Goal: Task Accomplishment & Management: Manage account settings

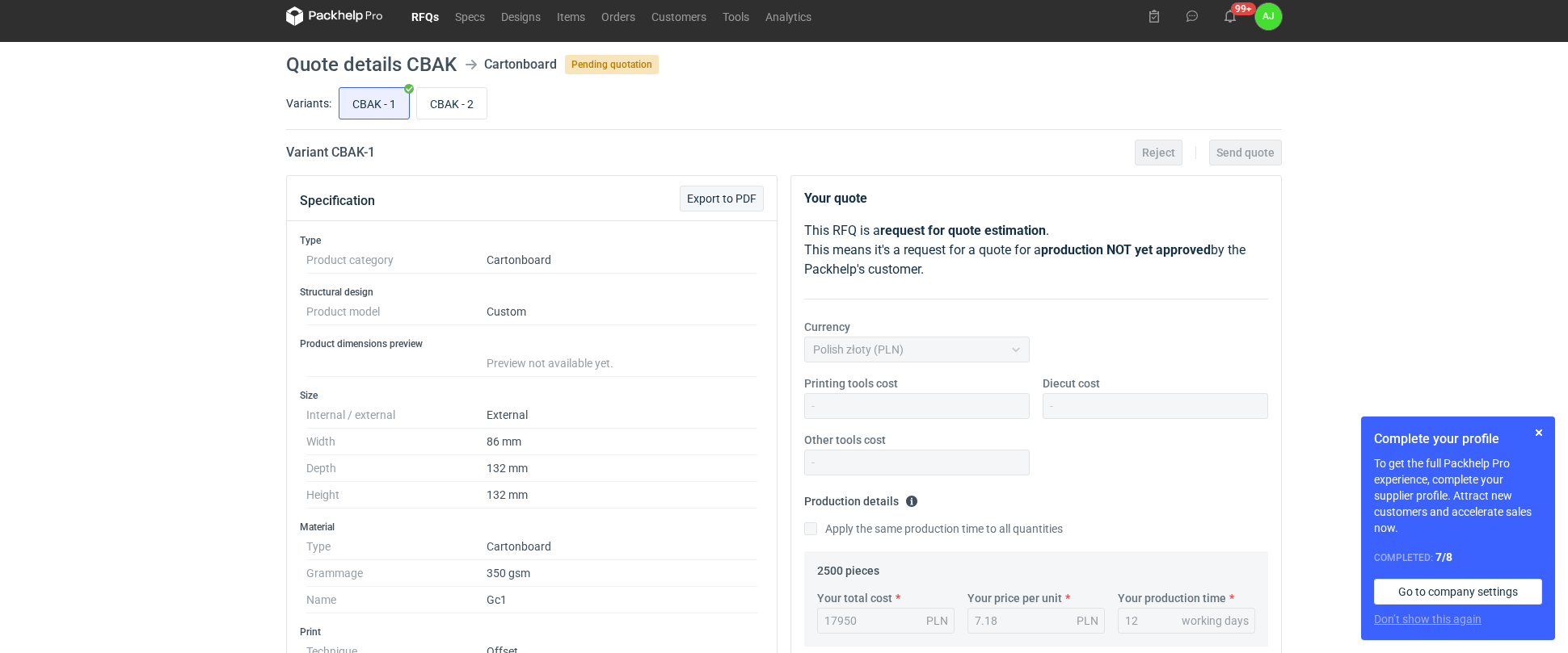
scroll to position [11, 0]
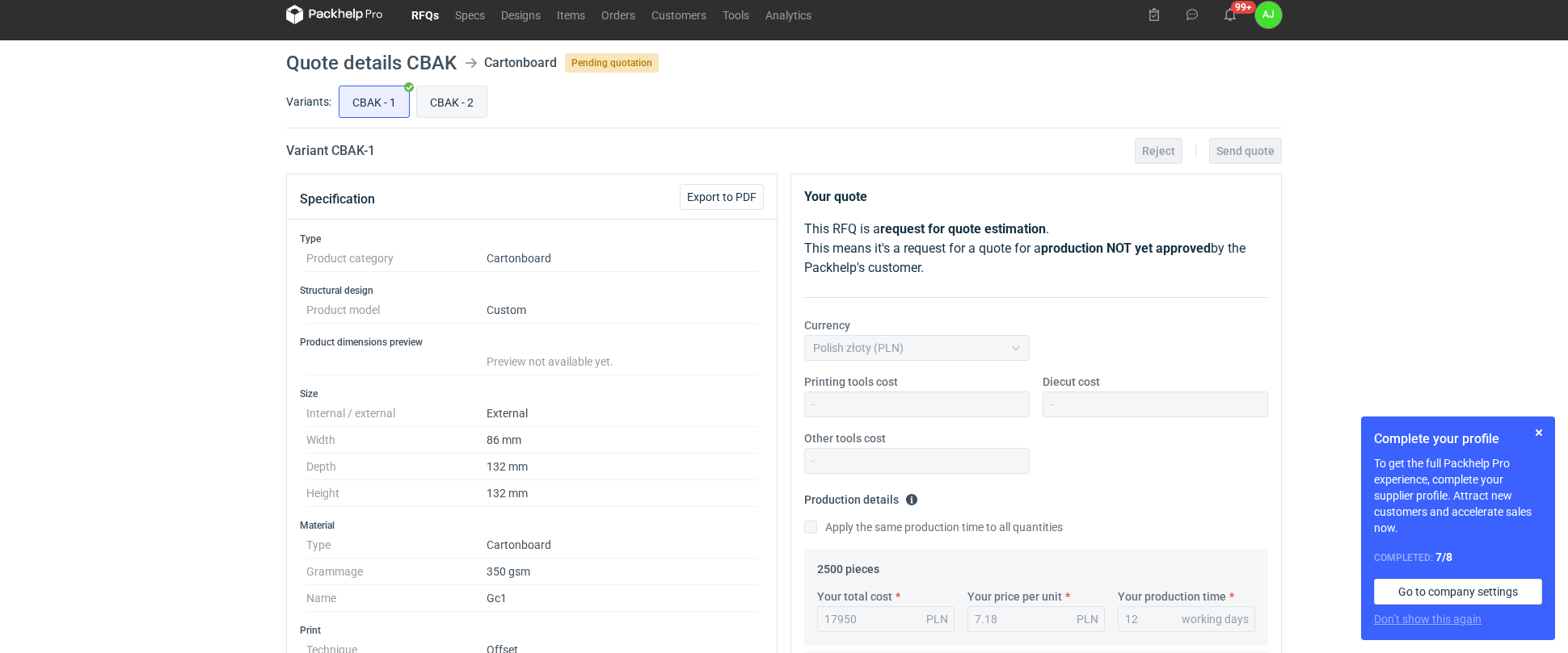
click at [473, 98] on input "CBAK - 2" at bounding box center [452, 101] width 70 height 30
radio input "true"
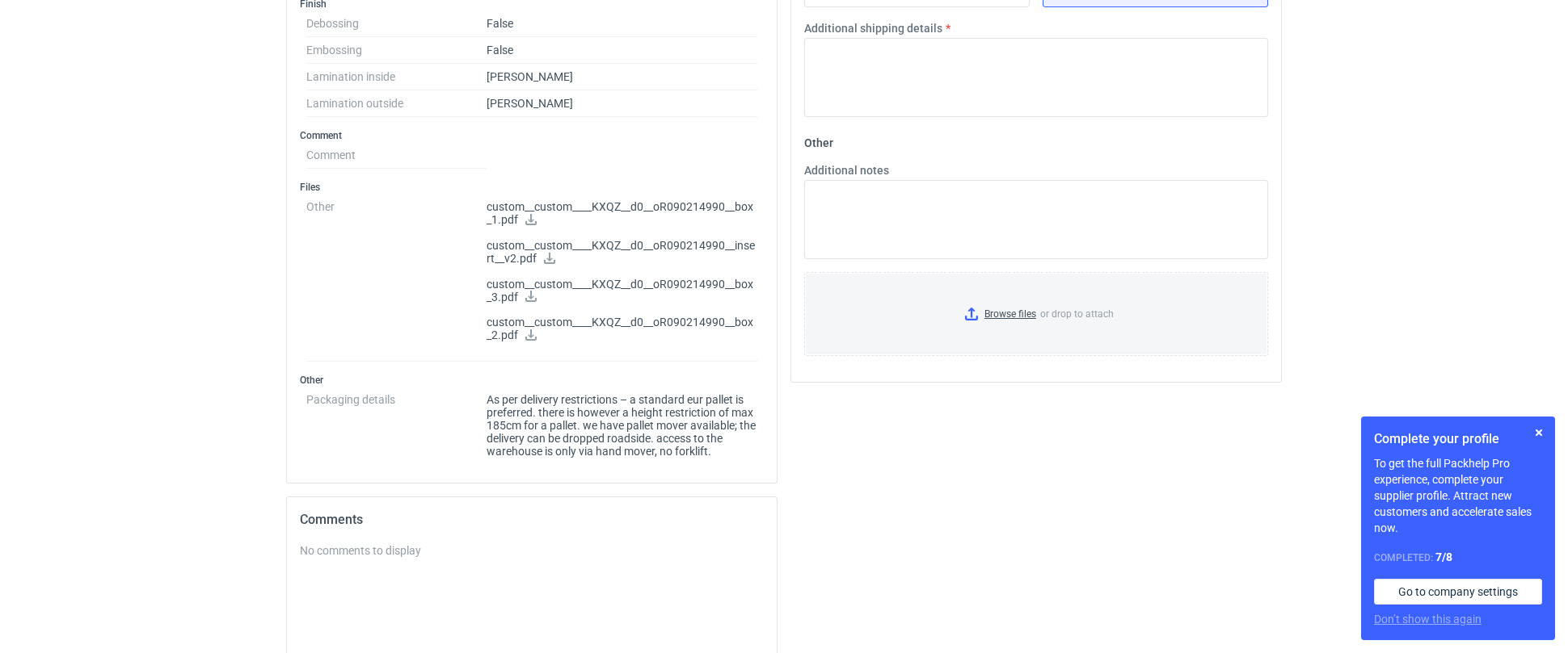
scroll to position [745, 0]
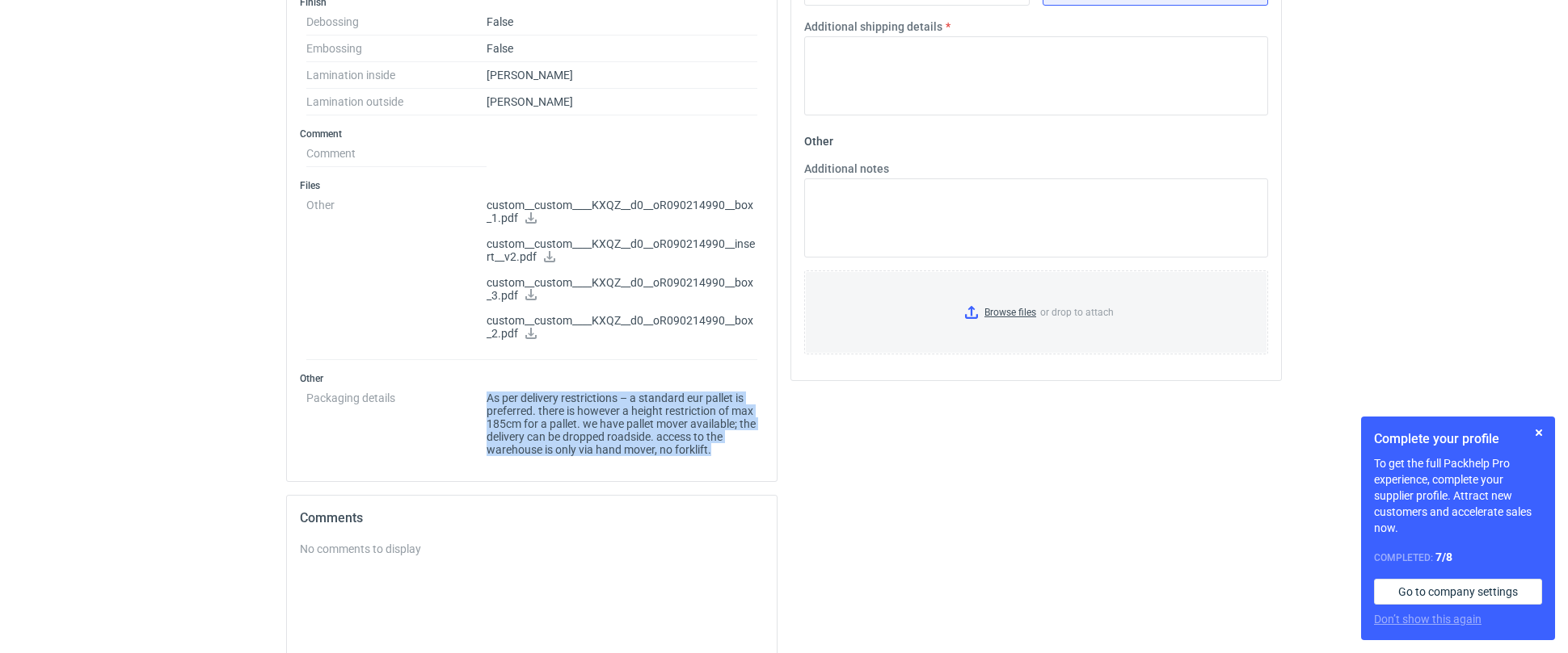
drag, startPoint x: 490, startPoint y: 394, endPoint x: 733, endPoint y: 446, distance: 248.5
click at [733, 446] on dd "As per delivery restrictions – a standard eur pallet is preferred. there is how…" at bounding box center [621, 420] width 271 height 71
copy dd "As per delivery restrictions – a standard eur pallet is preferred. there is how…"
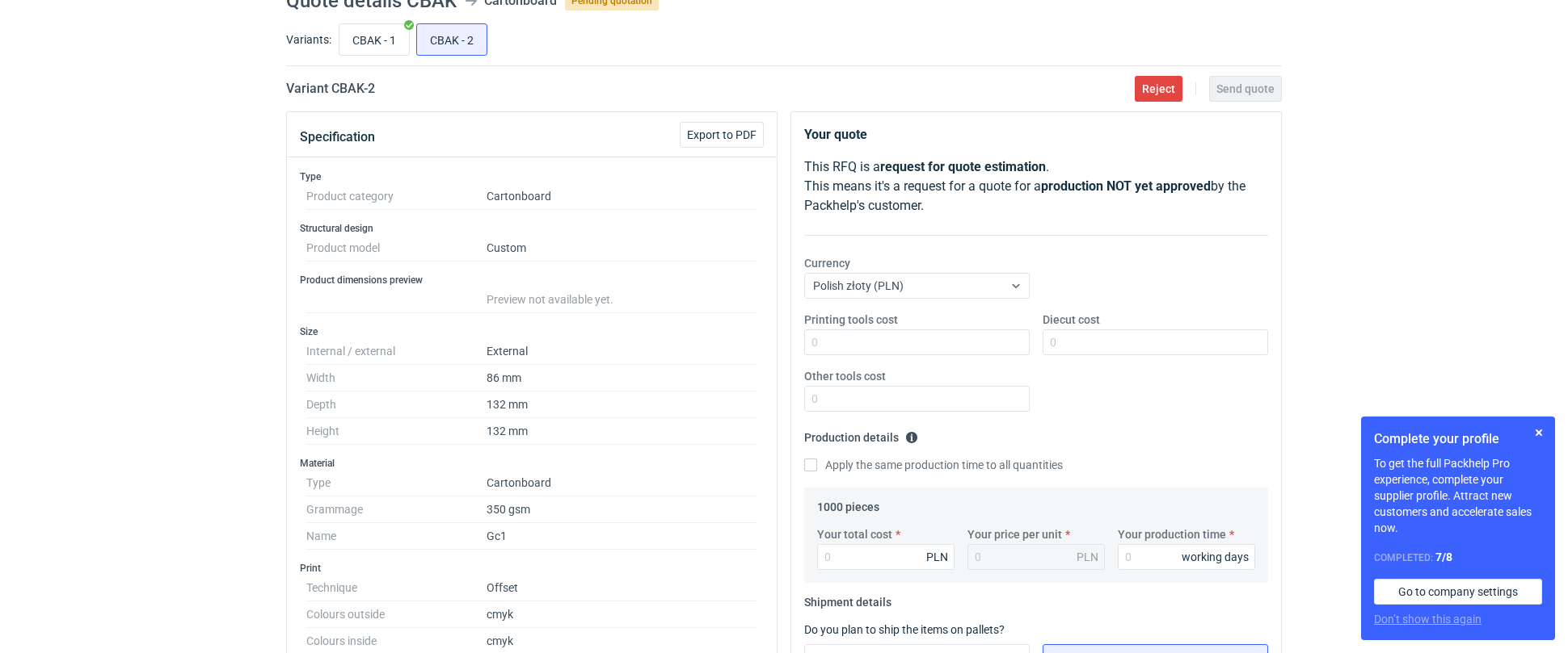
scroll to position [17, 0]
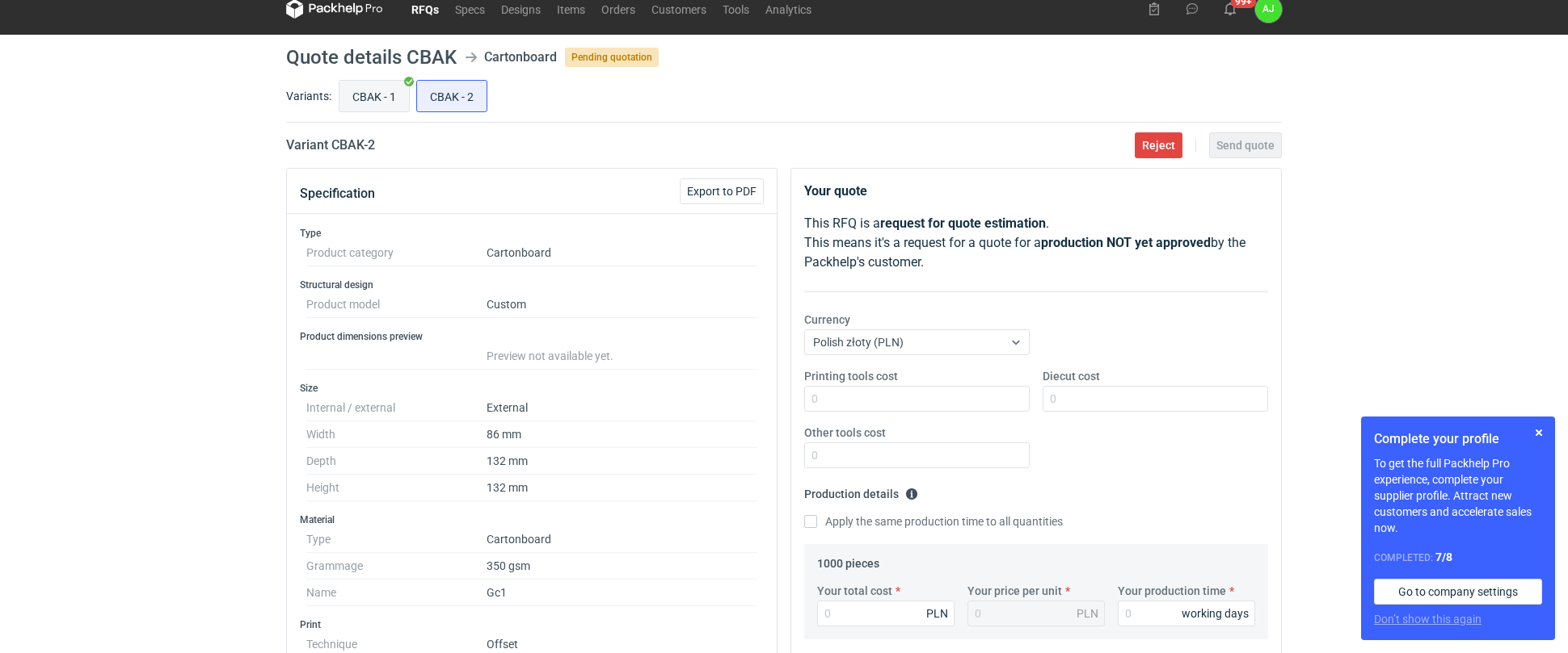
click at [368, 94] on input "CBAK - 1" at bounding box center [374, 96] width 70 height 30
radio input "true"
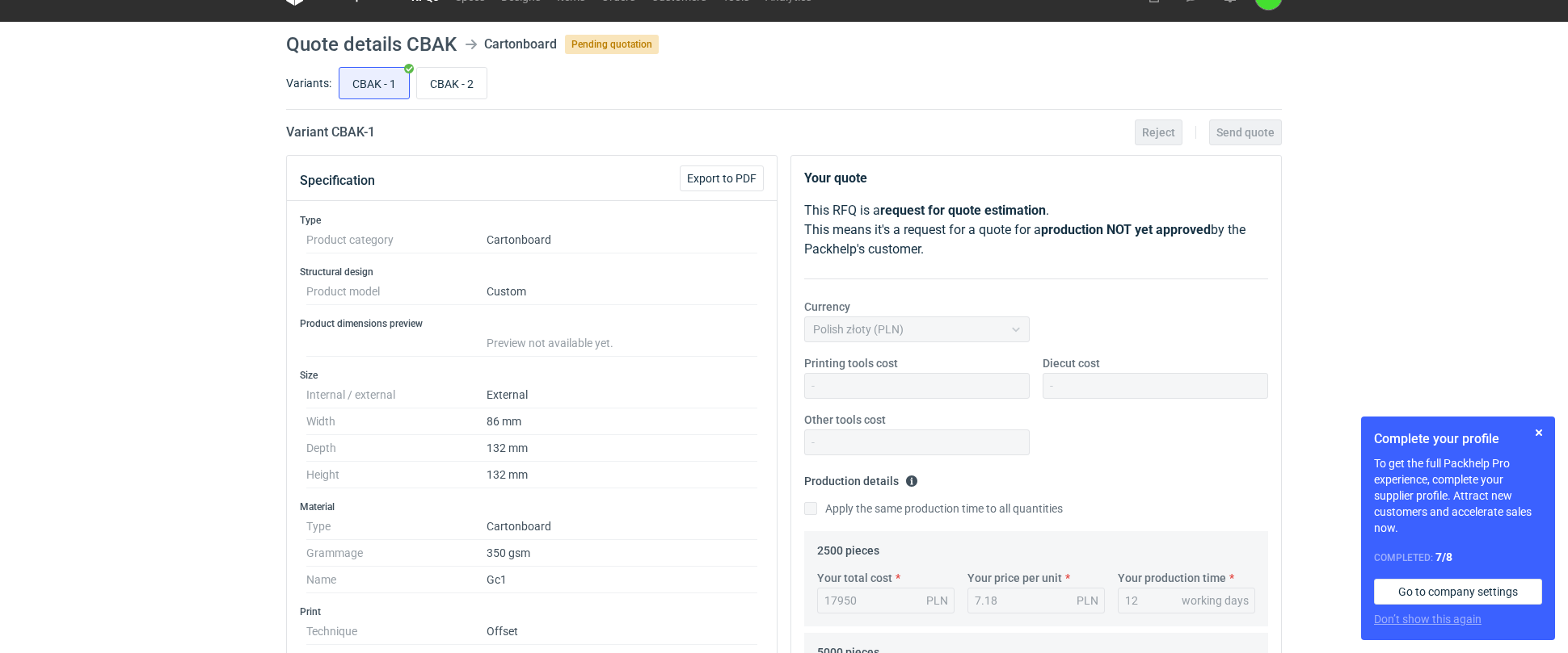
scroll to position [5, 0]
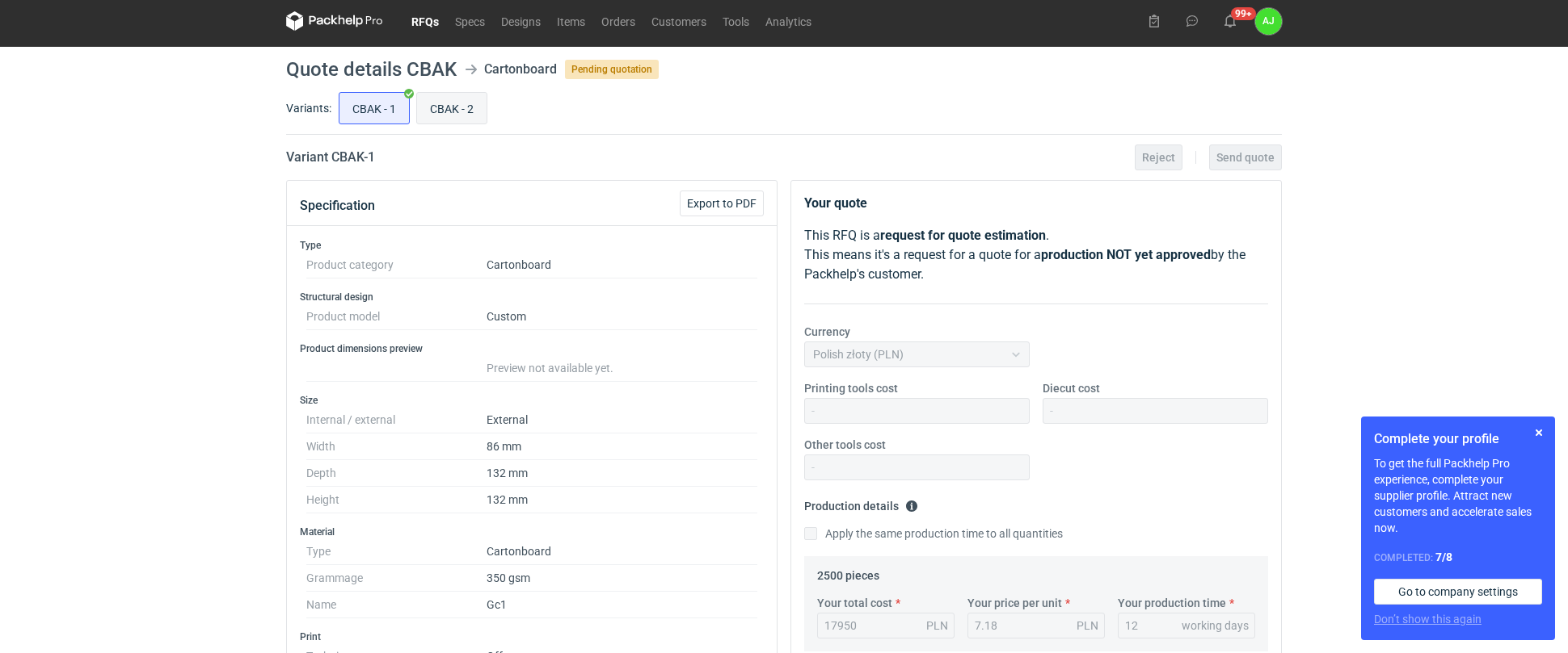
click at [455, 107] on input "CBAK - 2" at bounding box center [452, 107] width 70 height 30
radio input "true"
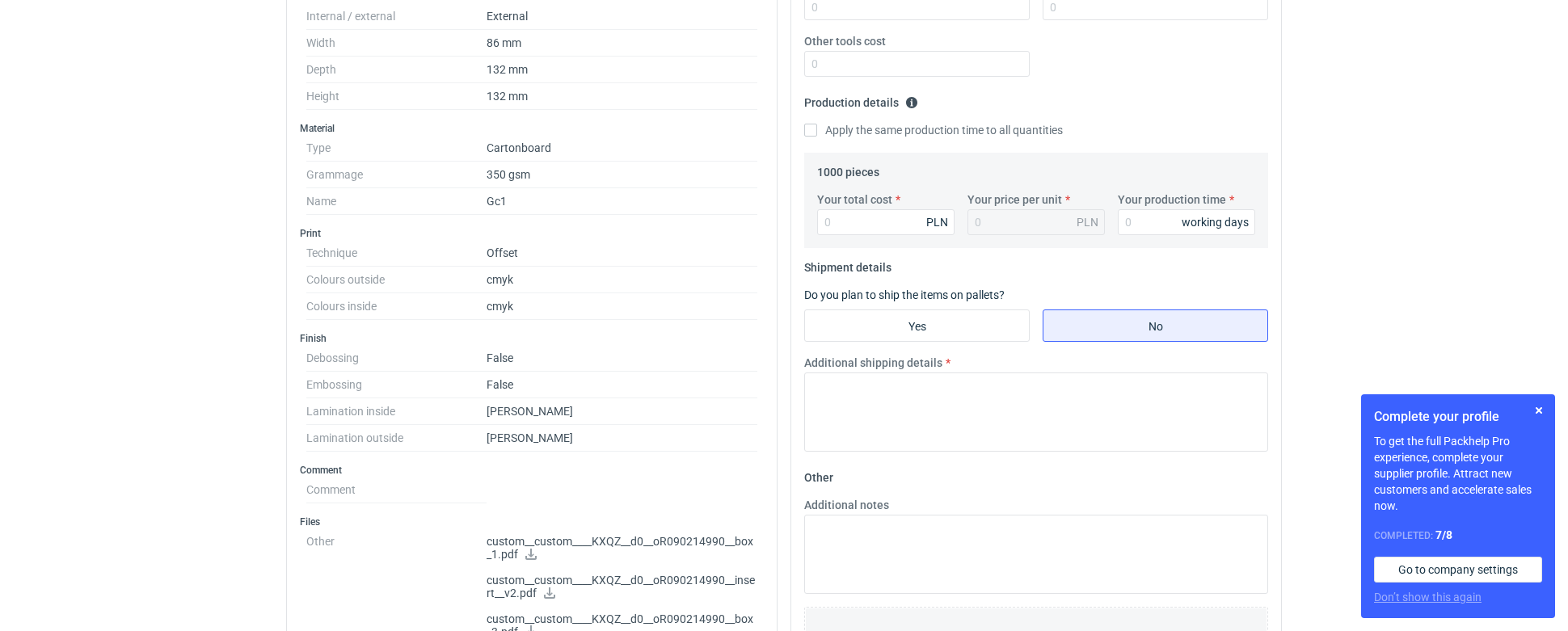
scroll to position [408, 0]
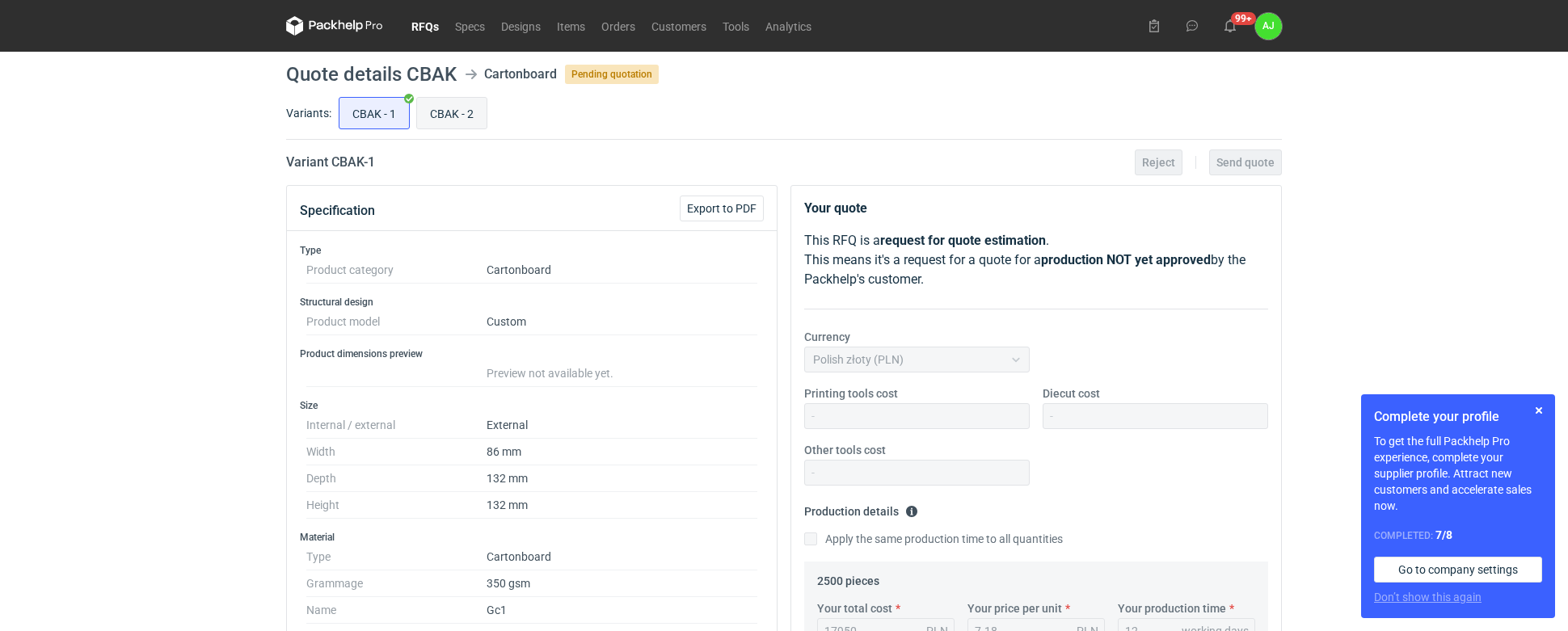
click at [469, 107] on input "CBAK - 2" at bounding box center [452, 112] width 70 height 30
radio input "true"
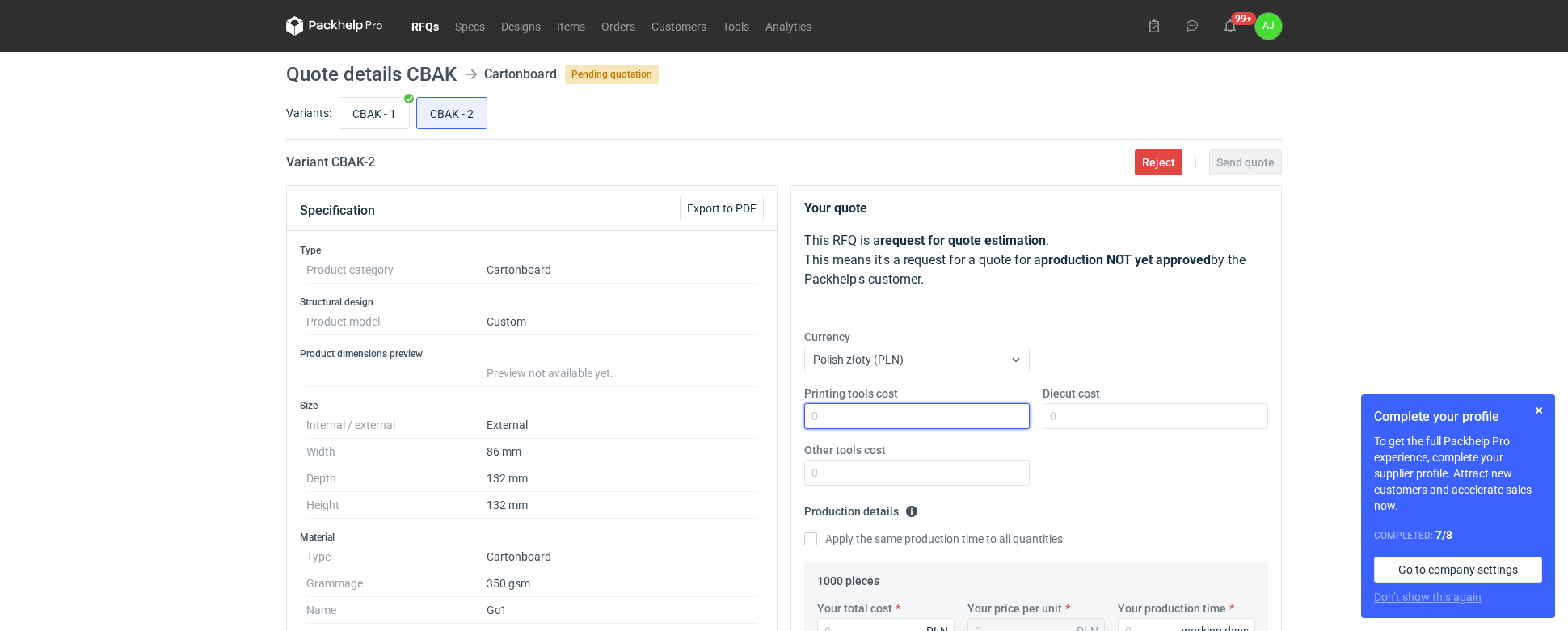
click at [875, 422] on input "Printing tools cost" at bounding box center [916, 416] width 225 height 26
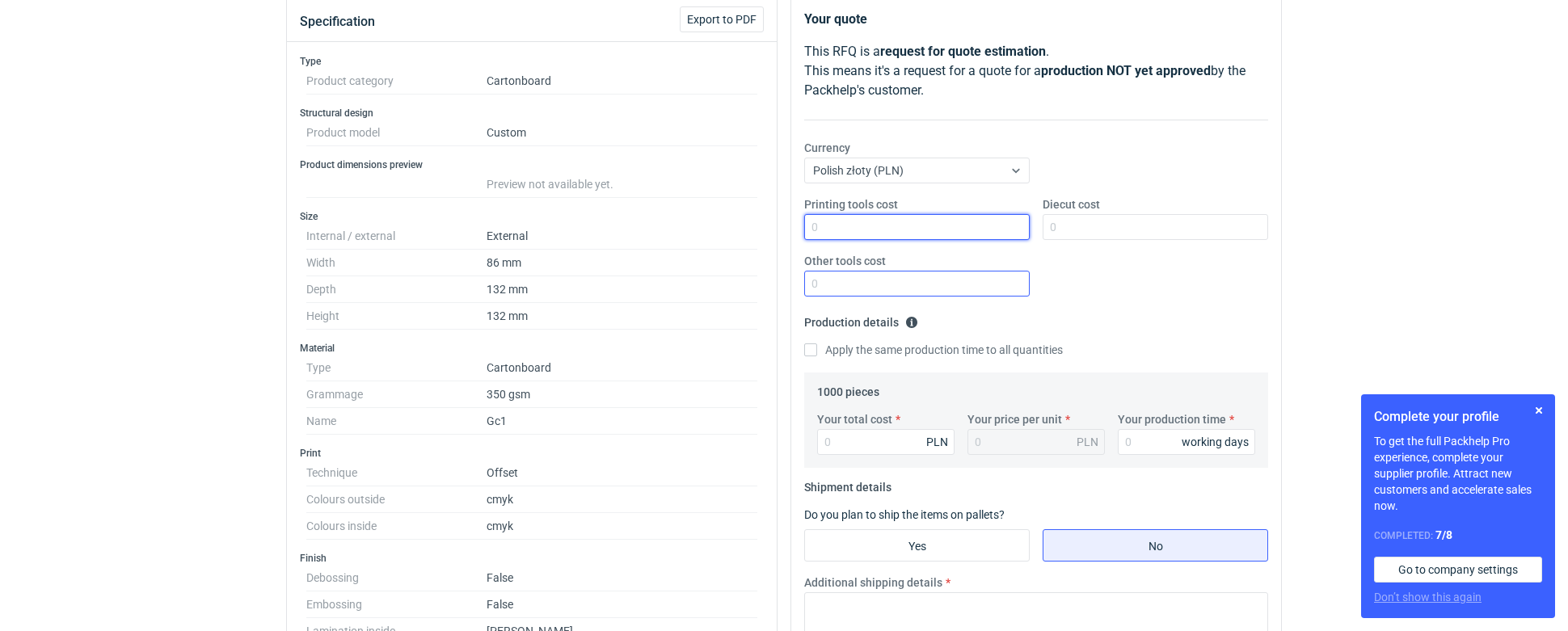
scroll to position [204, 0]
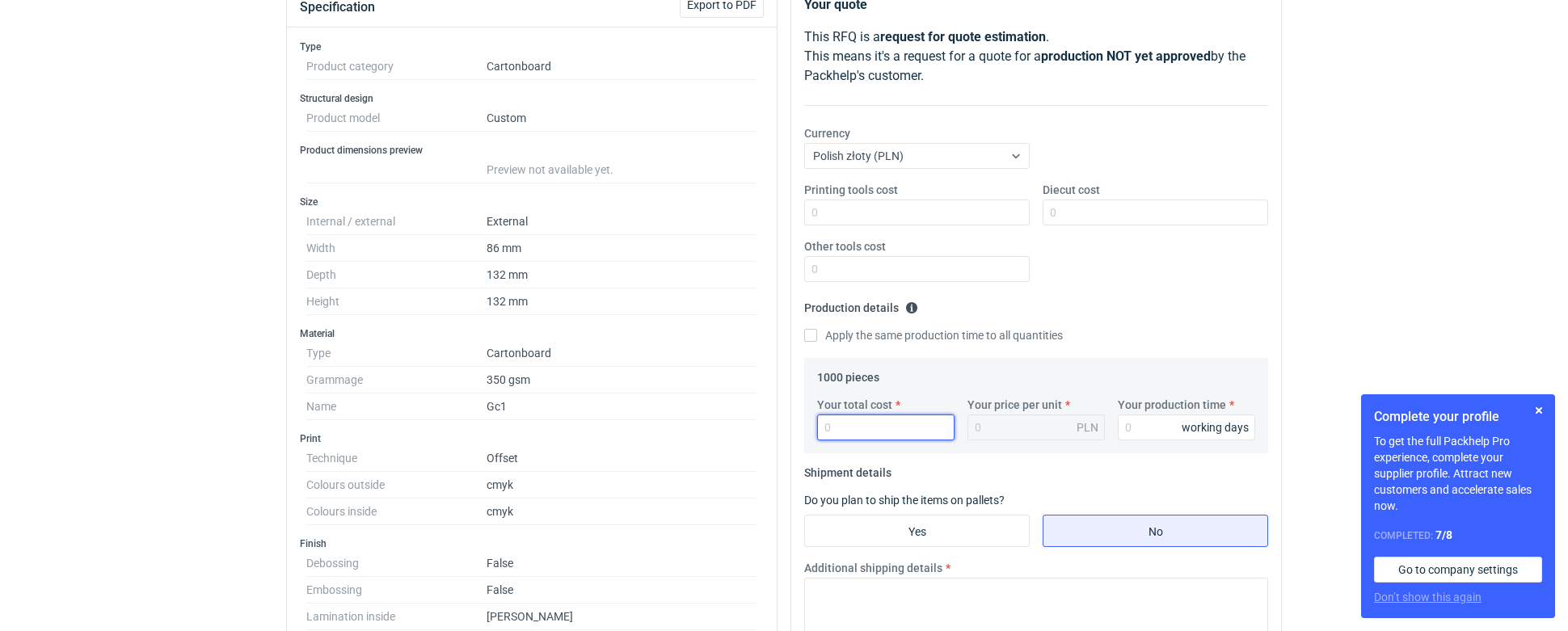
click at [851, 425] on input "Your total cost" at bounding box center [885, 427] width 137 height 26
type input "97"
type input "0.1"
type input "975"
type input "0.98"
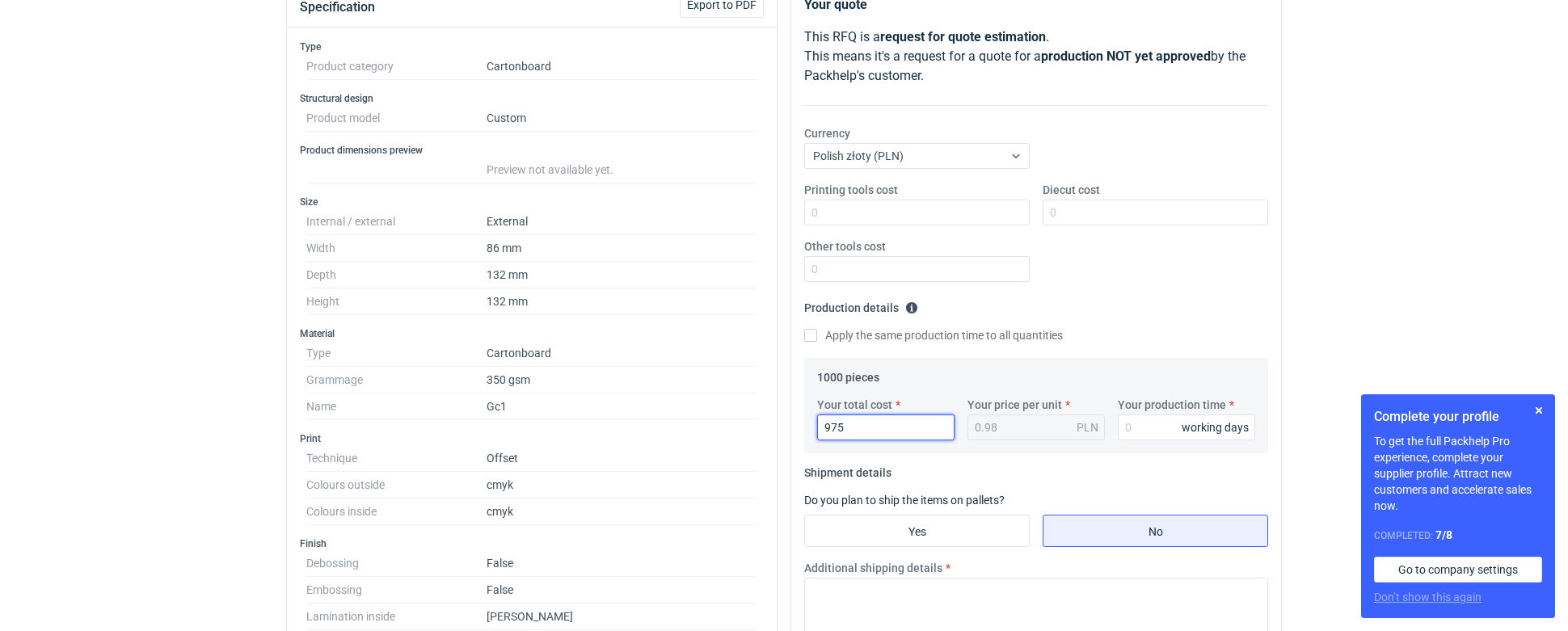
type input "9750"
type input "9.75"
type input "9750"
click at [1119, 428] on input "Your production time" at bounding box center [1186, 427] width 137 height 26
type input "12"
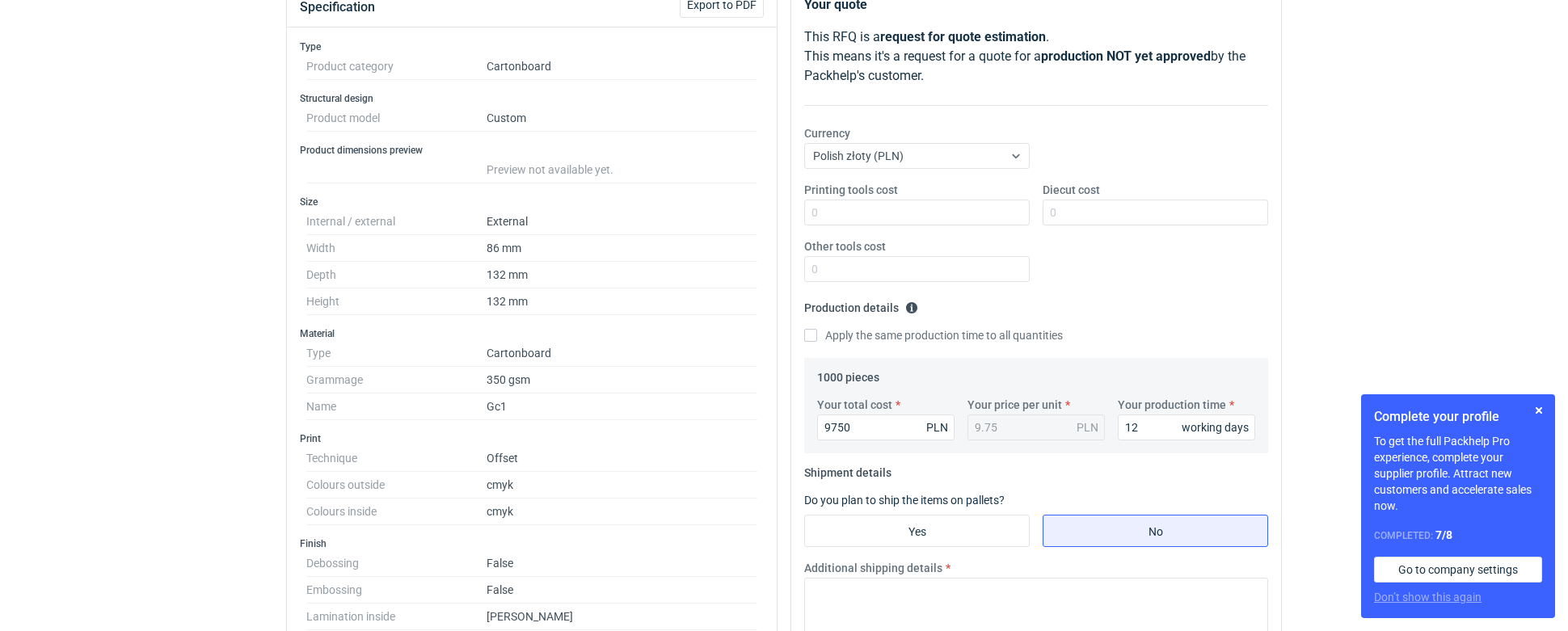
click at [1096, 458] on form "Production details Please provide the expected time of production in working da…" at bounding box center [1036, 377] width 464 height 164
drag, startPoint x: 913, startPoint y: 531, endPoint x: 986, endPoint y: 442, distance: 115.1
click at [915, 529] on input "Yes" at bounding box center [917, 530] width 224 height 30
radio input "true"
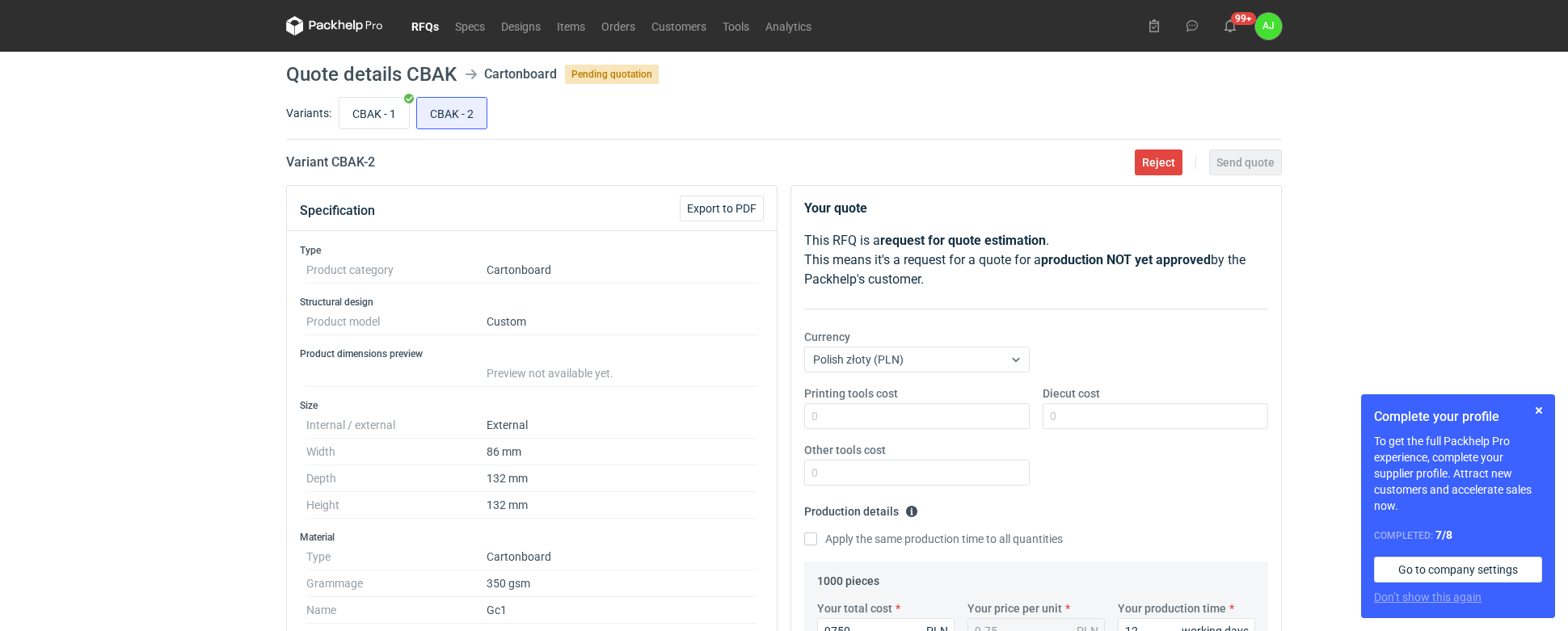
scroll to position [0, 0]
click at [379, 112] on input "CBAK - 1" at bounding box center [374, 112] width 70 height 30
radio input "true"
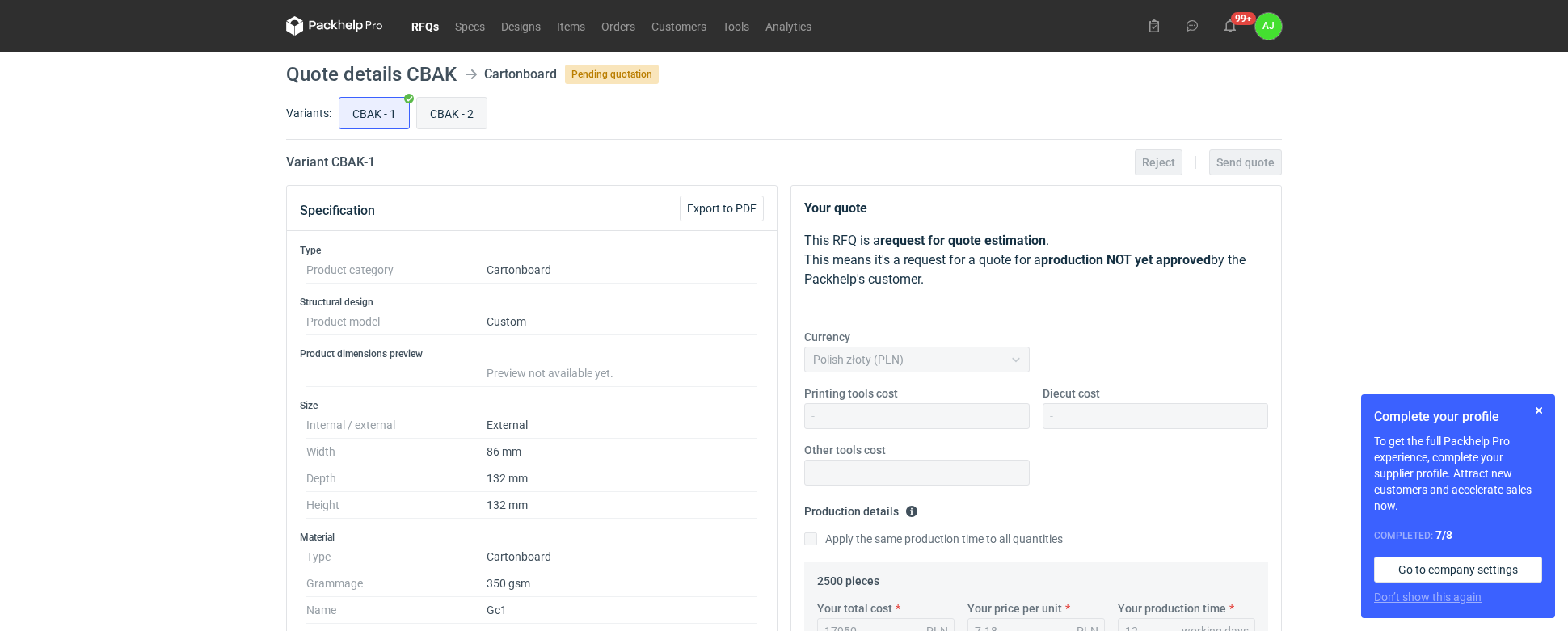
click at [443, 105] on input "CBAK - 2" at bounding box center [452, 112] width 70 height 30
radio input "true"
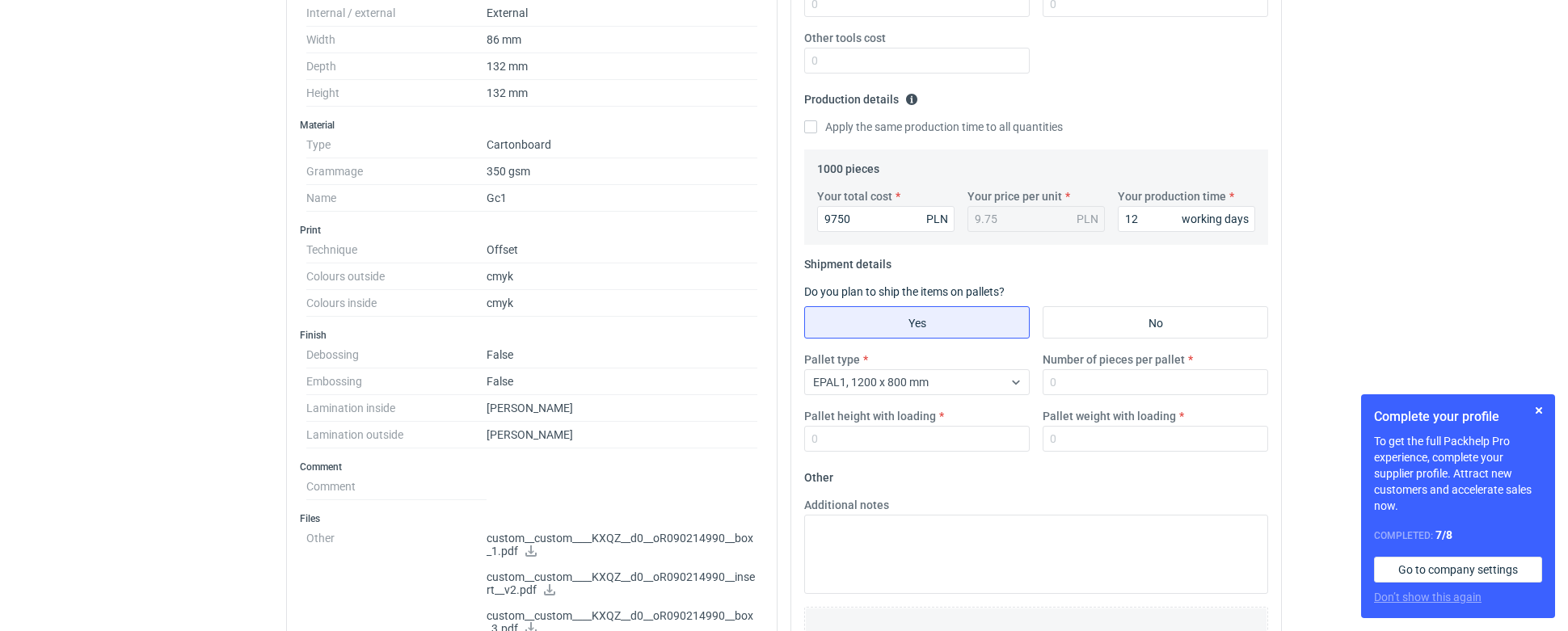
scroll to position [412, 0]
click at [1066, 384] on input "Number of pieces per pallet" at bounding box center [1154, 381] width 225 height 26
type input "1"
drag, startPoint x: 896, startPoint y: 432, endPoint x: 1077, endPoint y: 443, distance: 181.3
click at [938, 439] on input "Pallet height with loading" at bounding box center [916, 438] width 225 height 26
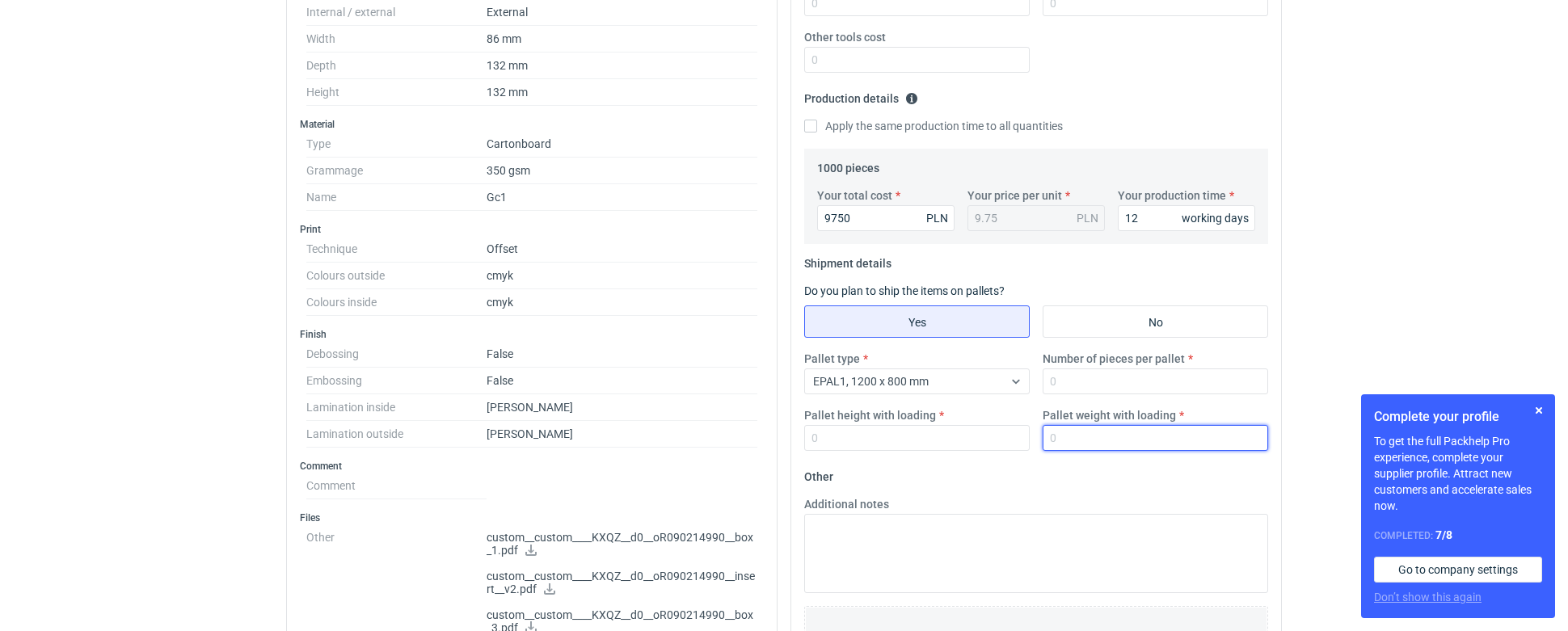
click at [1080, 441] on input "Pallet weight with loading" at bounding box center [1154, 438] width 225 height 26
type input "120"
click at [827, 443] on input "Pallet height with loading" at bounding box center [916, 438] width 225 height 26
type input "700"
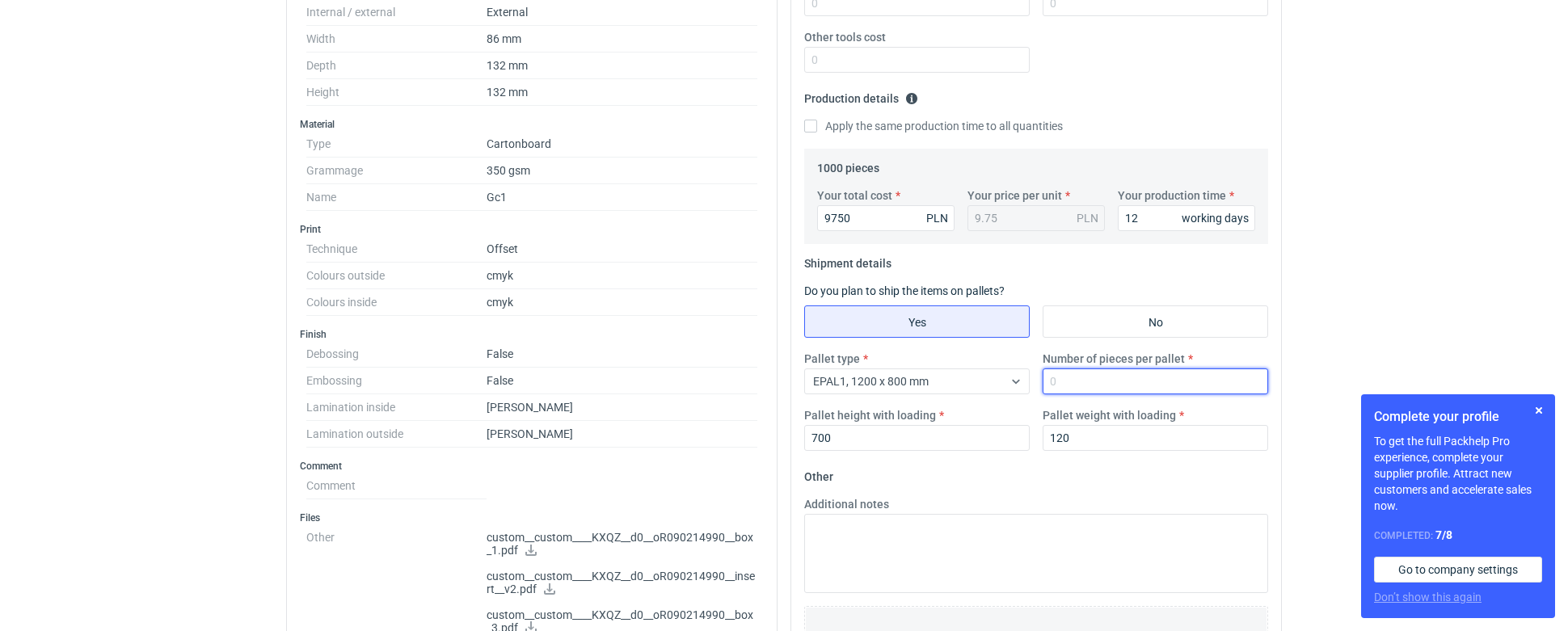
click at [1113, 372] on input "Number of pieces per pallet" at bounding box center [1154, 381] width 225 height 26
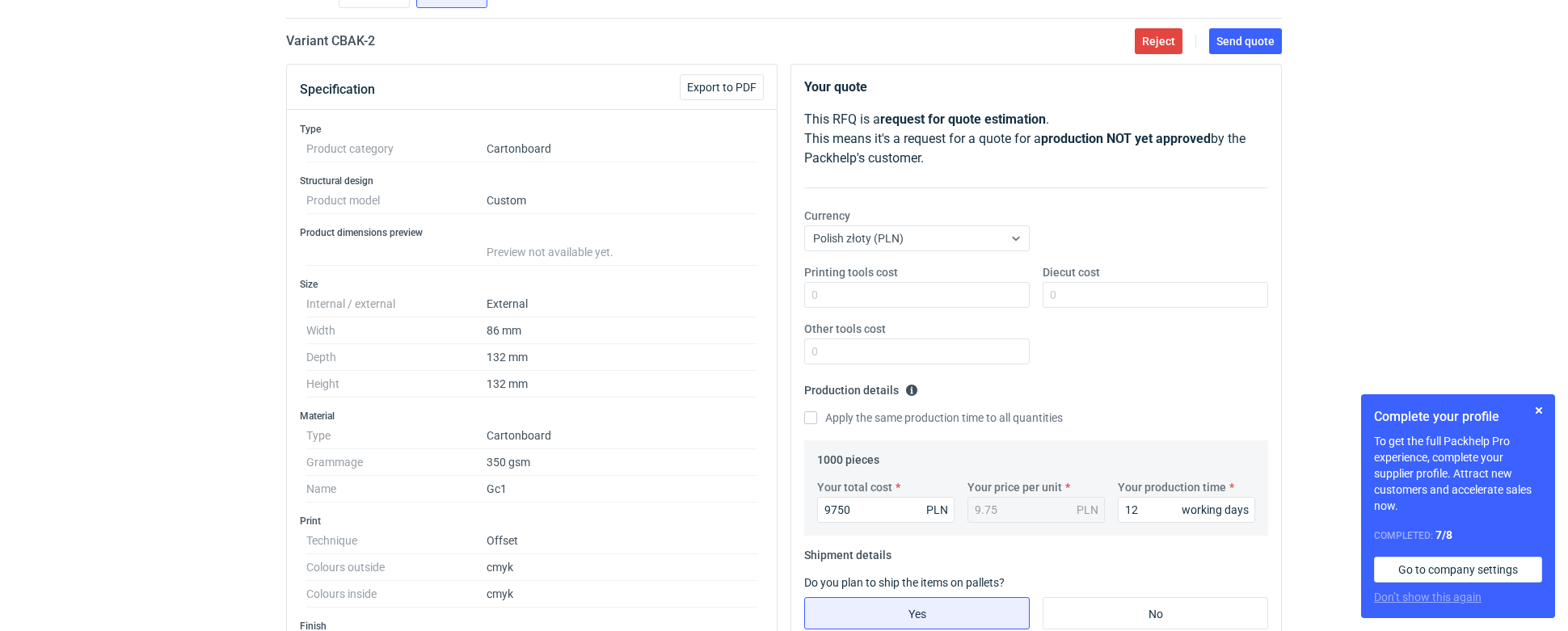
scroll to position [73, 0]
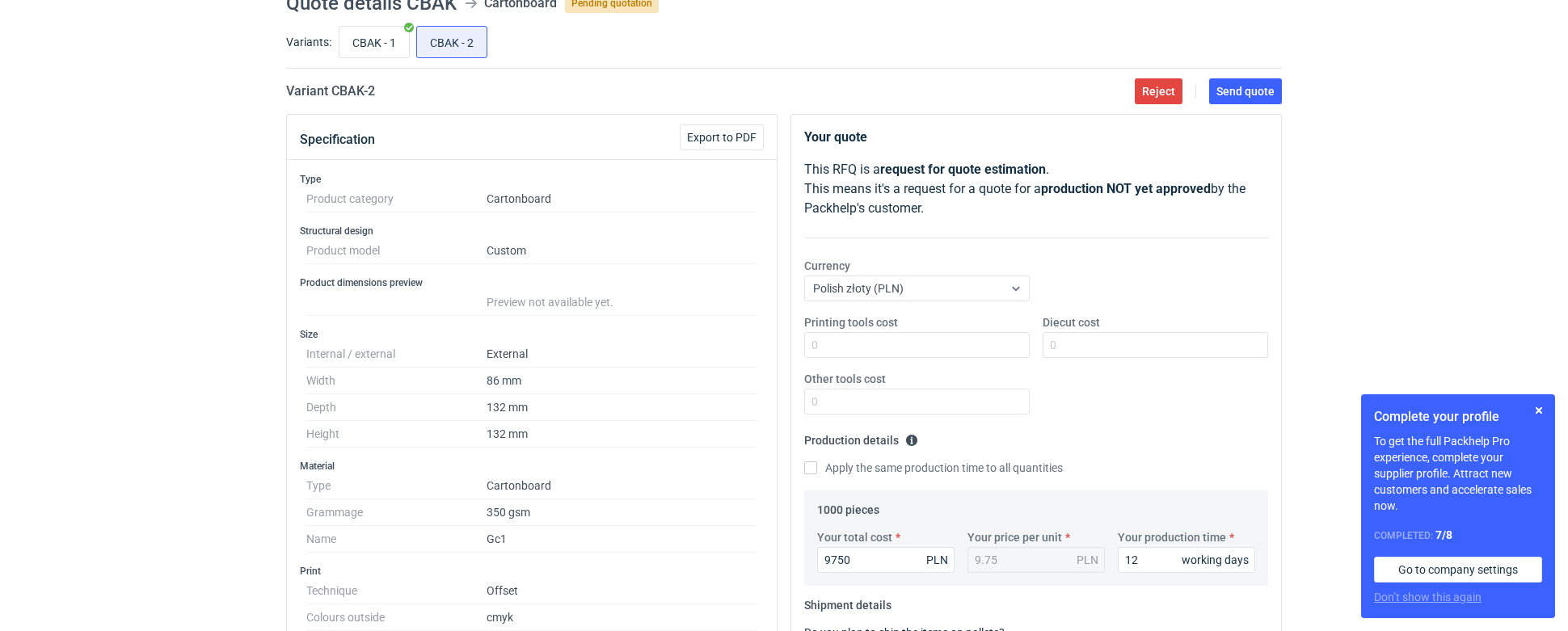
type input "1000"
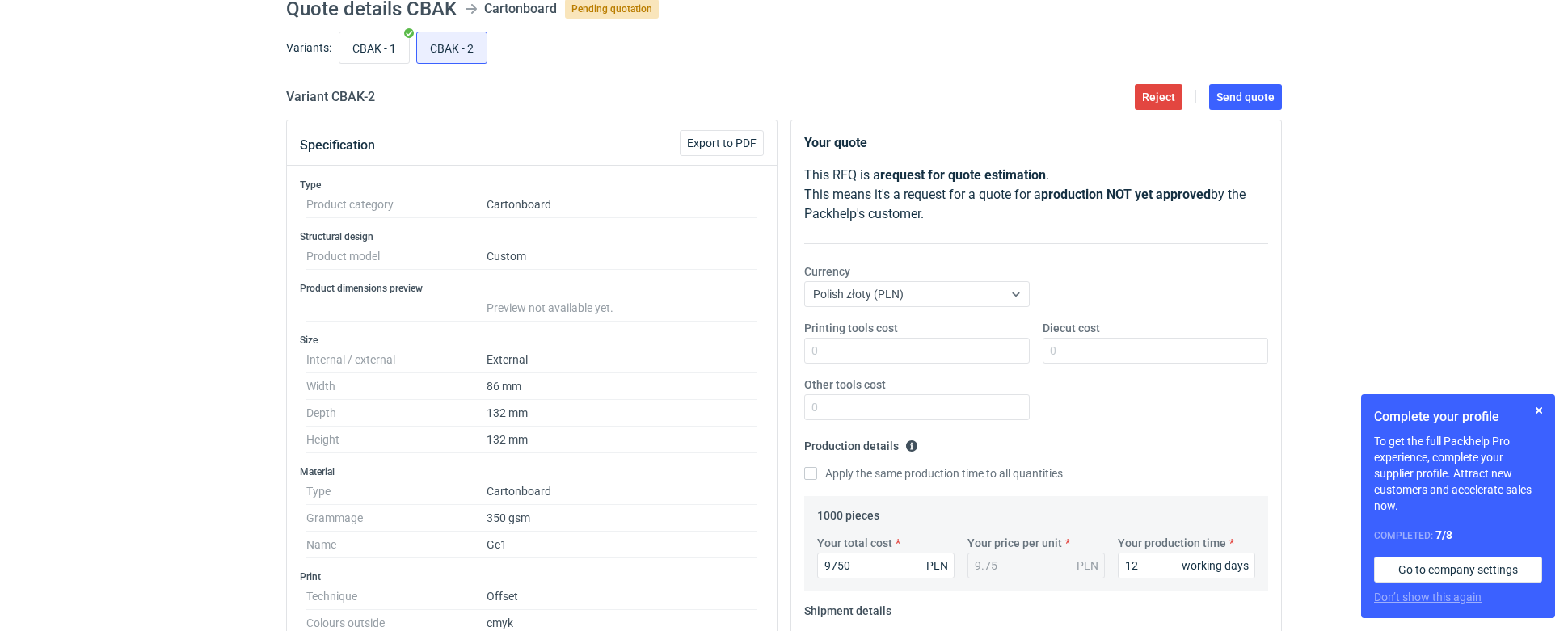
click at [1084, 380] on div "Printing tools cost Diecut cost Other tools cost" at bounding box center [1036, 376] width 477 height 113
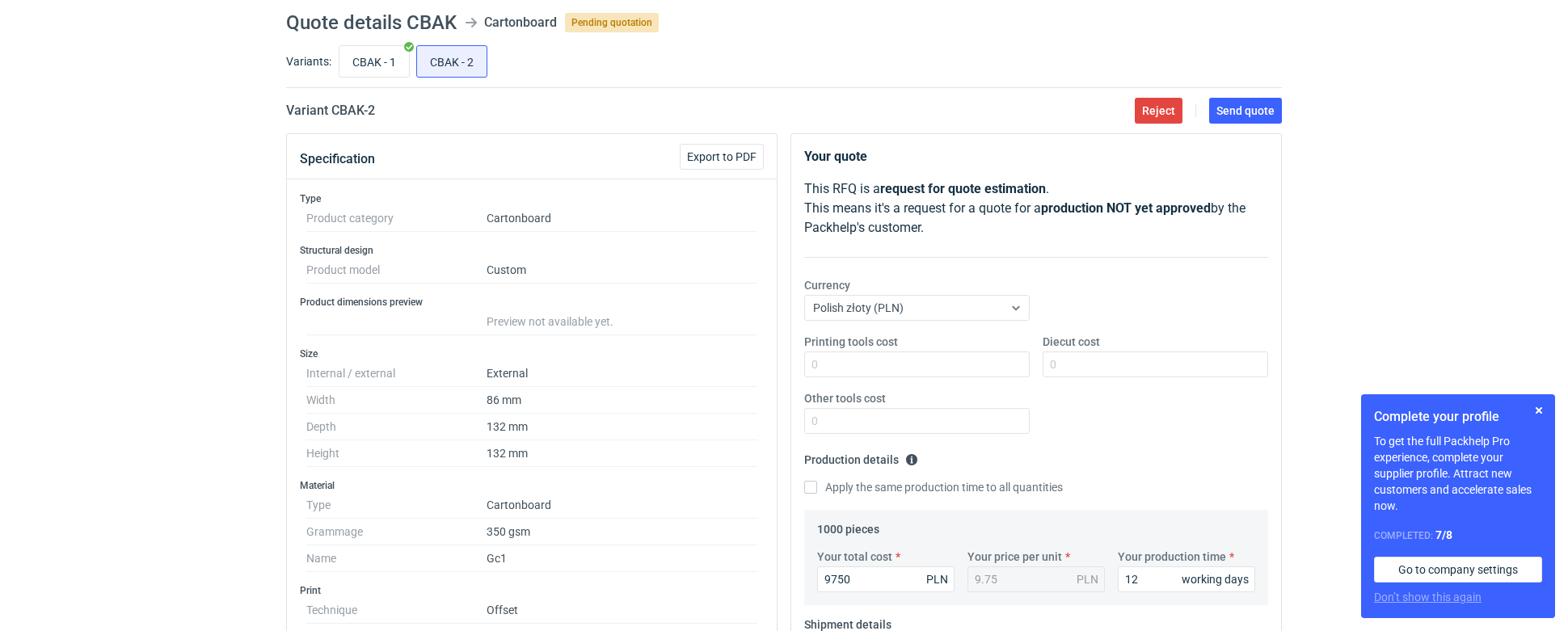
scroll to position [50, 0]
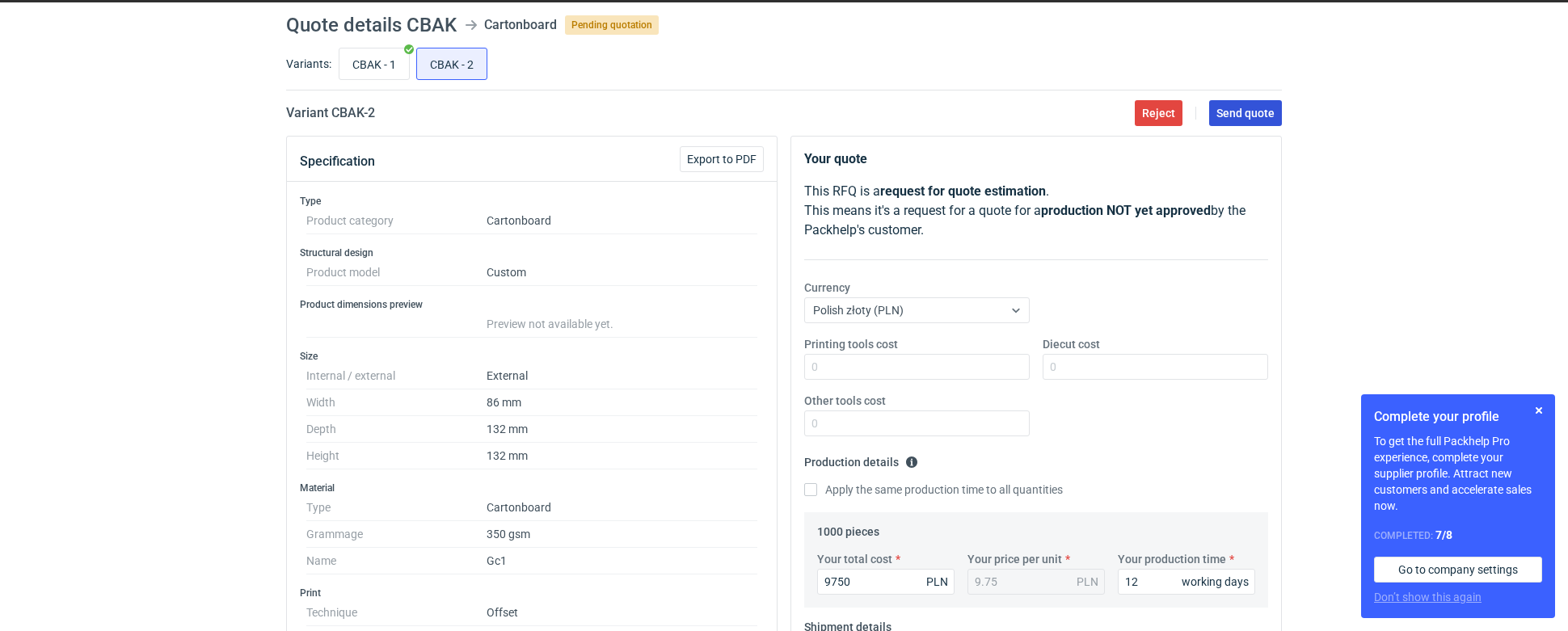
click at [1267, 105] on button "Send quote" at bounding box center [1245, 113] width 73 height 26
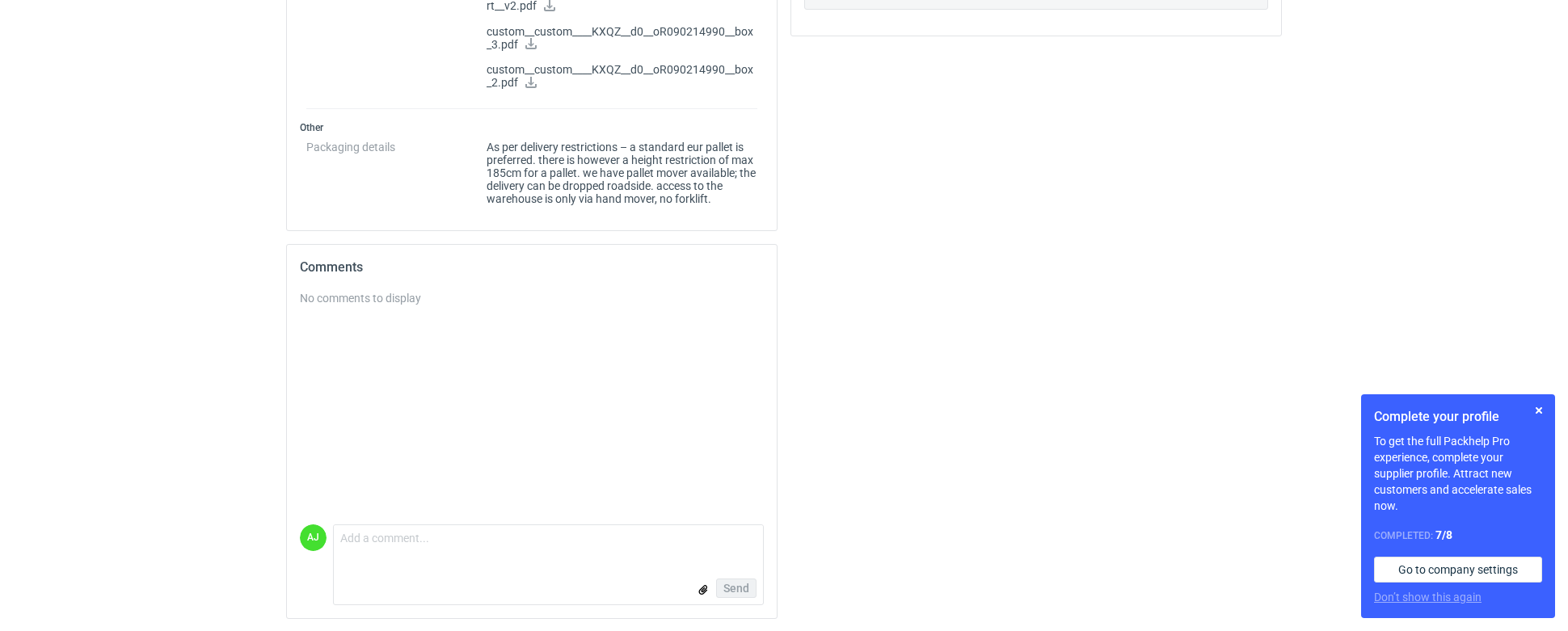
scroll to position [995, 0]
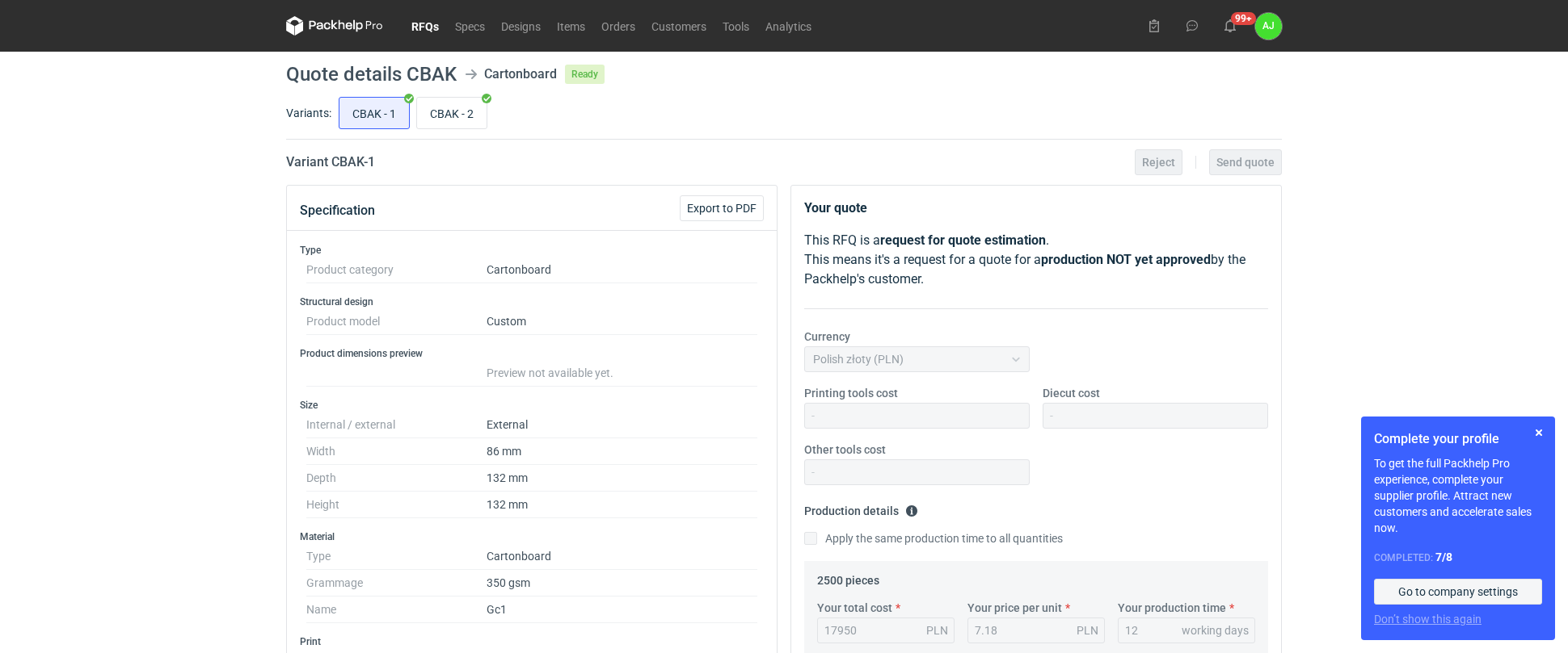
click at [1449, 593] on link "Go to company settings" at bounding box center [1458, 592] width 168 height 26
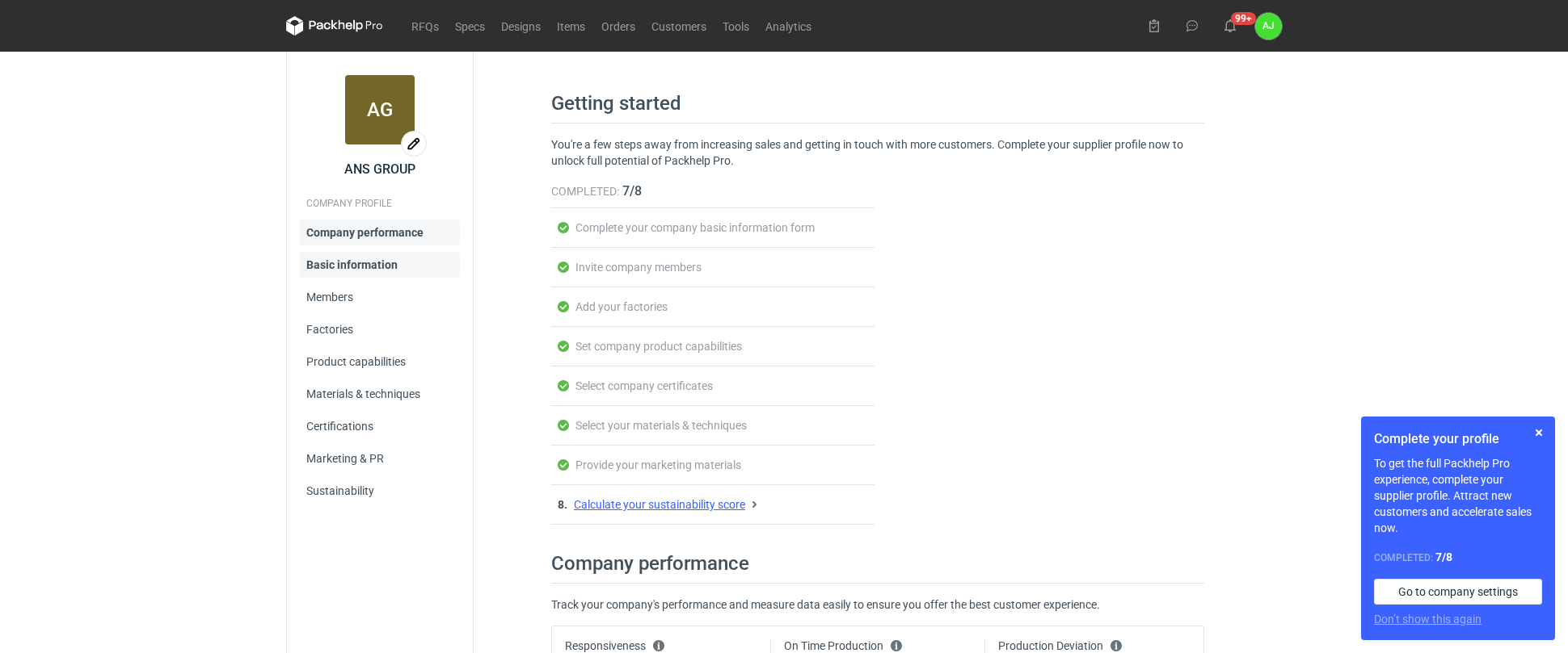
click at [356, 262] on link "Basic information" at bounding box center [380, 265] width 160 height 26
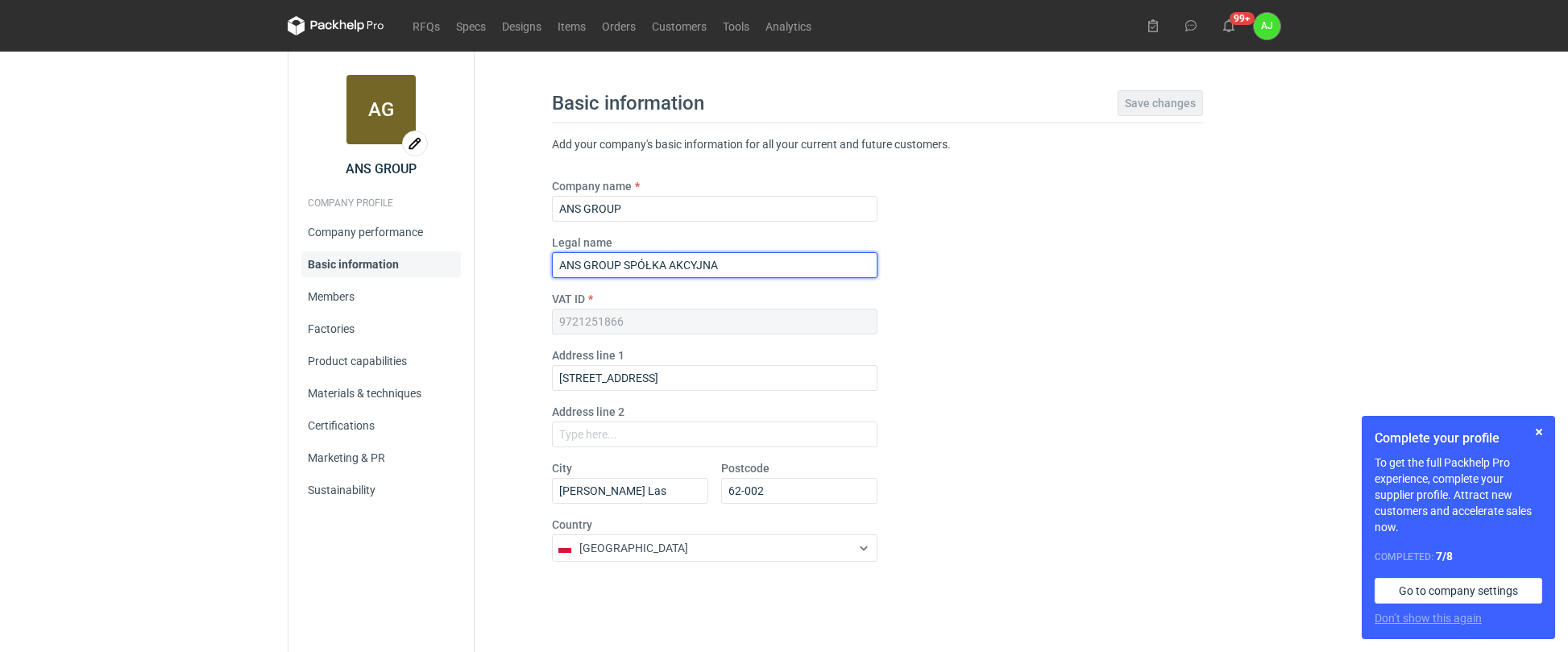
drag, startPoint x: 625, startPoint y: 263, endPoint x: 751, endPoint y: 264, distance: 126.0
click at [751, 264] on input "ANS GROUP SPÓŁKA AKCYJNA" at bounding box center [714, 265] width 325 height 26
type input "ANS GROUP SPÓŁKA Z OGRANICZONĄ ODPOWIEDZIALNOŚCIĄ"
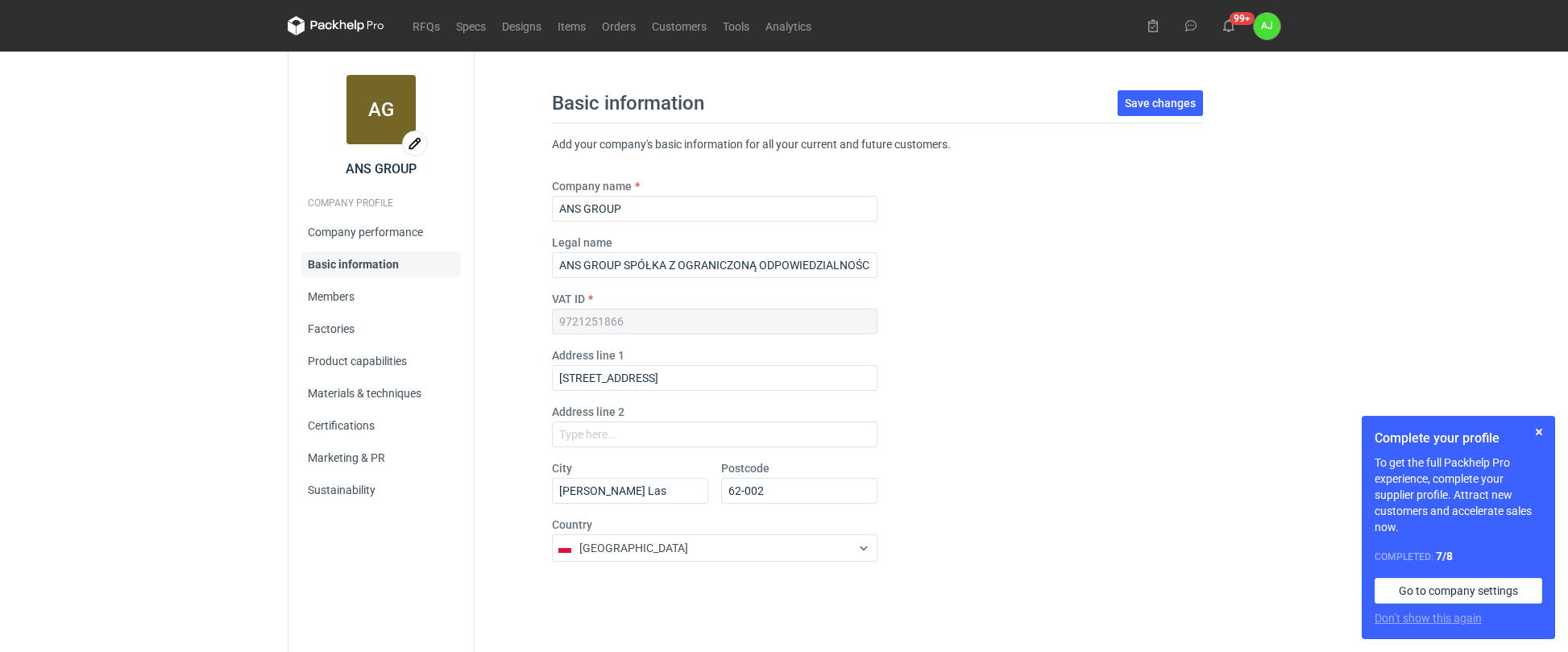
click at [988, 299] on div "Company name ANS GROUP Legal name ANS GROUP SPÓŁKA Z OGRANICZONĄ ODPOWIEDZIALNO…" at bounding box center [877, 376] width 652 height 397
click at [335, 294] on link "Members" at bounding box center [381, 297] width 159 height 26
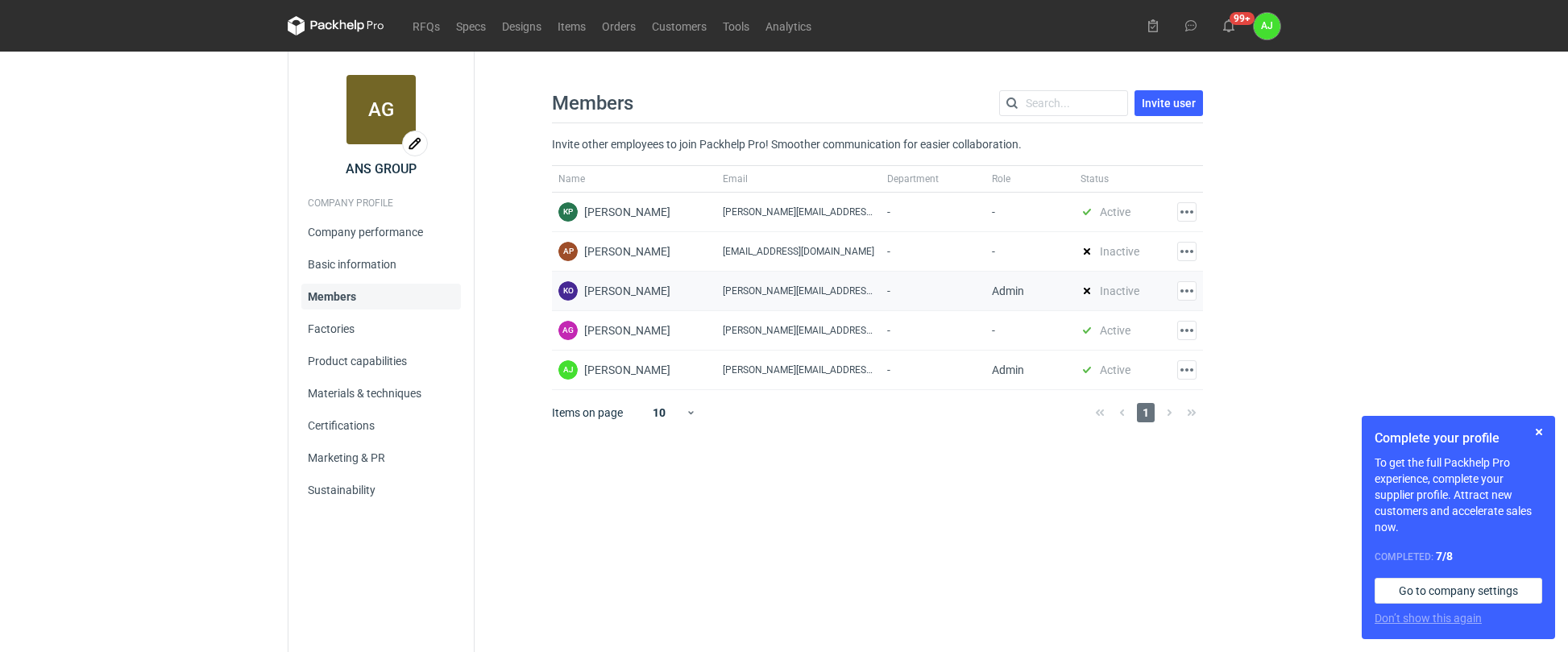
click at [1084, 292] on icon at bounding box center [1087, 291] width 6 height 6
click at [847, 473] on div "Members Invite user Invite other employees to join Packhelp Pro! Smoother commu…" at bounding box center [877, 351] width 806 height 601
click at [334, 329] on link "Factories" at bounding box center [381, 329] width 159 height 26
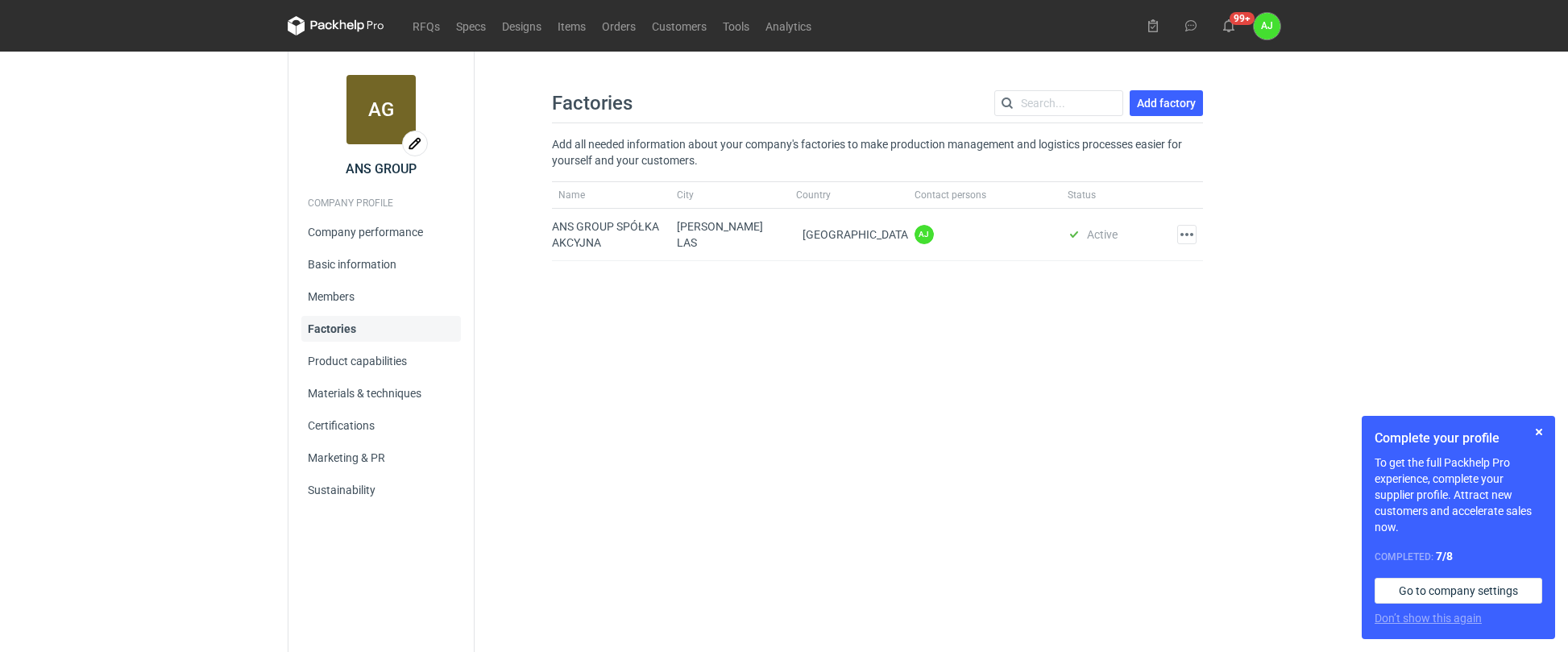
drag, startPoint x: 938, startPoint y: 304, endPoint x: 905, endPoint y: 308, distance: 33.2
click at [938, 304] on div "Factories Add factory Add all needed information about your company's factories…" at bounding box center [877, 351] width 806 height 601
click at [585, 238] on div "ANS GROUP SPÓŁKA AKCYJNA" at bounding box center [610, 235] width 118 height 52
click at [365, 361] on link "Product capabilities" at bounding box center [381, 361] width 159 height 26
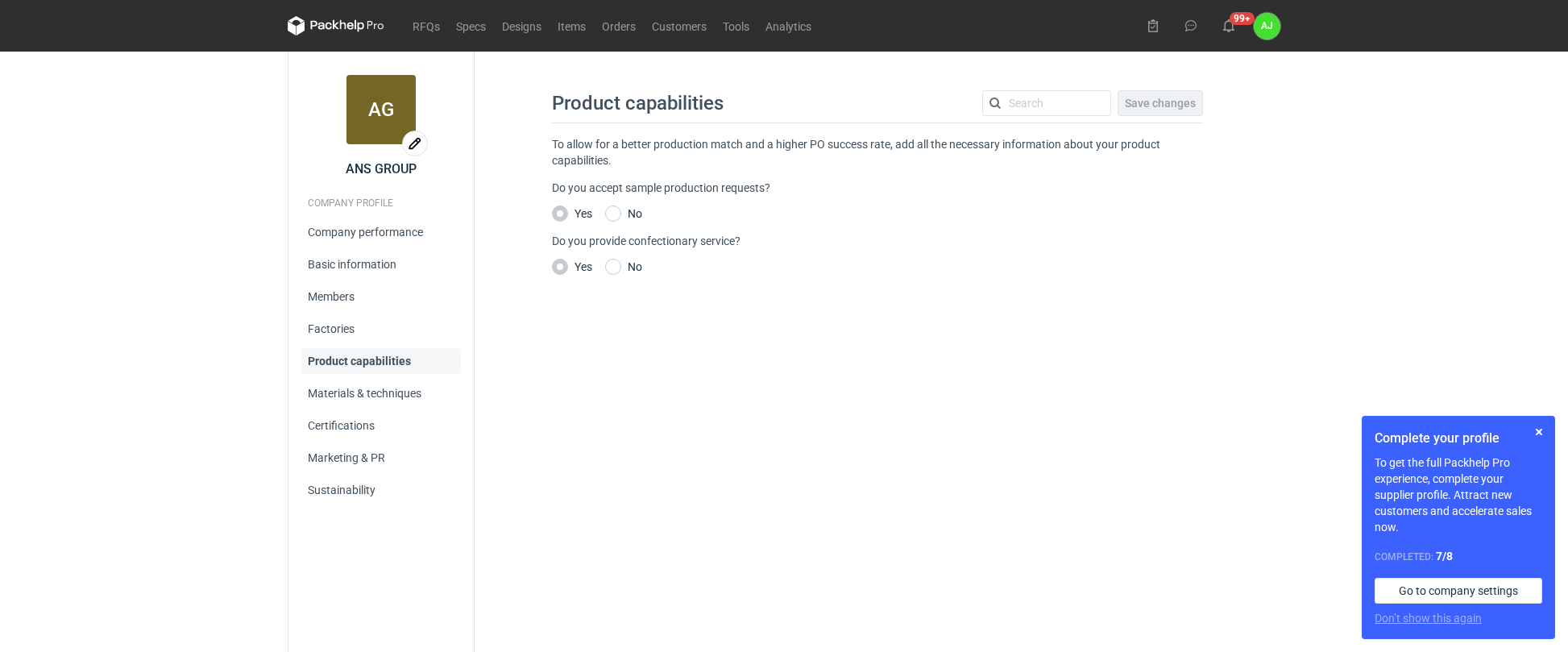
checkbox input "false"
checkbox input "true"
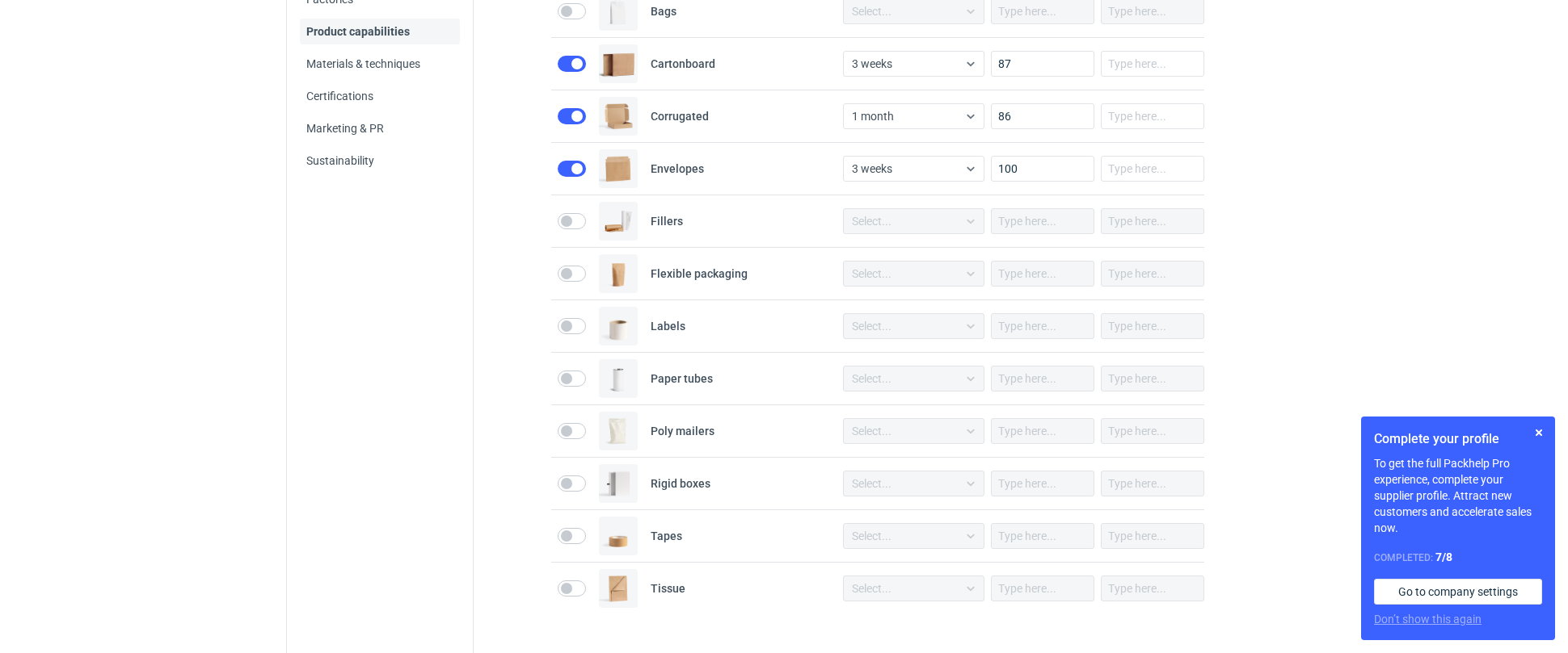
scroll to position [331, 0]
drag, startPoint x: 1372, startPoint y: 239, endPoint x: 1344, endPoint y: 235, distance: 28.3
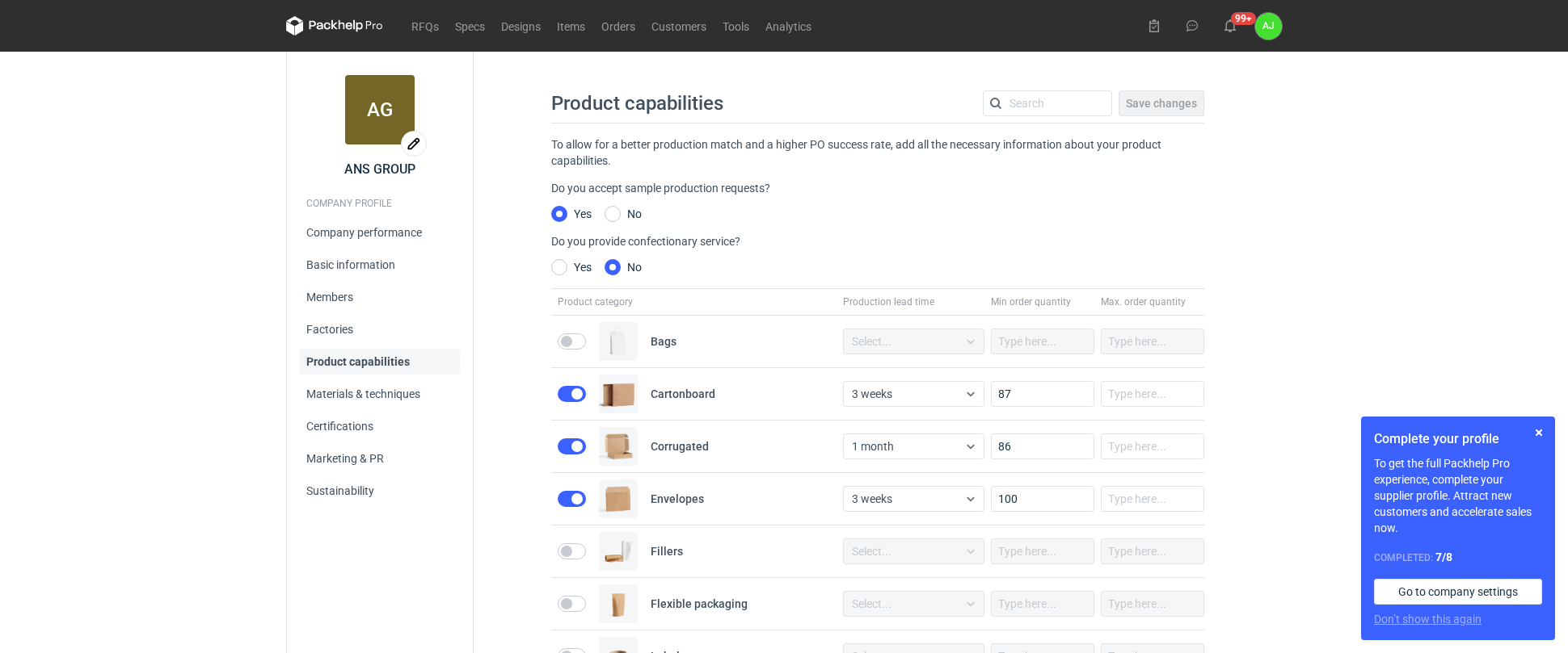
scroll to position [0, 0]
click at [383, 390] on link "Materials & techniques" at bounding box center [380, 394] width 160 height 26
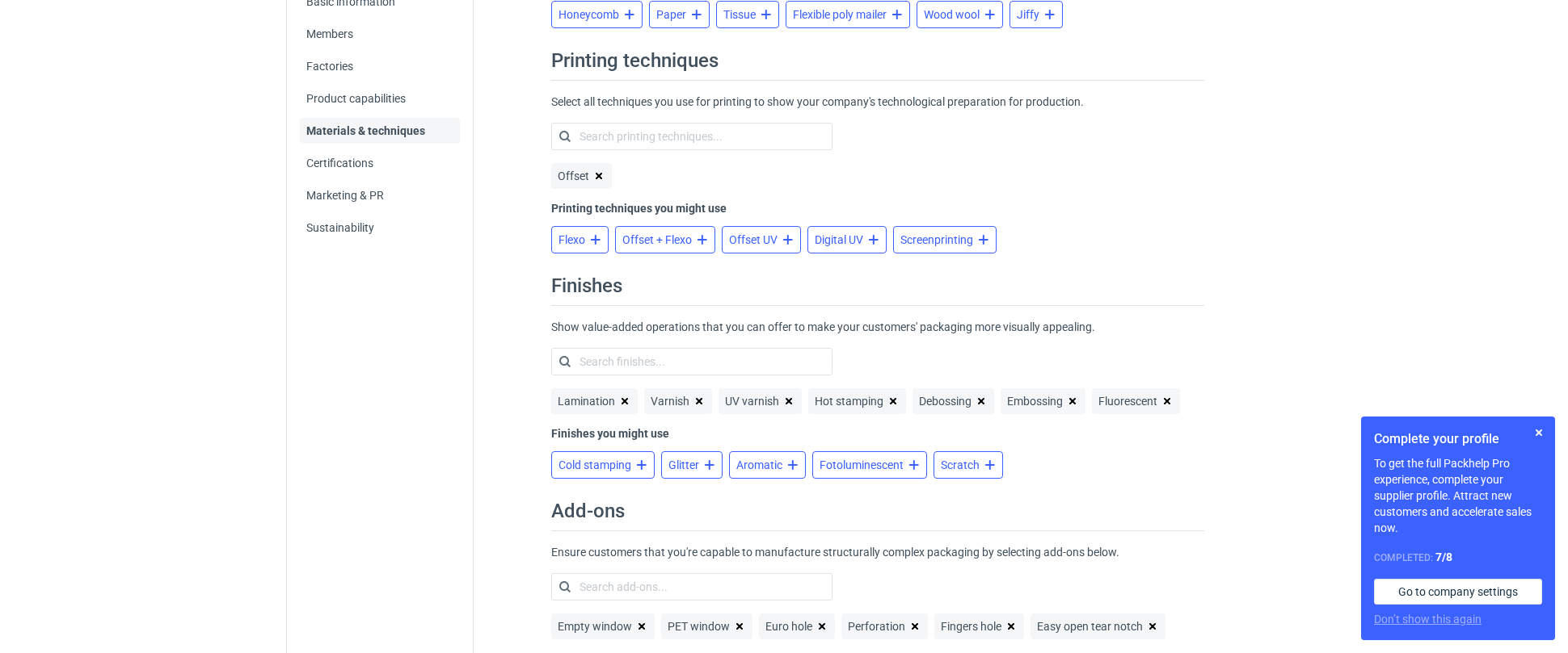
scroll to position [264, 0]
click at [1140, 443] on div "Finishes Show value-added operations that you can offer to make your customers'…" at bounding box center [878, 385] width 653 height 225
click at [668, 467] on span "Glitter" at bounding box center [683, 465] width 30 height 13
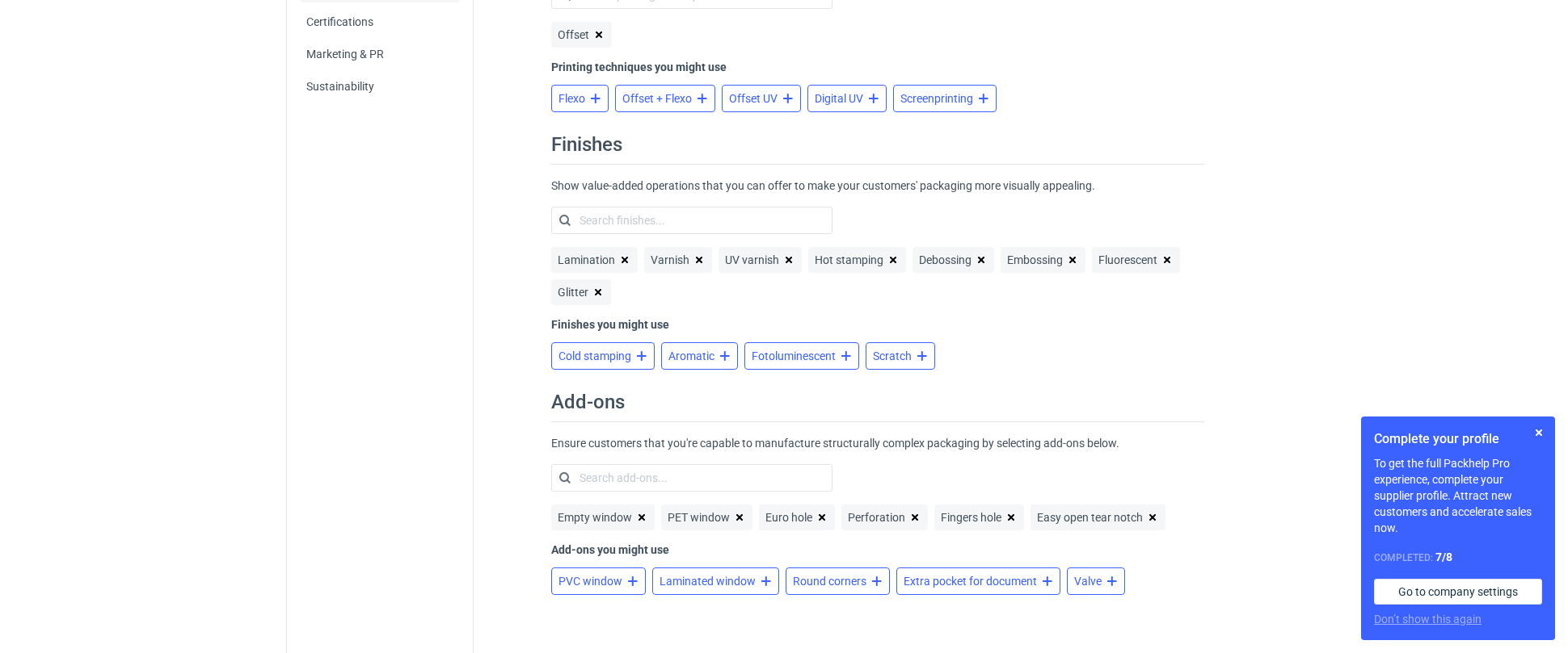
scroll to position [405, 0]
drag, startPoint x: 1221, startPoint y: 558, endPoint x: 1211, endPoint y: 555, distance: 10.4
click at [1220, 557] on div "Material types Save changes To meet your current and future customers' expectat…" at bounding box center [877, 151] width 769 height 981
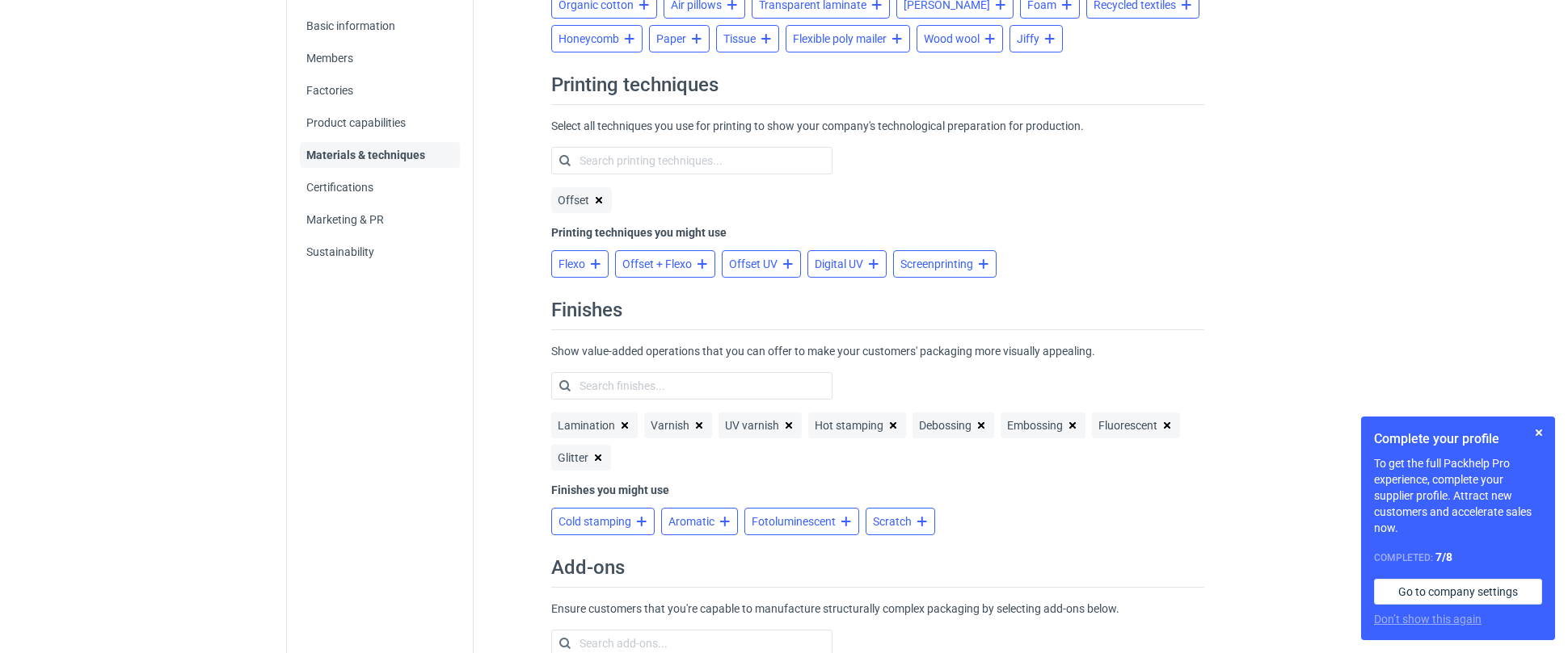
scroll to position [207, 0]
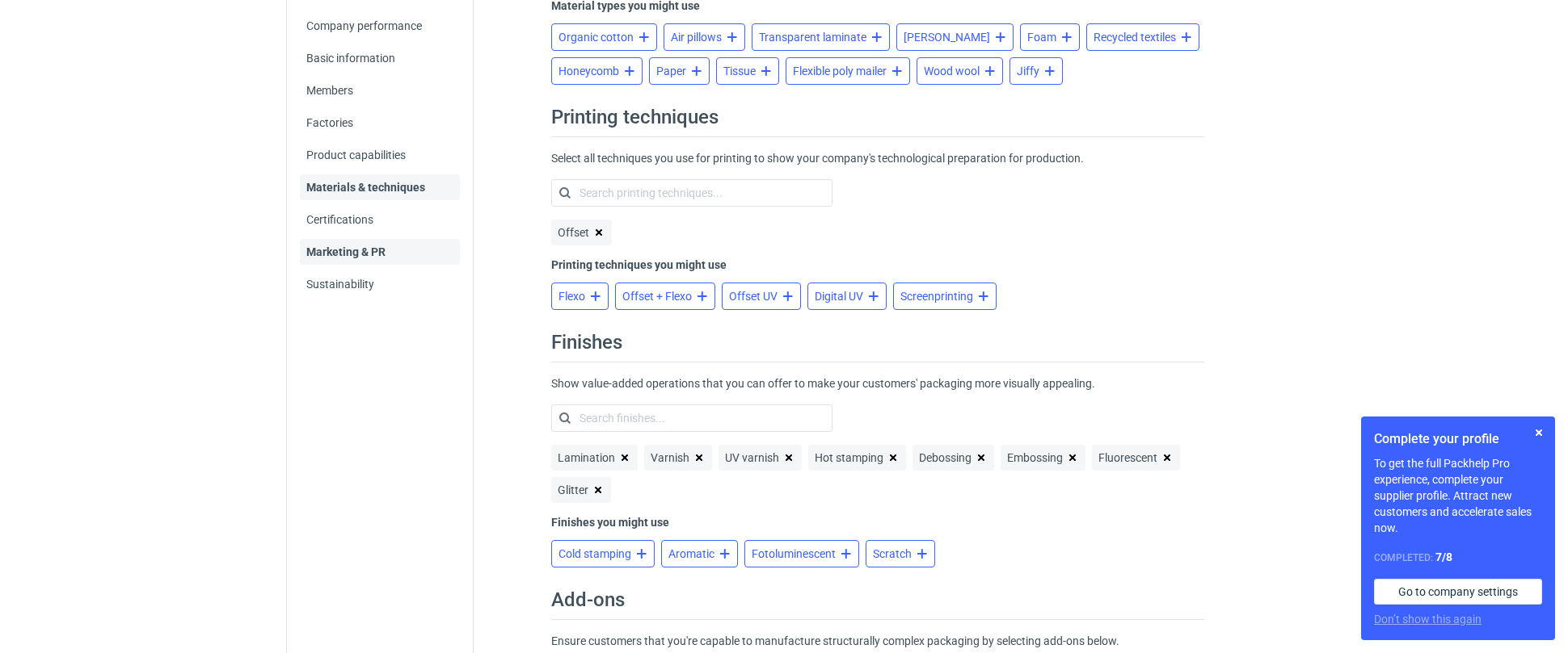
click at [323, 243] on link "Marketing & PR" at bounding box center [380, 252] width 160 height 26
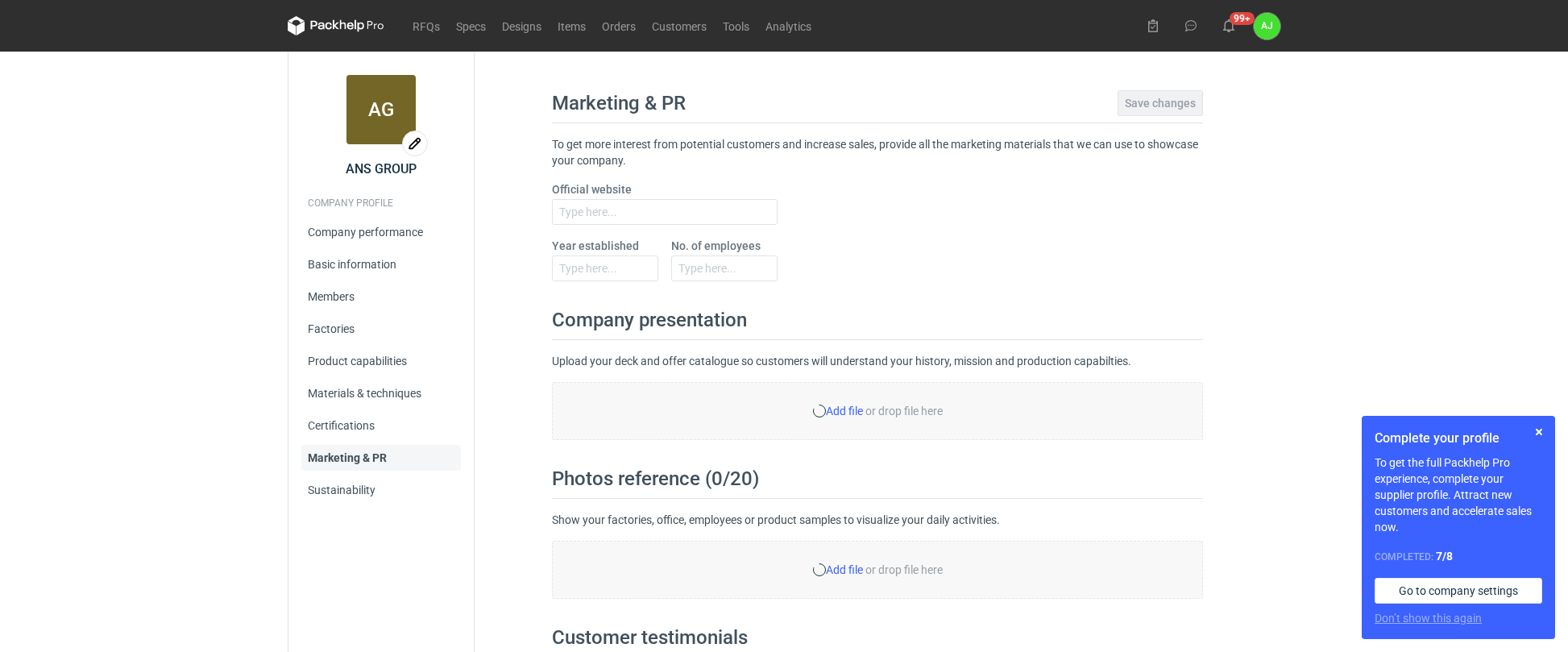
type input "www.anstudio.com.pl"
type input "1994"
type input "35"
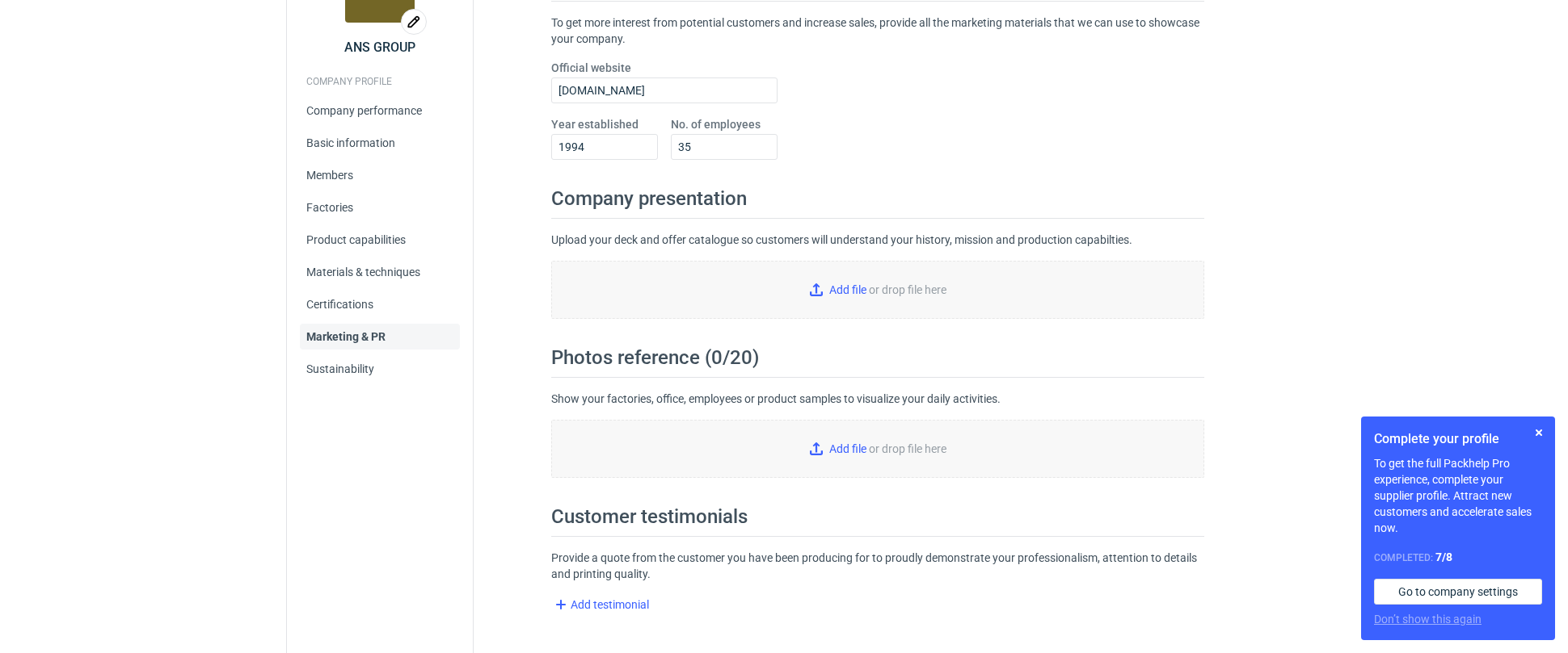
scroll to position [122, 0]
click at [829, 579] on h2 "Provide a quote from the customer you have been producing for to proudly demons…" at bounding box center [878, 572] width 653 height 45
click at [355, 307] on link "Certifications" at bounding box center [380, 304] width 160 height 26
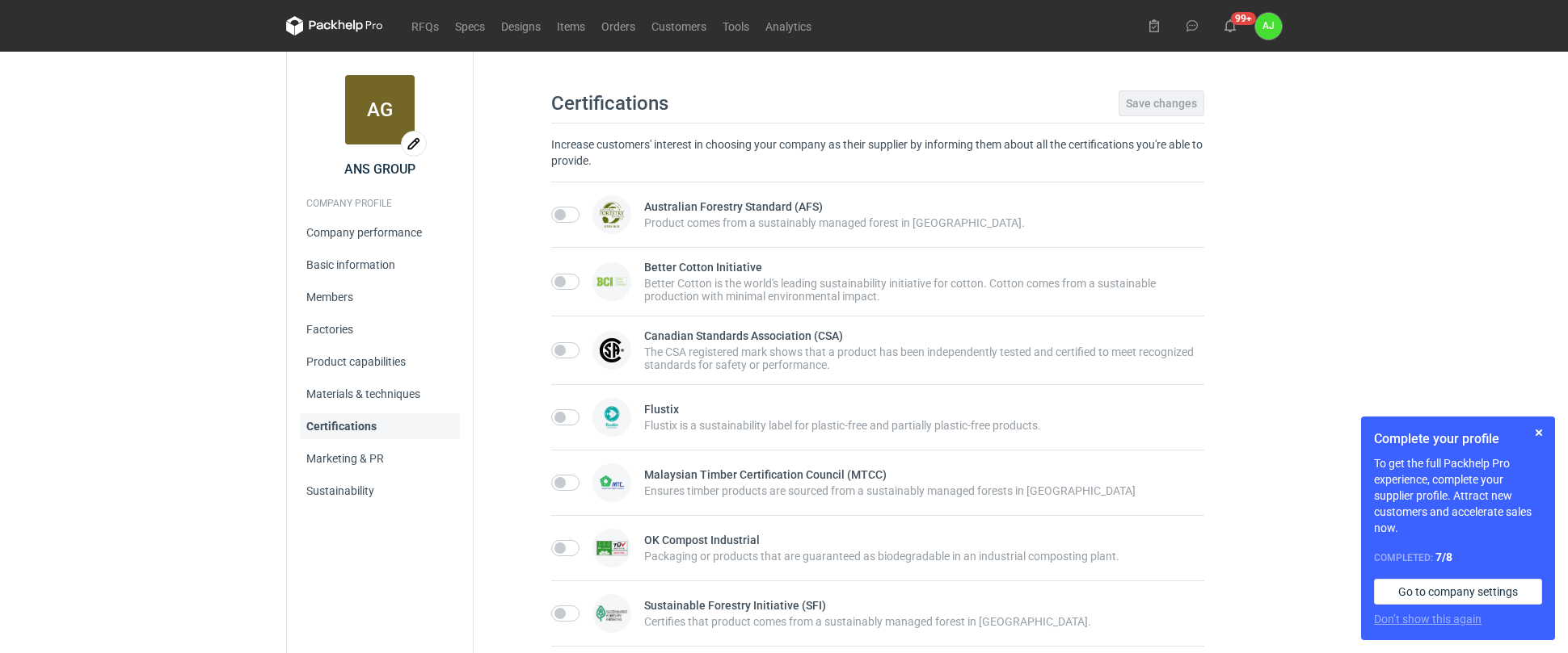
checkbox input "true"
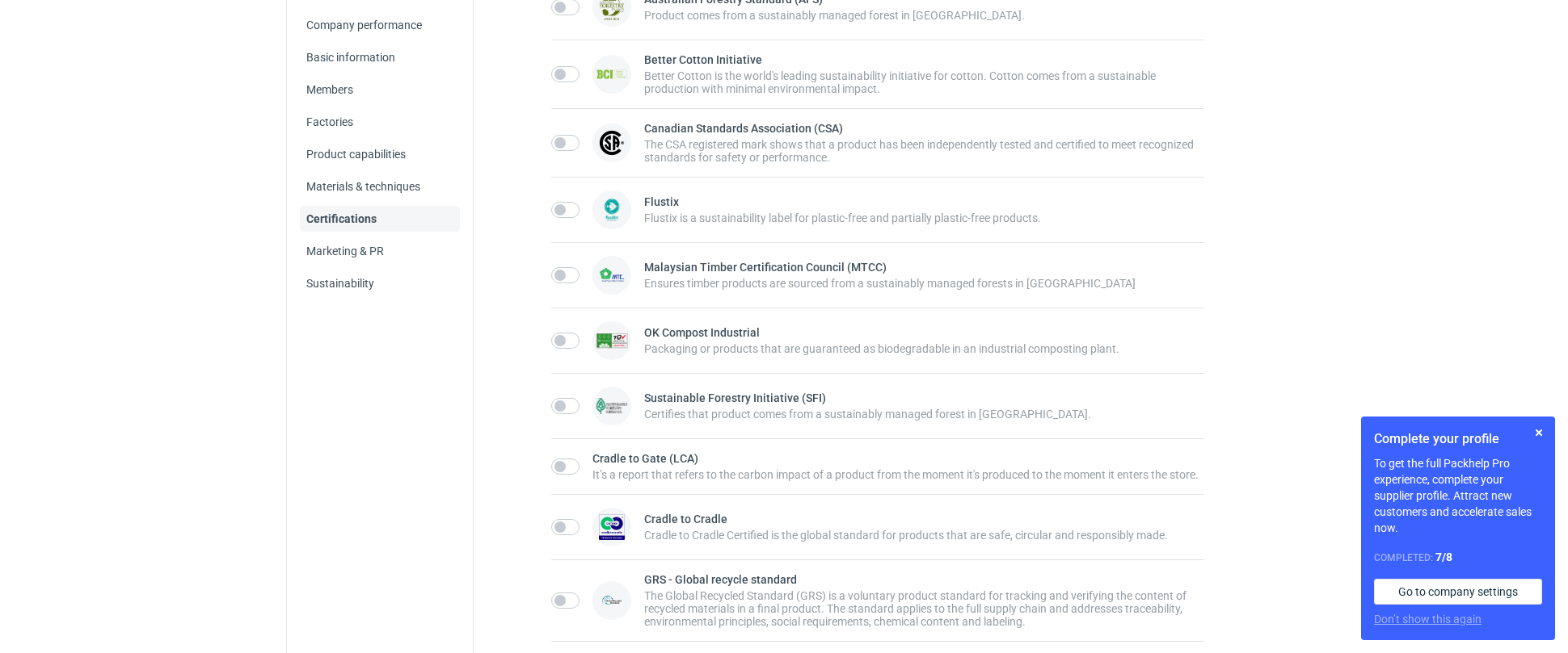
scroll to position [197, 0]
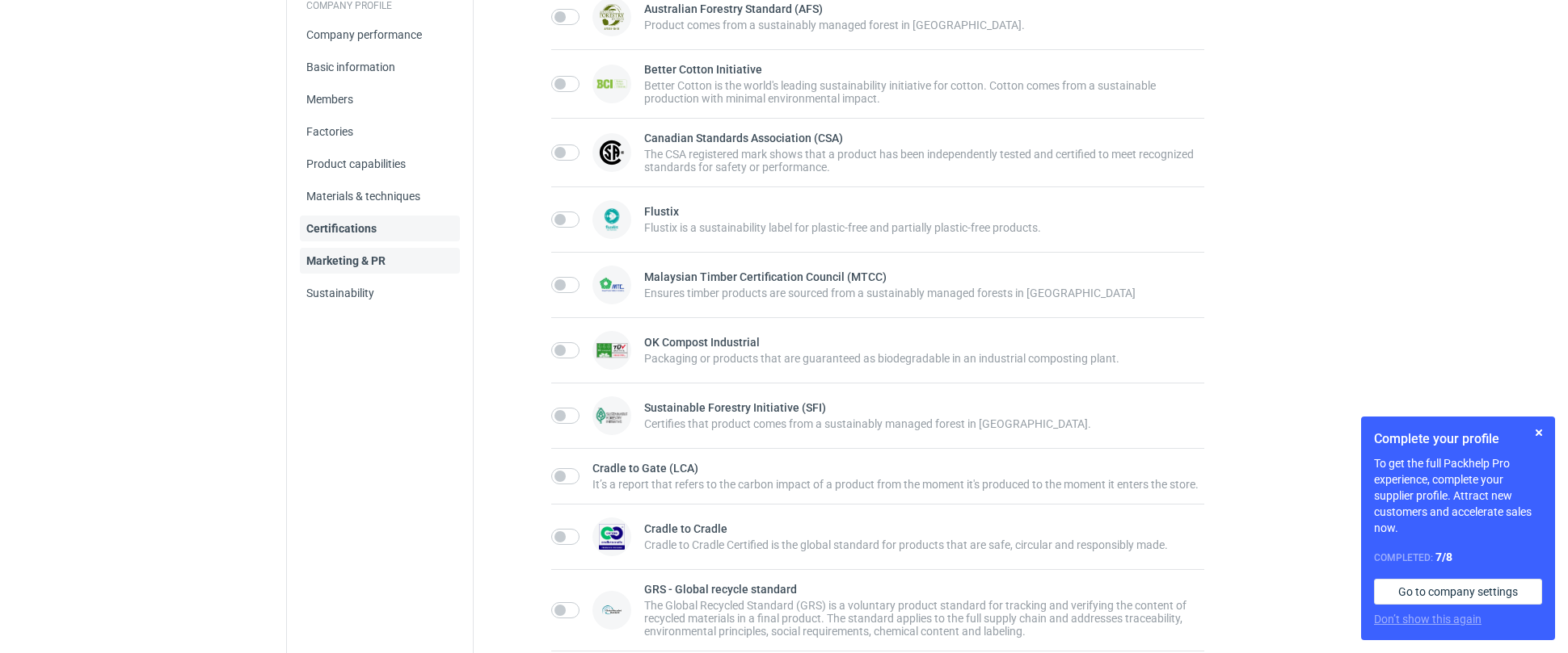
click at [347, 265] on link "Marketing & PR" at bounding box center [380, 261] width 160 height 26
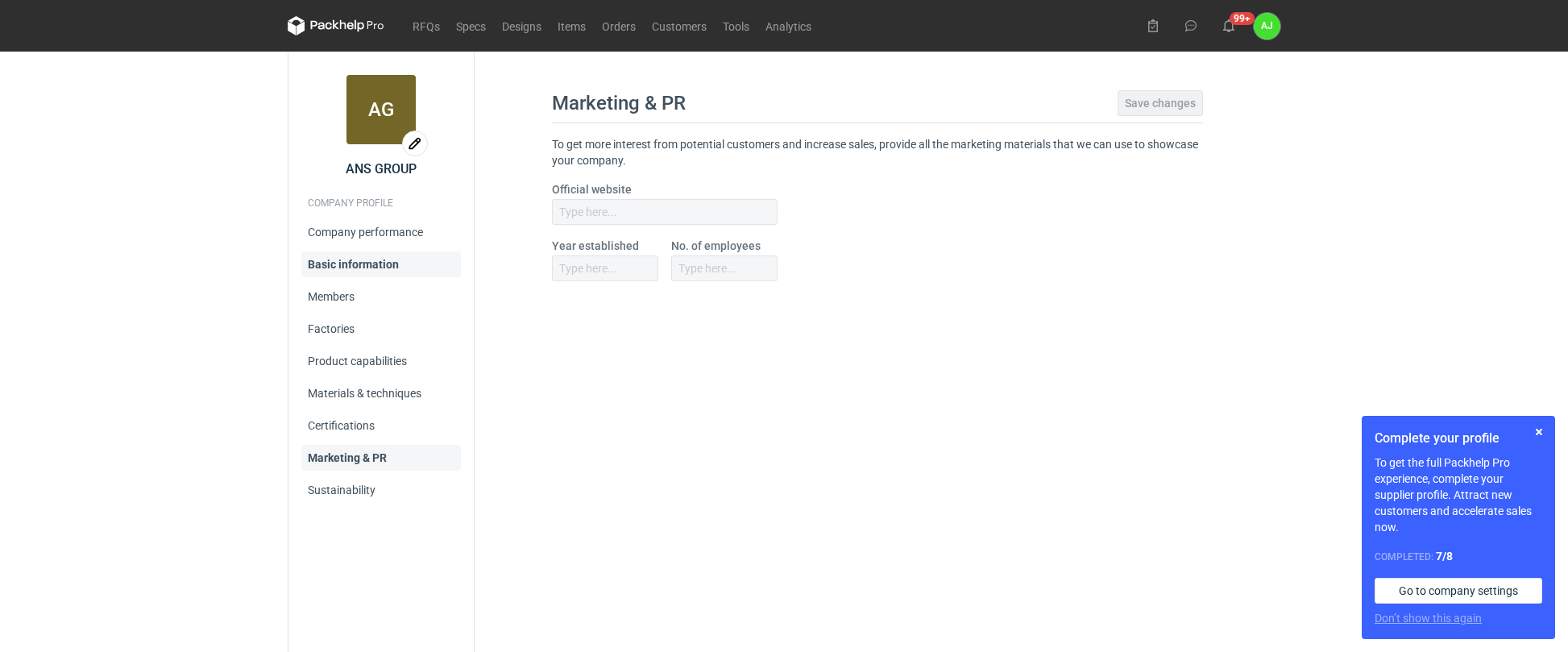
type input "www.anstudio.com.pl"
type input "1994"
type input "35"
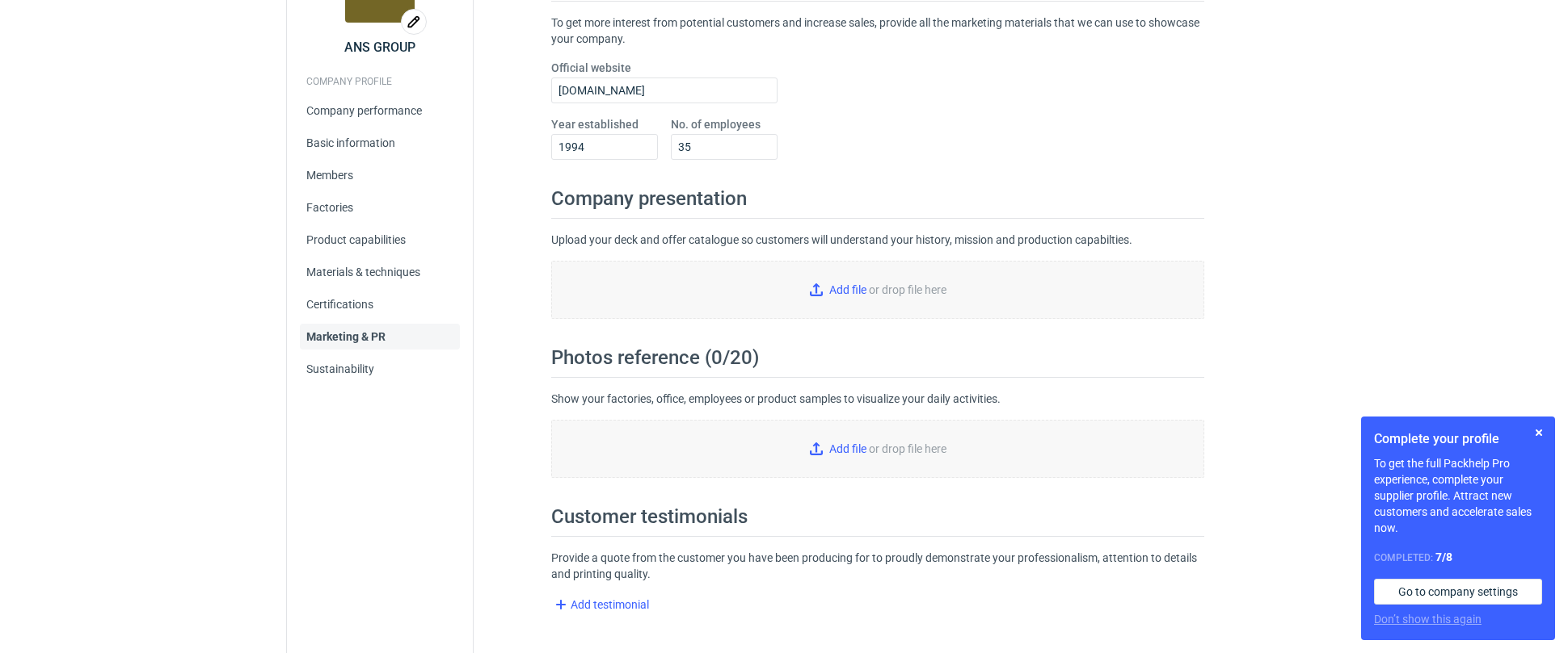
scroll to position [122, 0]
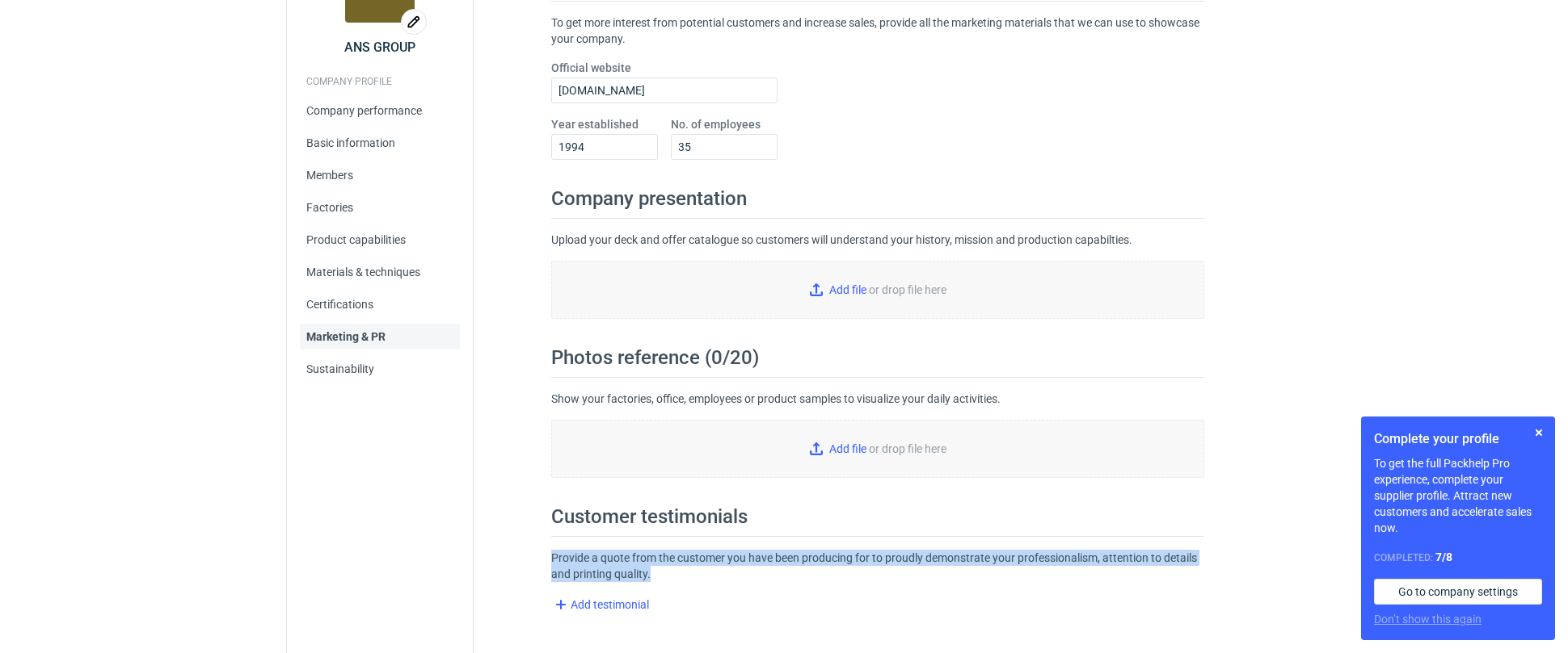
drag, startPoint x: 550, startPoint y: 557, endPoint x: 695, endPoint y: 577, distance: 146.4
click at [695, 577] on div "Marketing & PR Save changes To get more interest from potential customers and i…" at bounding box center [877, 292] width 769 height 698
copy h2 "Provide a quote from the customer you have been producing for to proudly demons…"
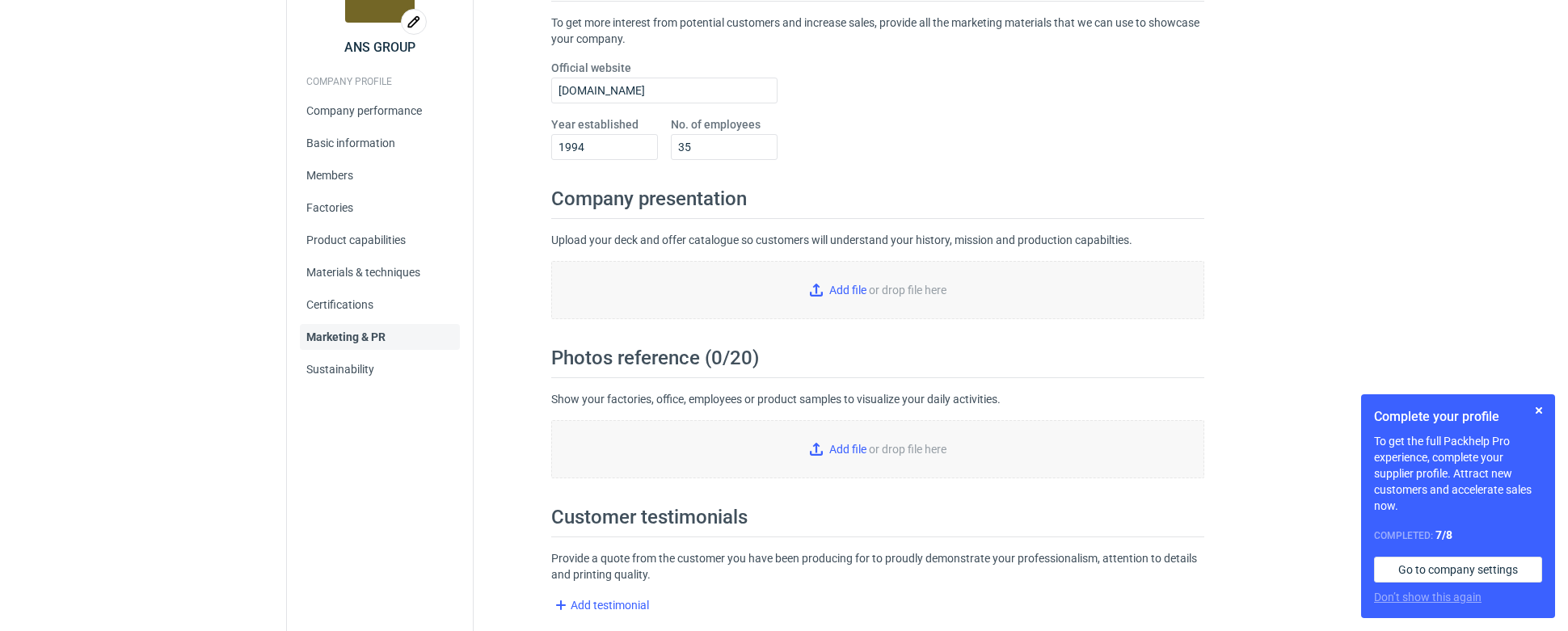
click at [1460, 171] on div "RFQs Specs Designs Items Orders Customers Tools Analytics 99+ AJ Anna Jesiołkie…" at bounding box center [784, 193] width 1568 height 631
click at [1325, 256] on div "RFQs Specs Designs Items Orders Customers Tools Analytics 99+ AJ Anna Jesiołkie…" at bounding box center [784, 193] width 1568 height 631
click at [1380, 244] on div "RFQs Specs Designs Items Orders Customers Tools Analytics 99+ AJ Anna Jesiołkie…" at bounding box center [784, 193] width 1568 height 631
type input "C:\fakepath\Black-Diamond_2.jpg"
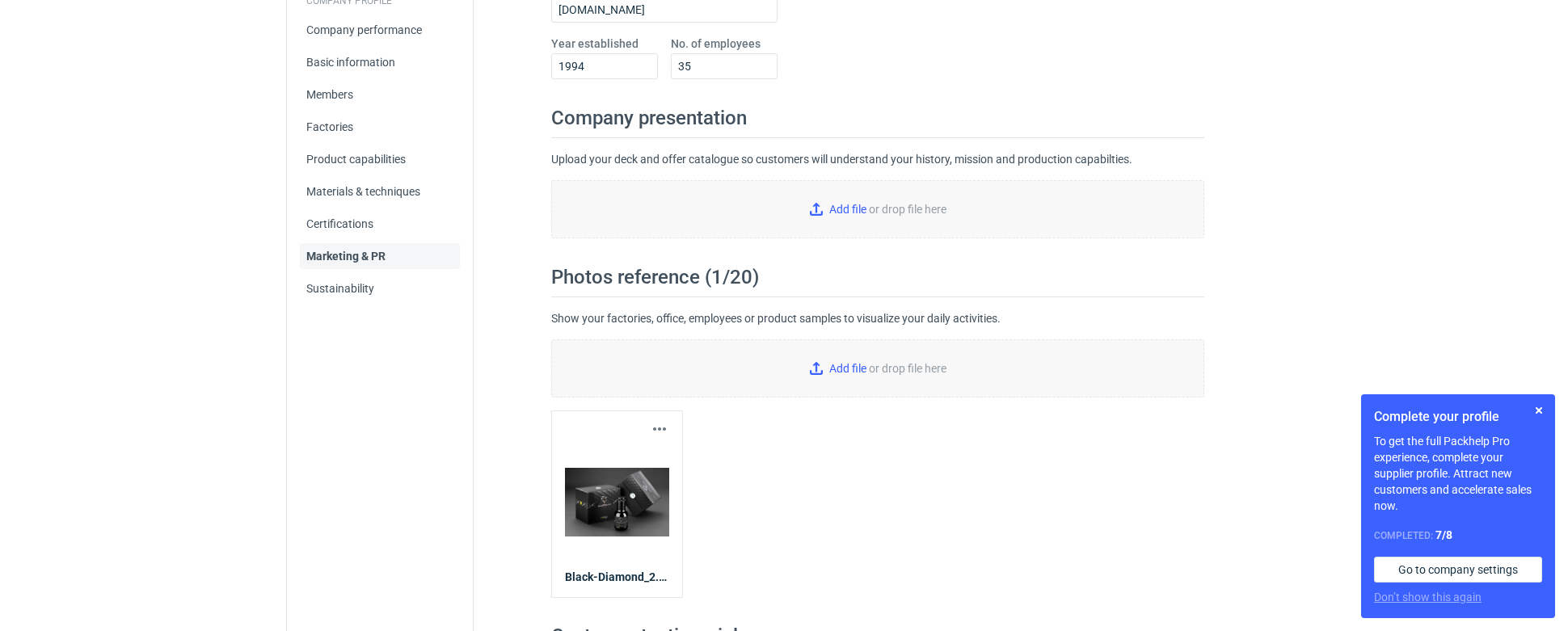
scroll to position [204, 0]
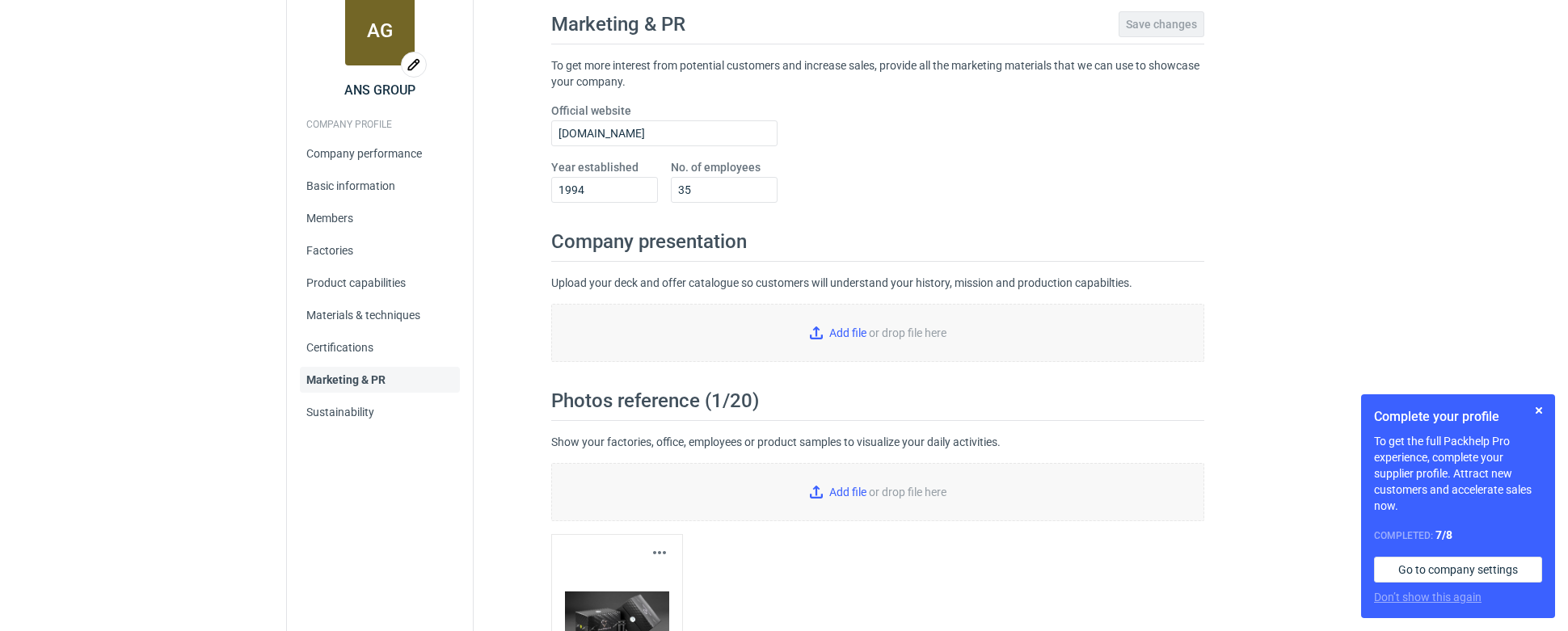
scroll to position [82, 0]
type input "C:\fakepath\opakowania jednostkowe Scodix.jpg"
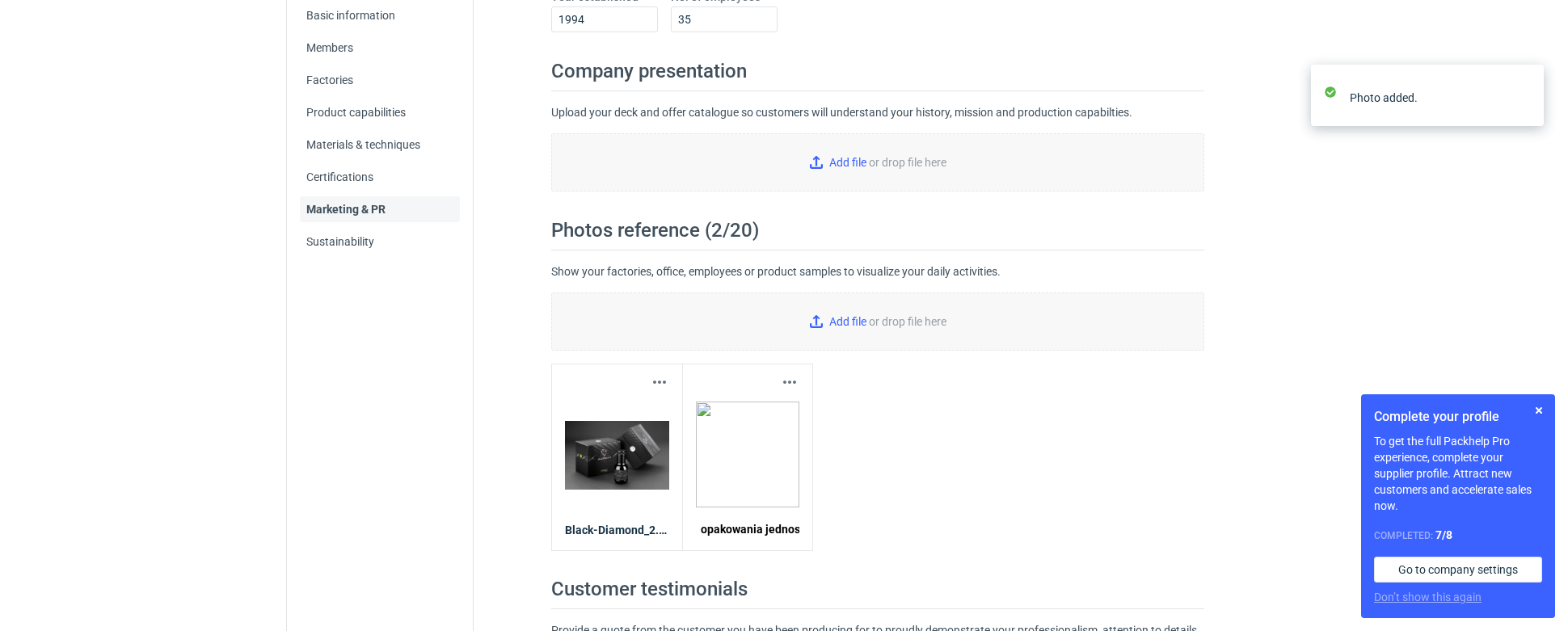
scroll to position [259, 0]
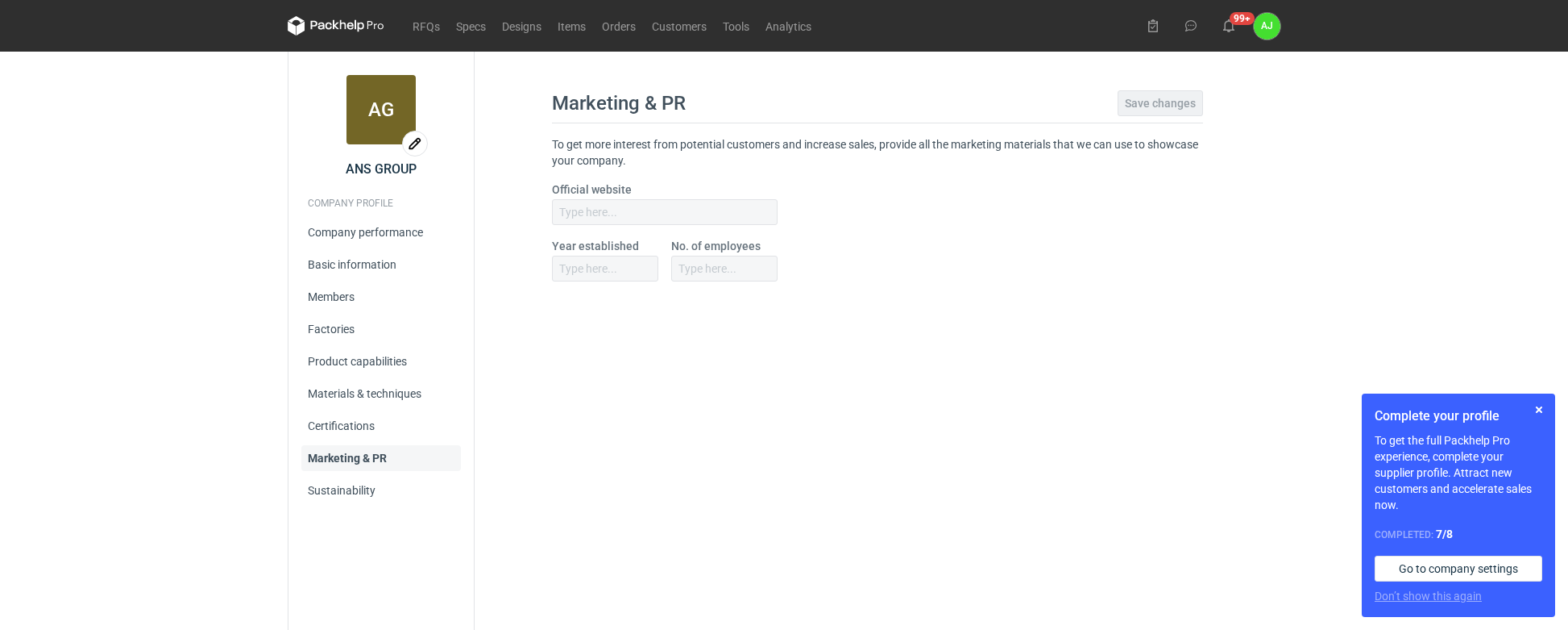
type input "[DOMAIN_NAME]"
type input "1994"
type input "35"
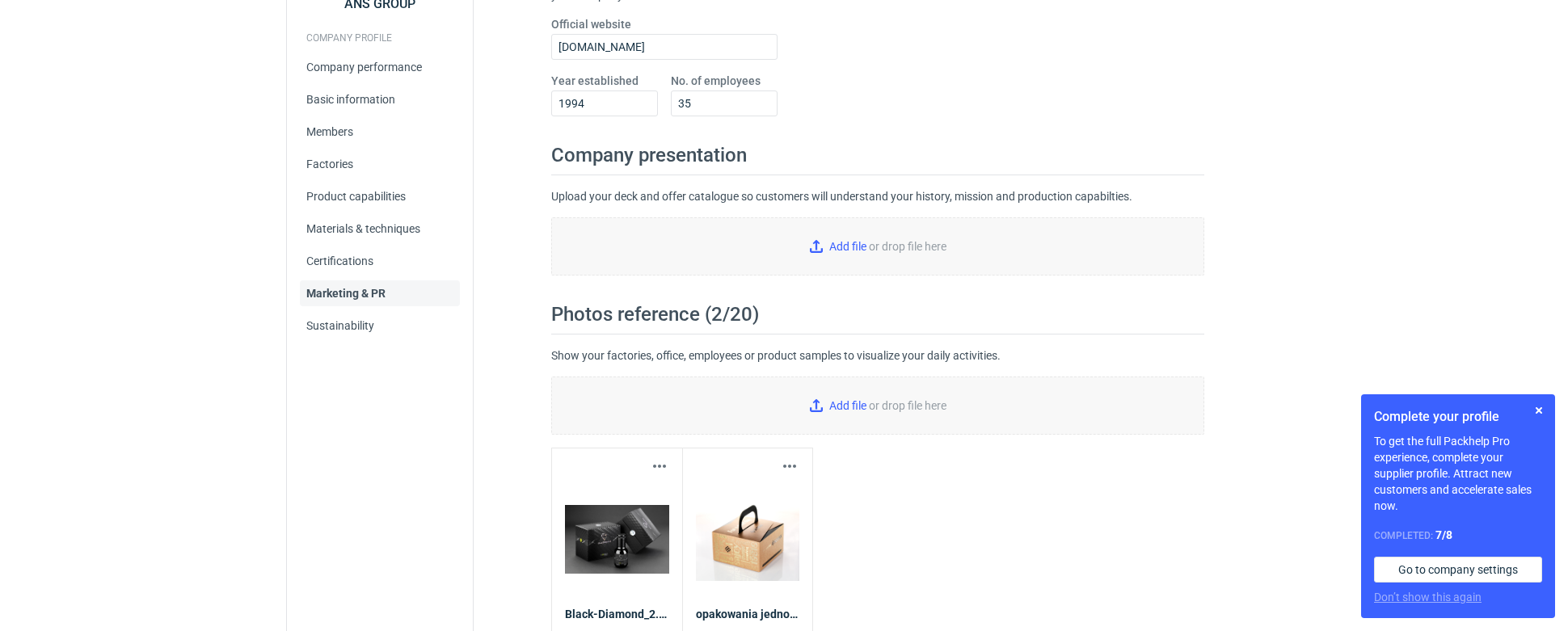
scroll to position [186, 0]
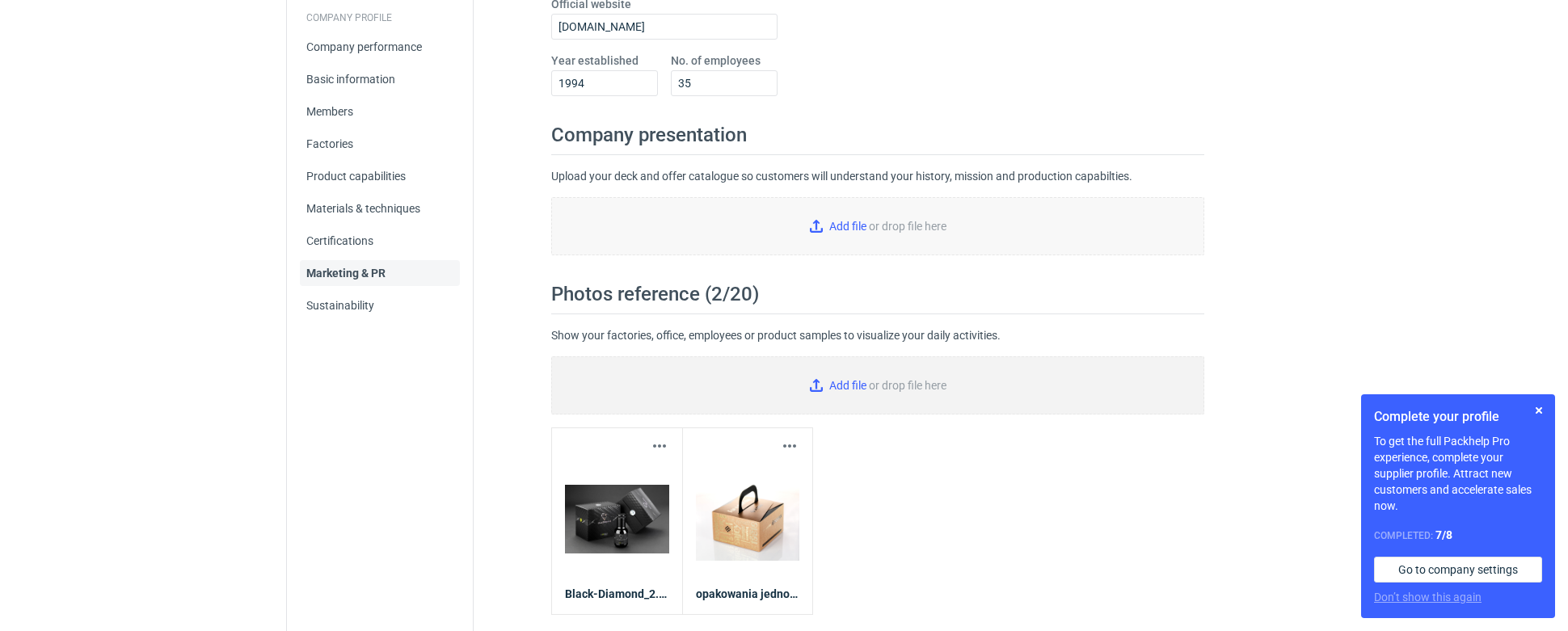
type input "C:\fakepath\whisky-silver-1.jpg"
type input "C:\fakepath\GREEN_BOX-WINE.jpeg"
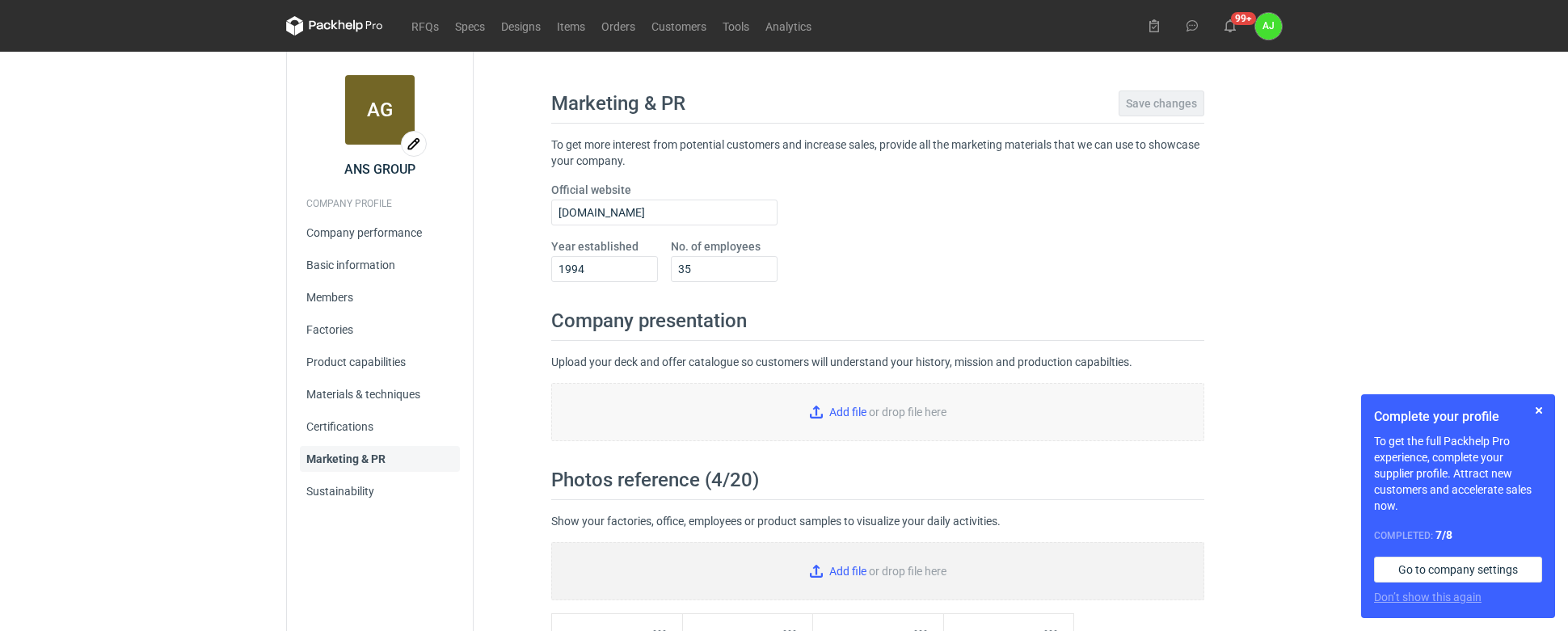
type input "C:\fakepath\RED_BOX-WINE.jpeg"
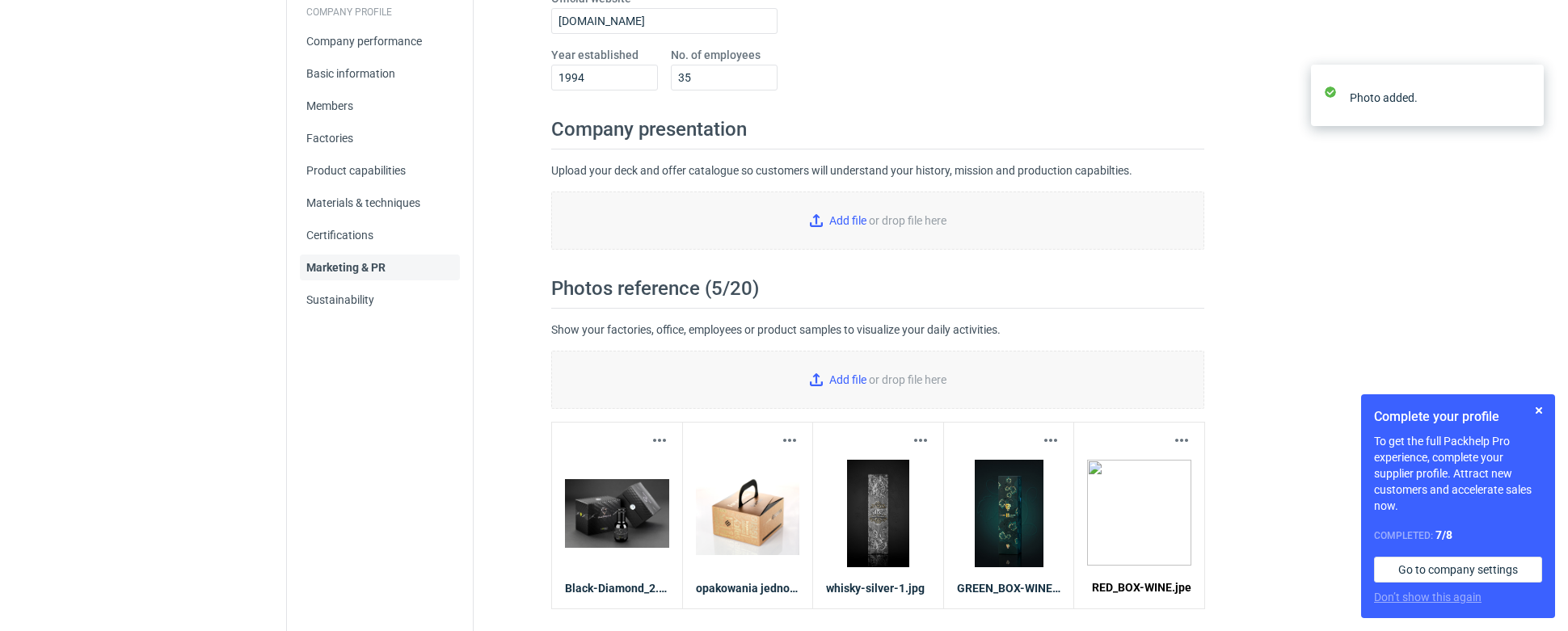
scroll to position [208, 0]
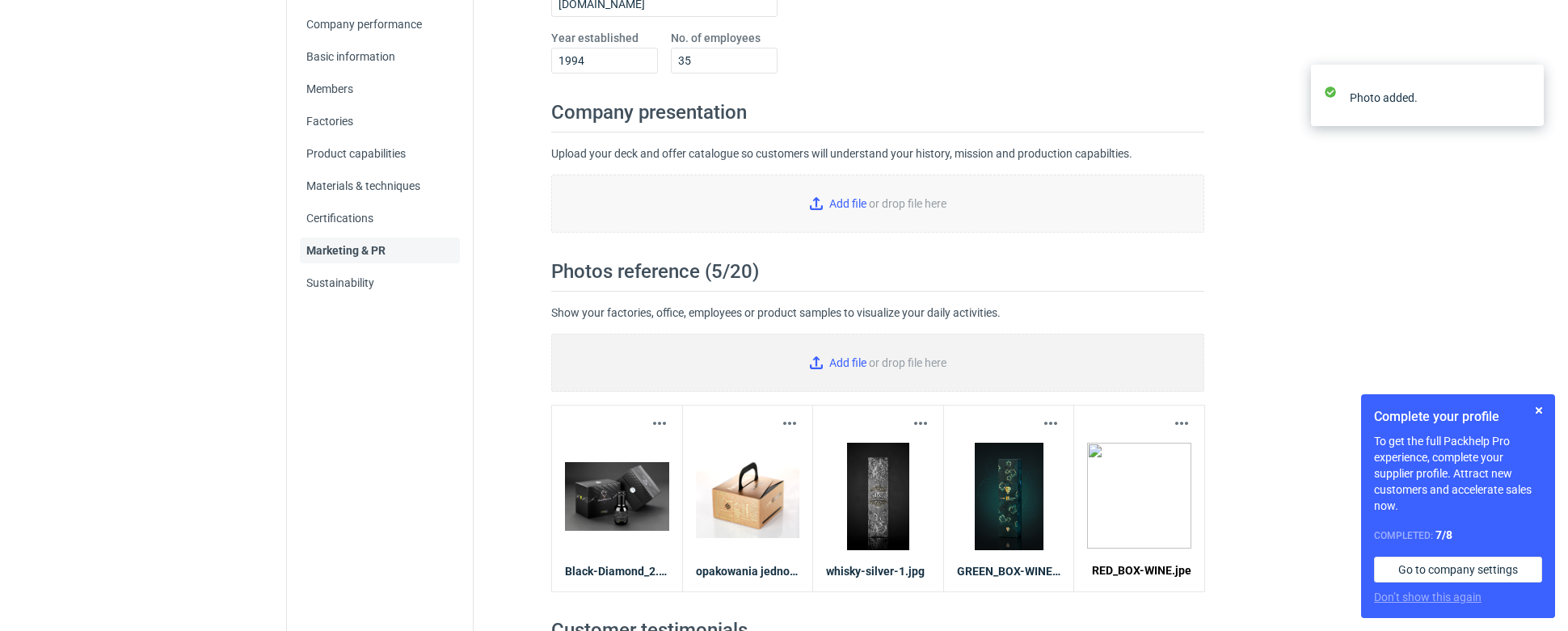
type input "C:\fakepath\2V7A3985_Bombka_silver.jpg"
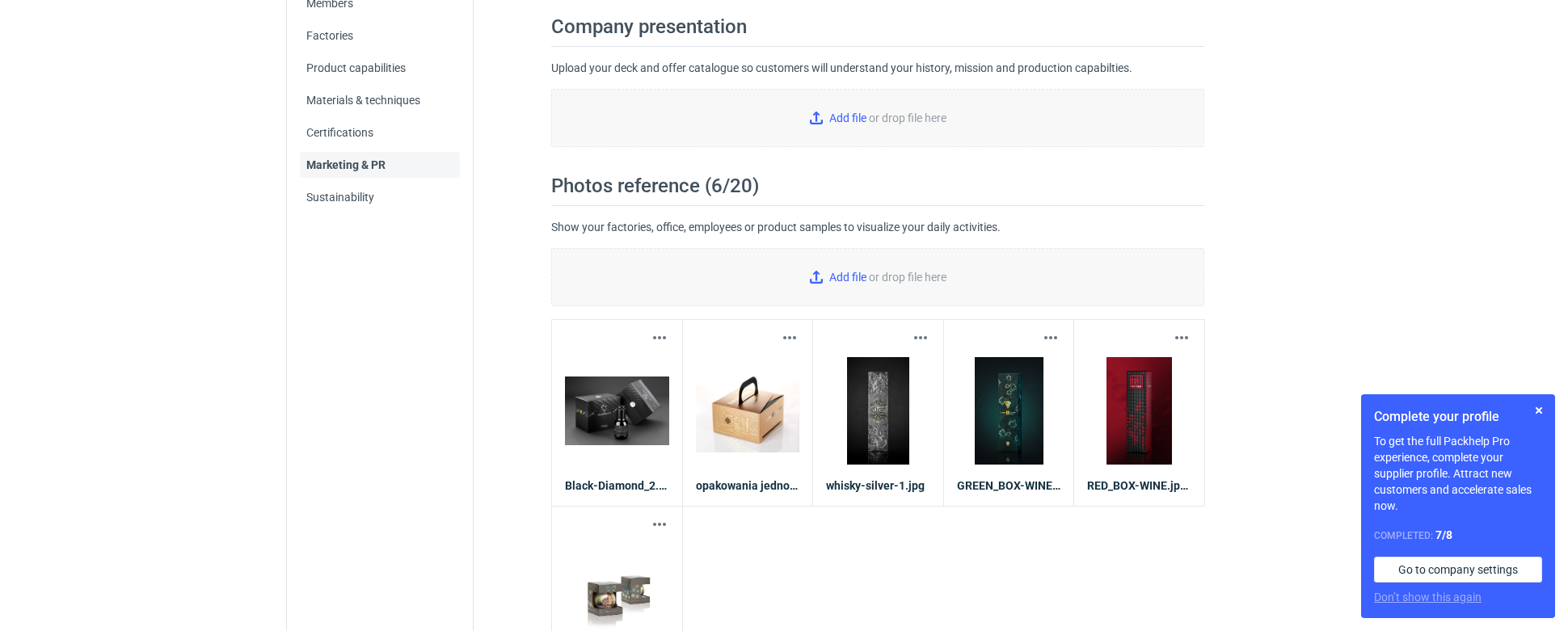
scroll to position [298, 0]
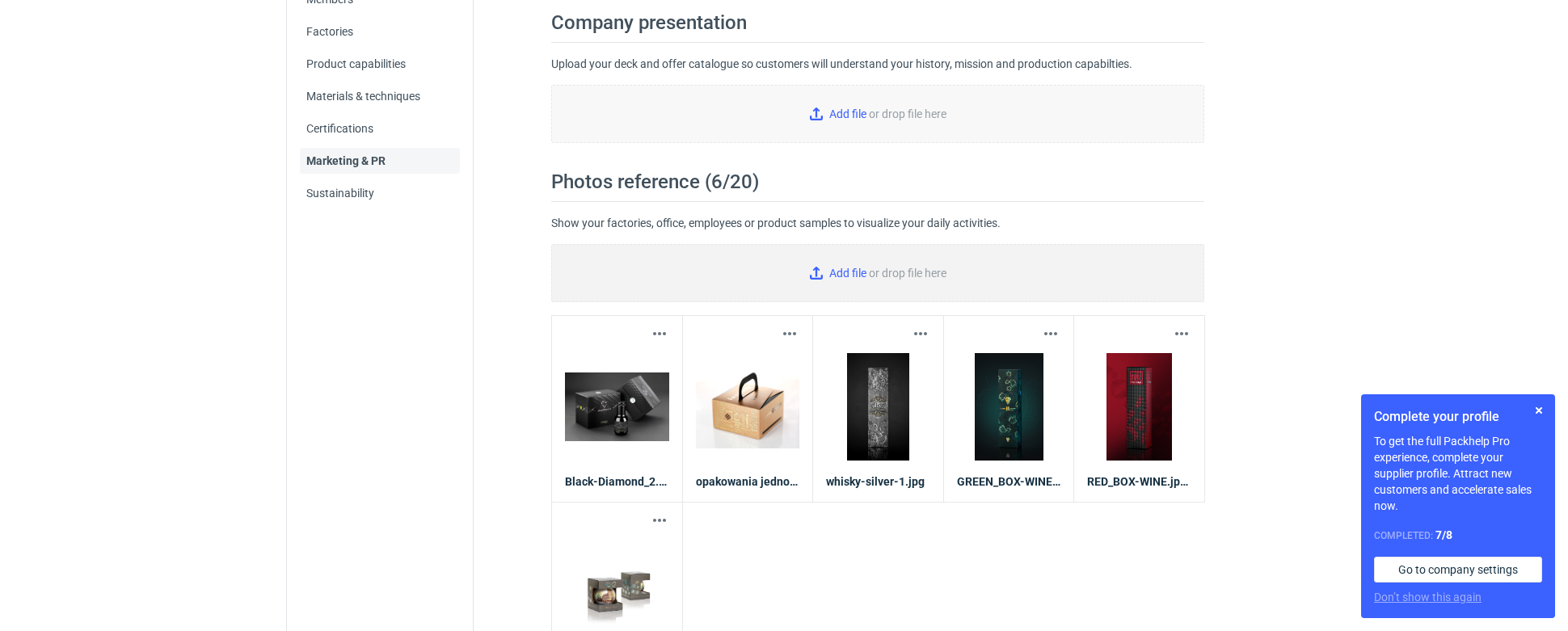
type input "C:\fakepath\2V7A3758_lampion-3.jpg"
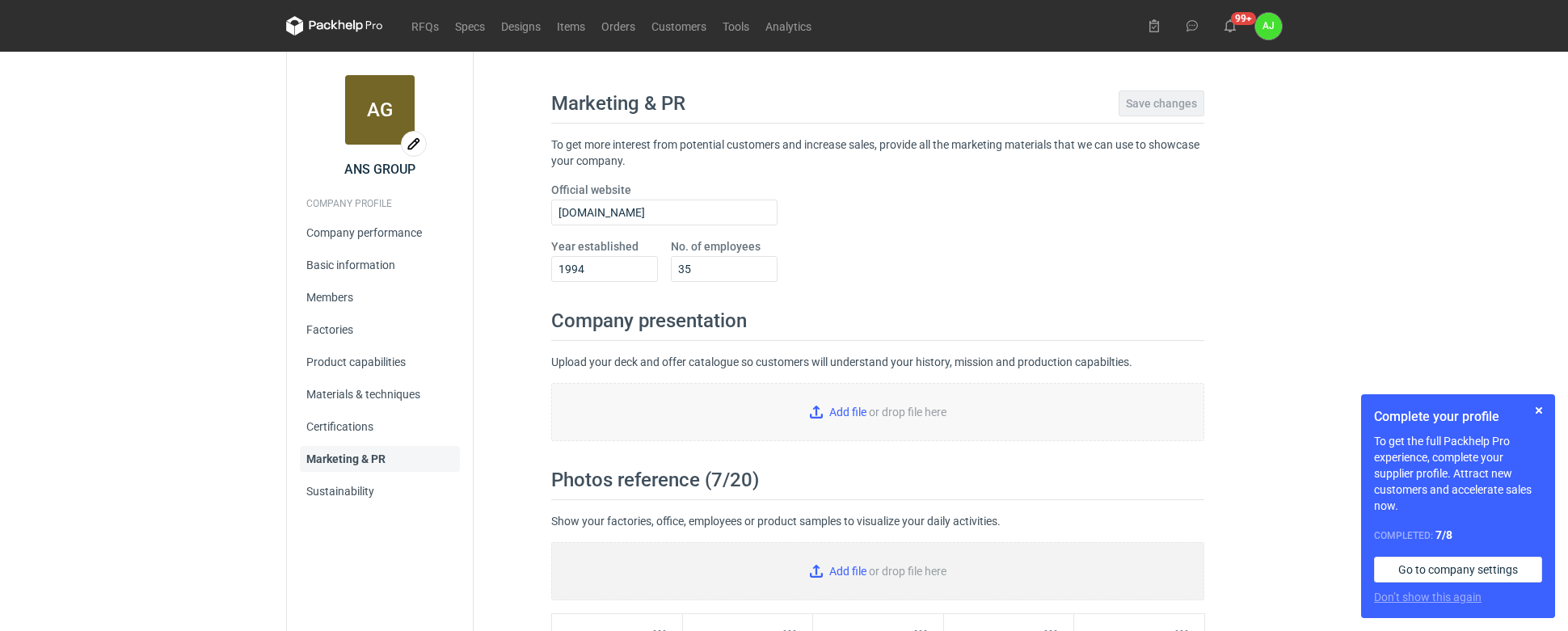
type input "C:\fakepath\F427 kaszerowane.jpg"
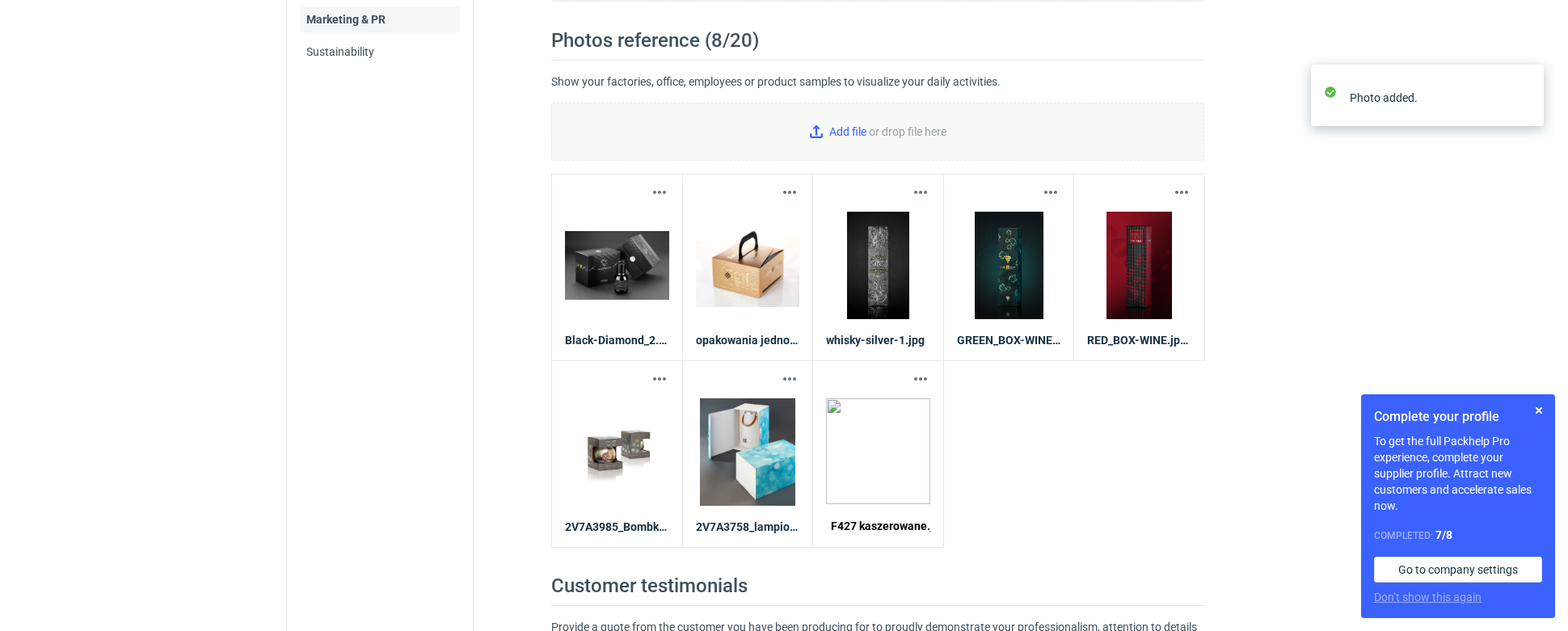
scroll to position [472, 0]
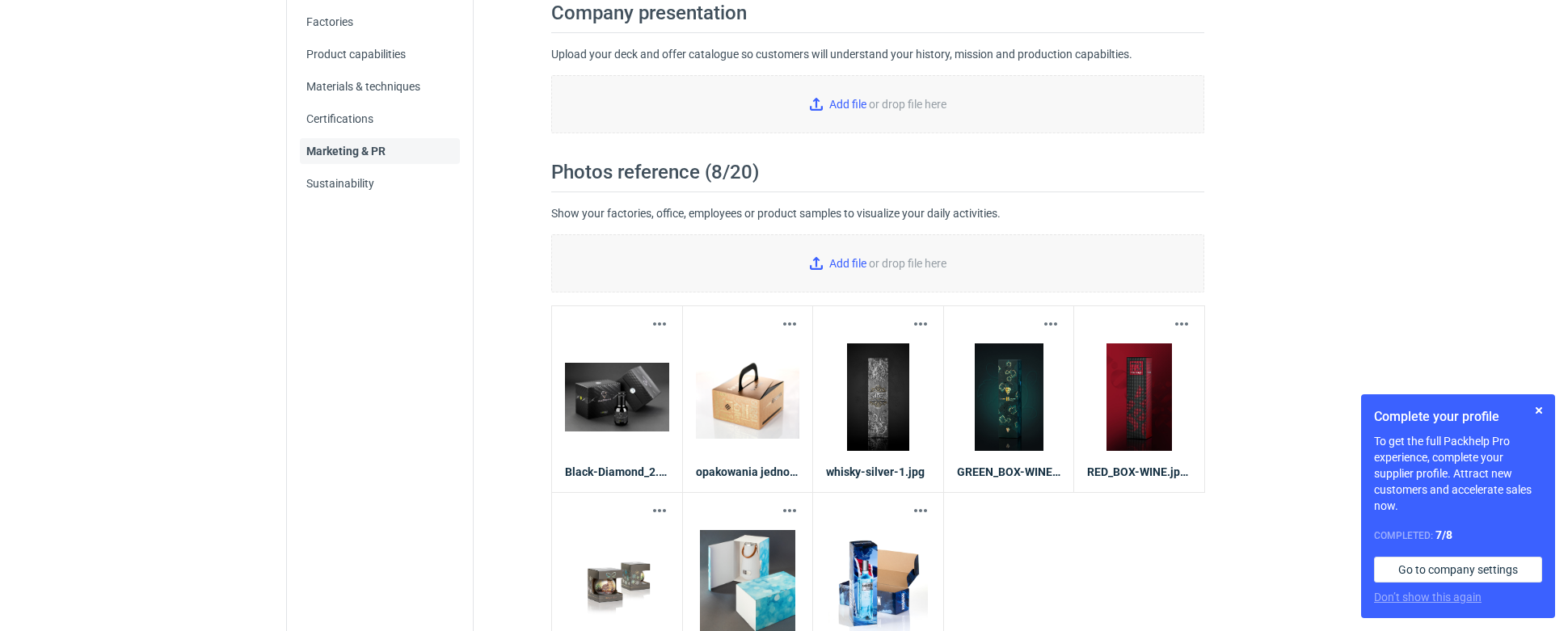
scroll to position [312, 0]
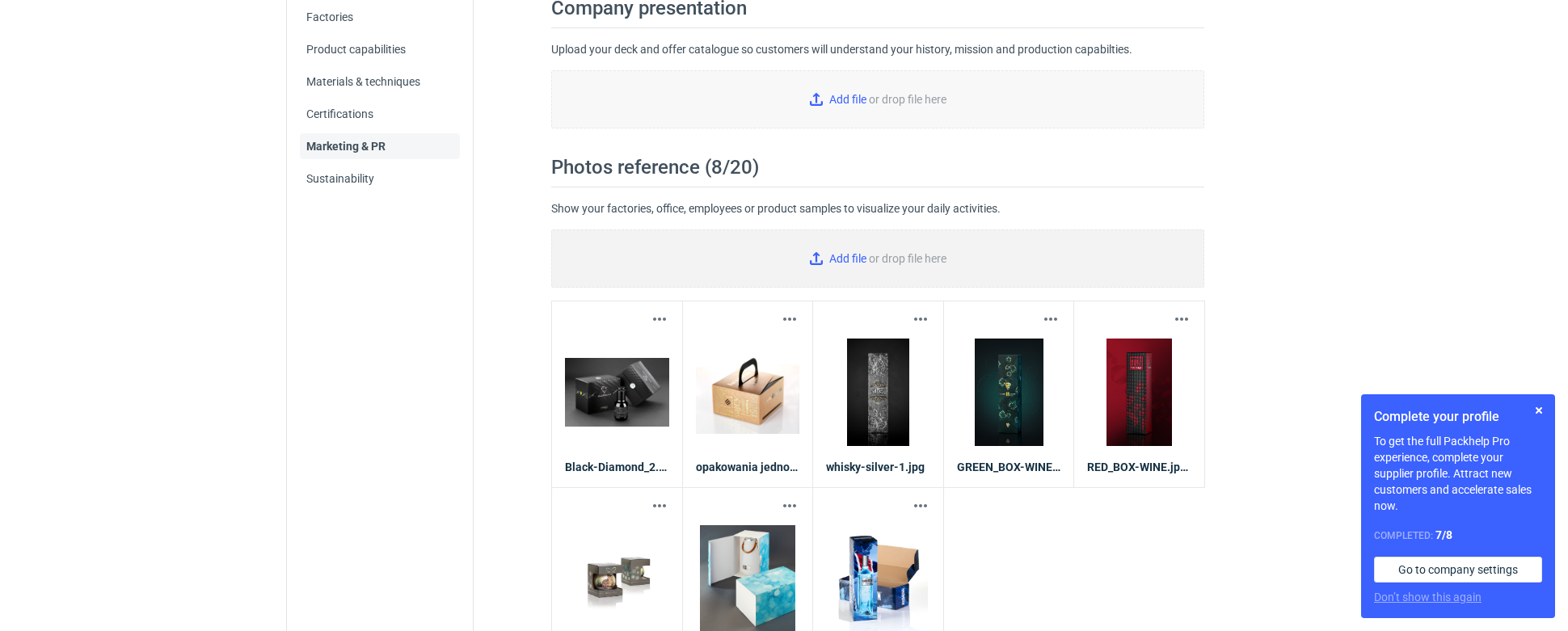
type input "C:\fakepath\pudelko_.jpg"
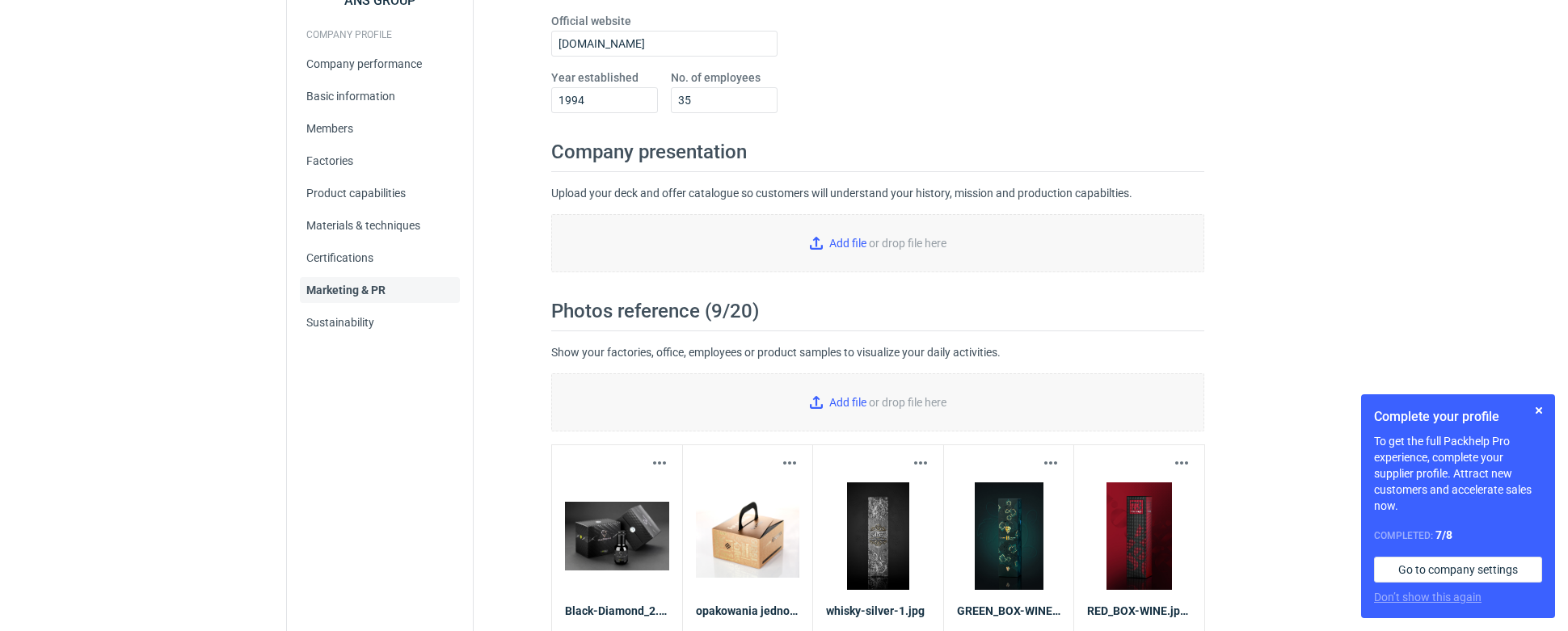
scroll to position [209, 0]
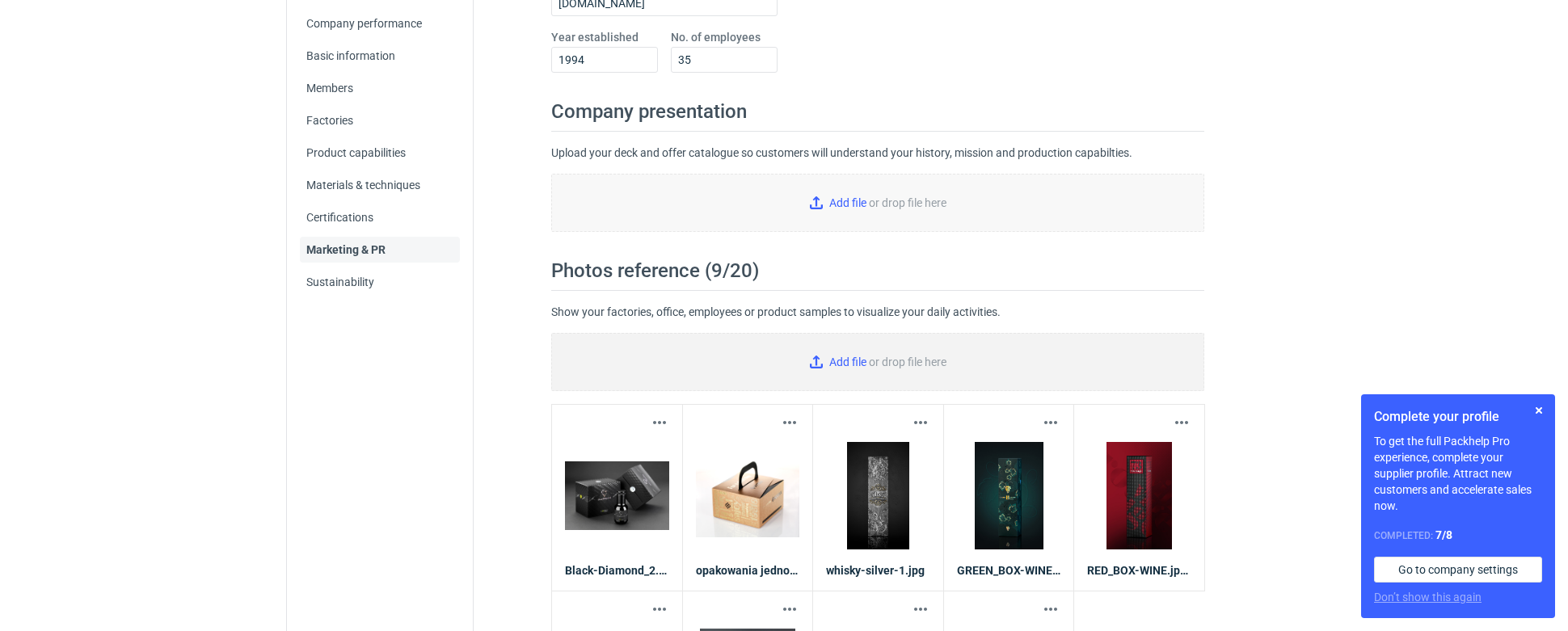
type input "C:\fakepath\Fasonowe427.jpg"
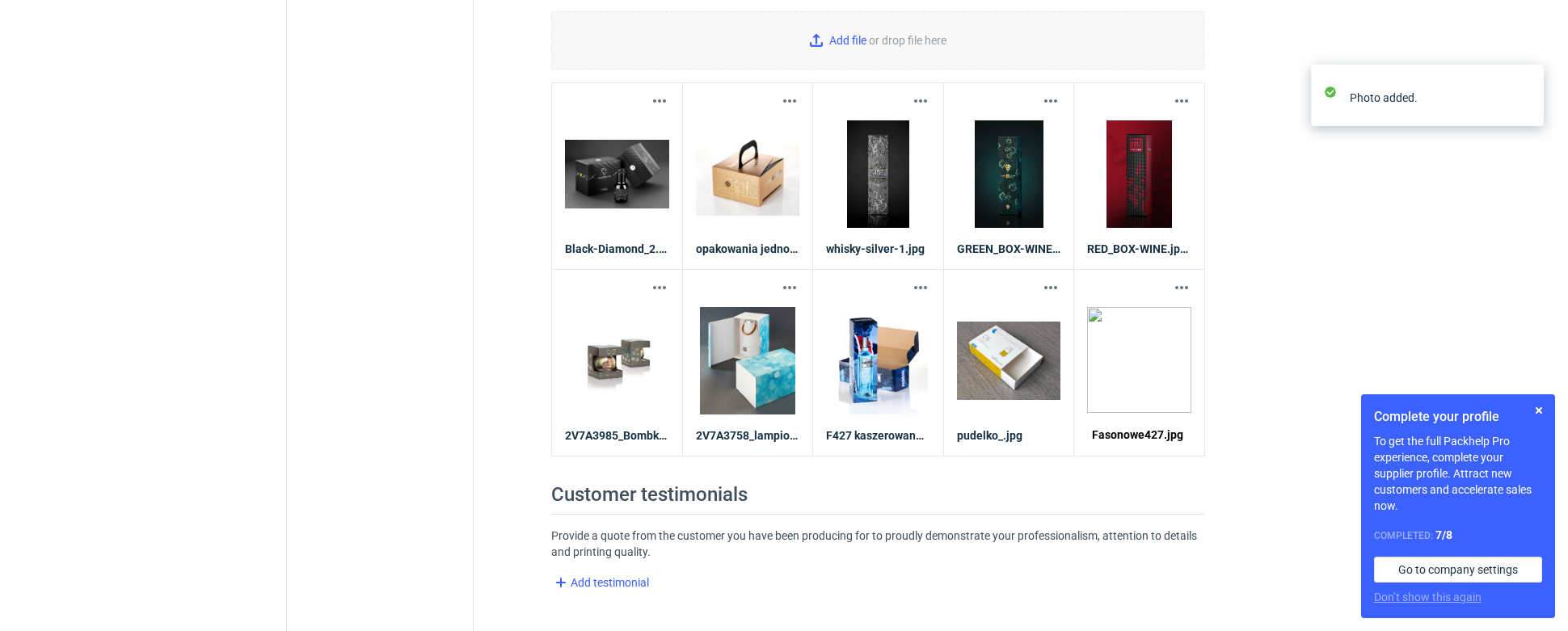
scroll to position [531, 0]
type input "C:\fakepath\laser-Highcon.jpg"
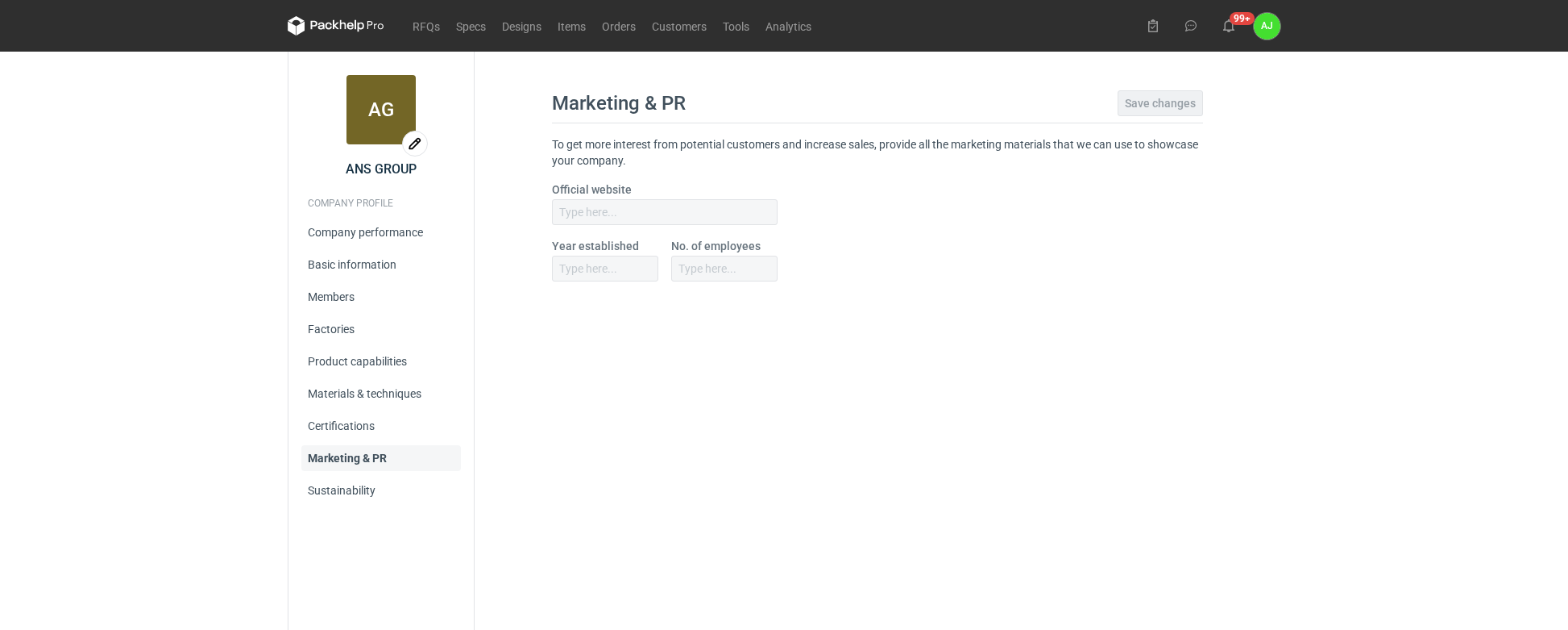
type input "[DOMAIN_NAME]"
type input "1994"
type input "35"
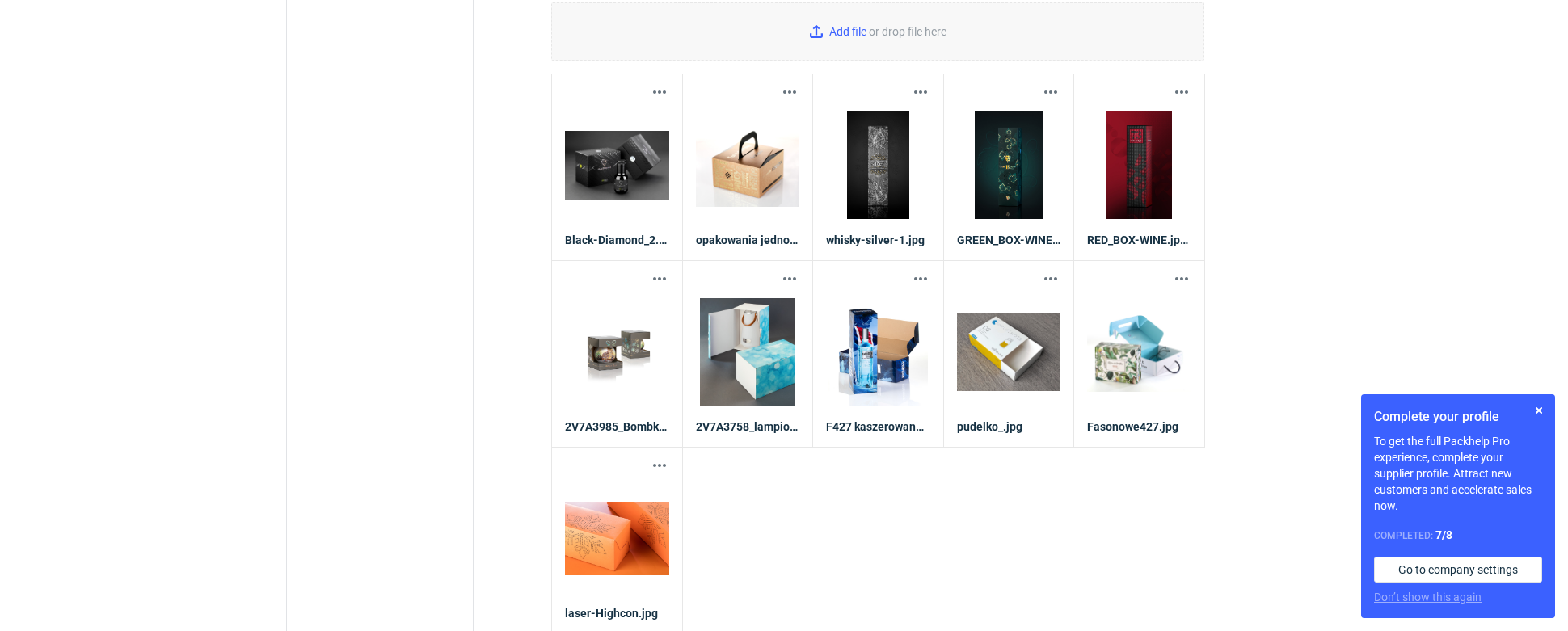
scroll to position [566, 0]
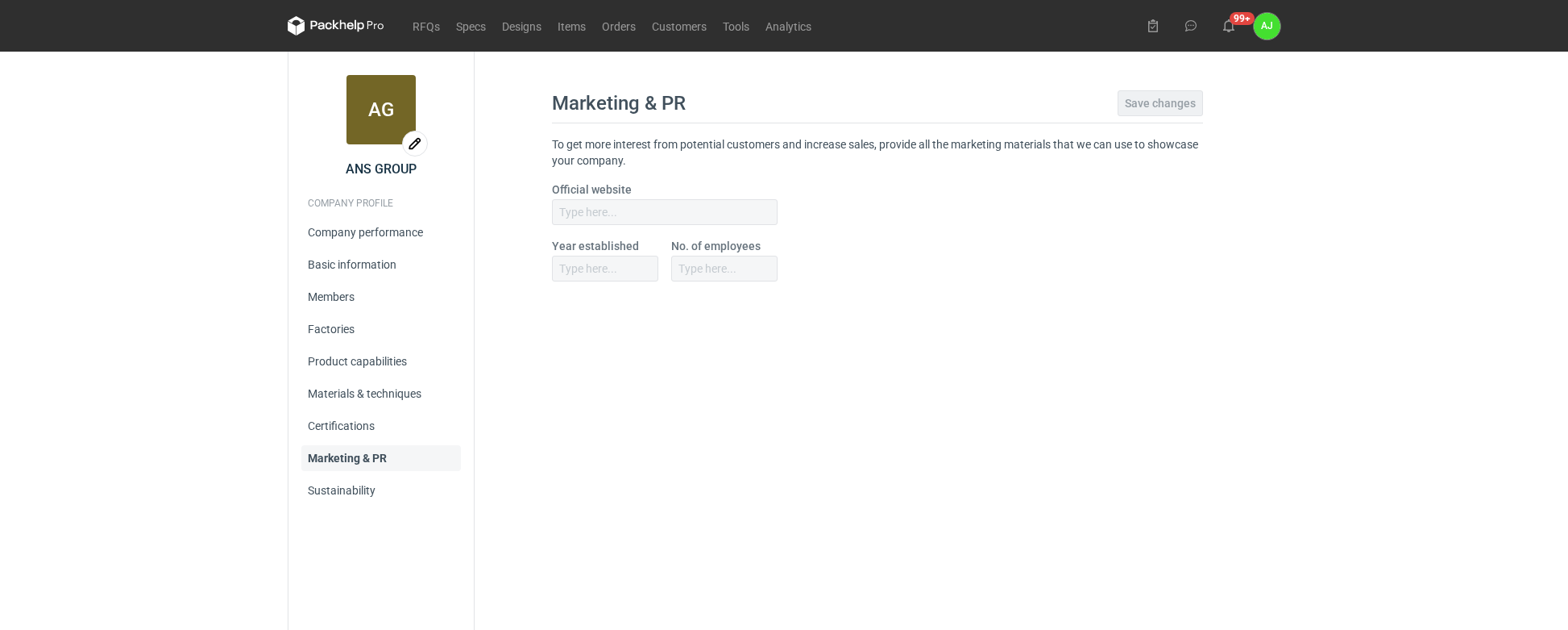
type input "[DOMAIN_NAME]"
type input "1994"
type input "35"
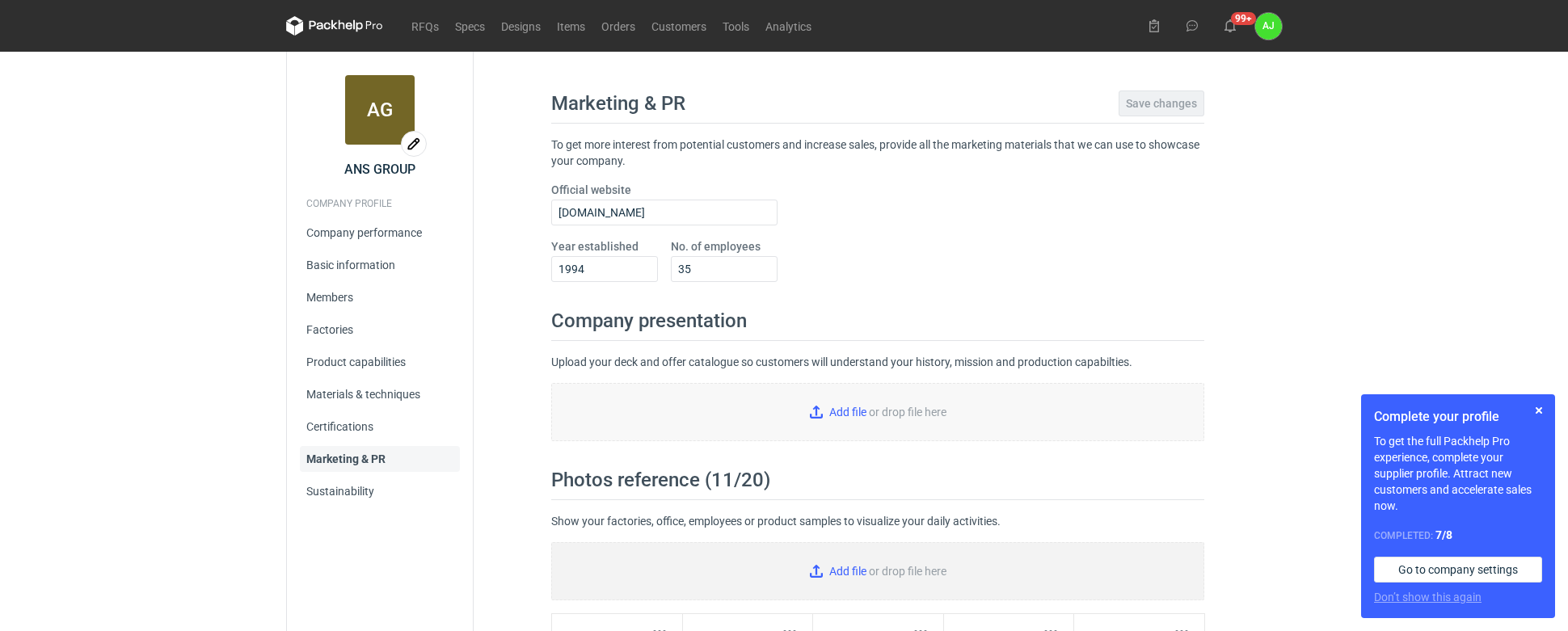
type input "C:\fakepath\wysuwane.jpg"
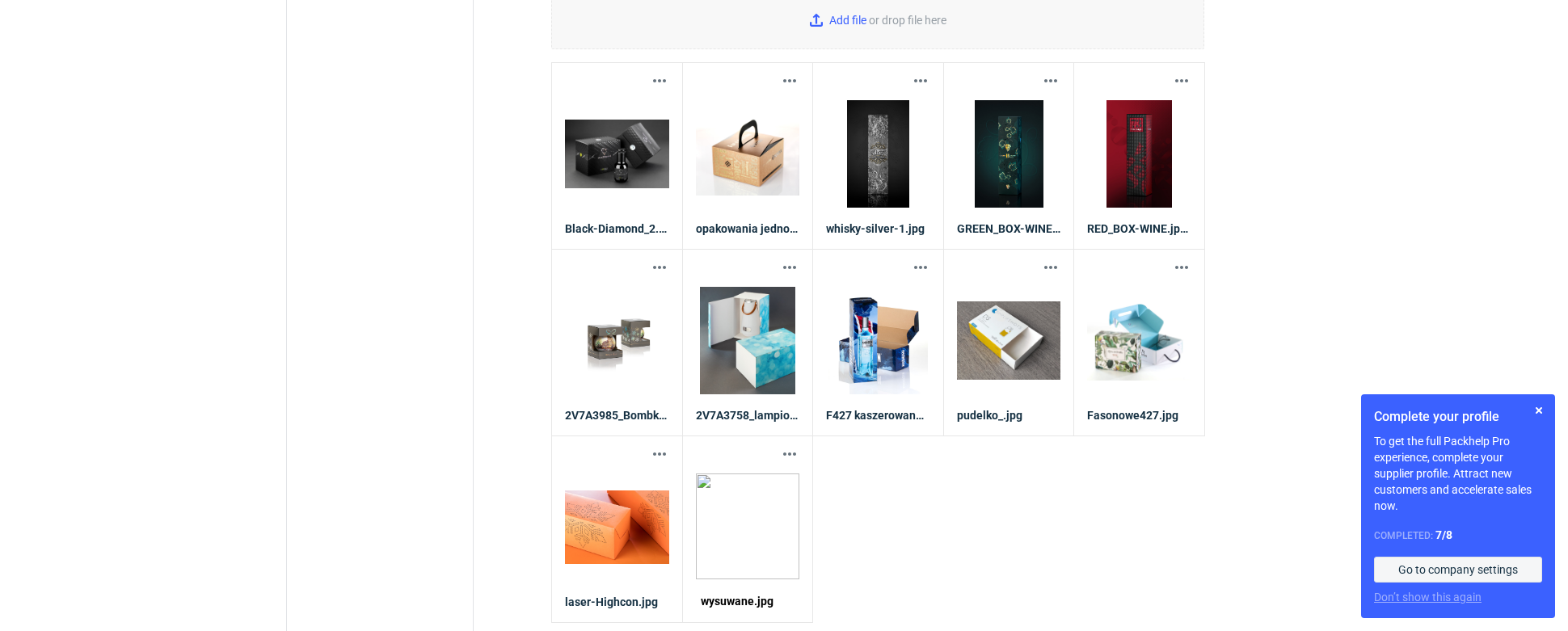
scroll to position [535, 0]
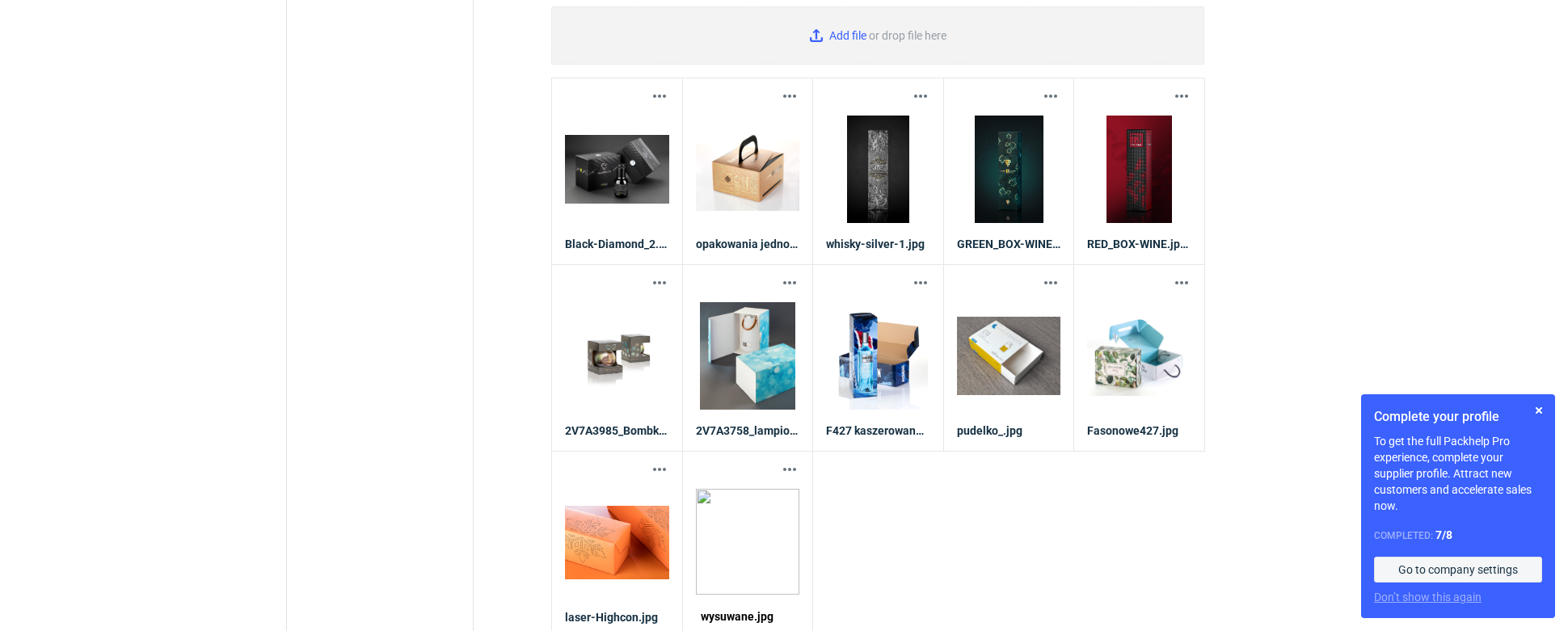
type input "C:\fakepath\display kaszerowany.jpg"
type input "C:\fakepath\produktowe215.jpg"
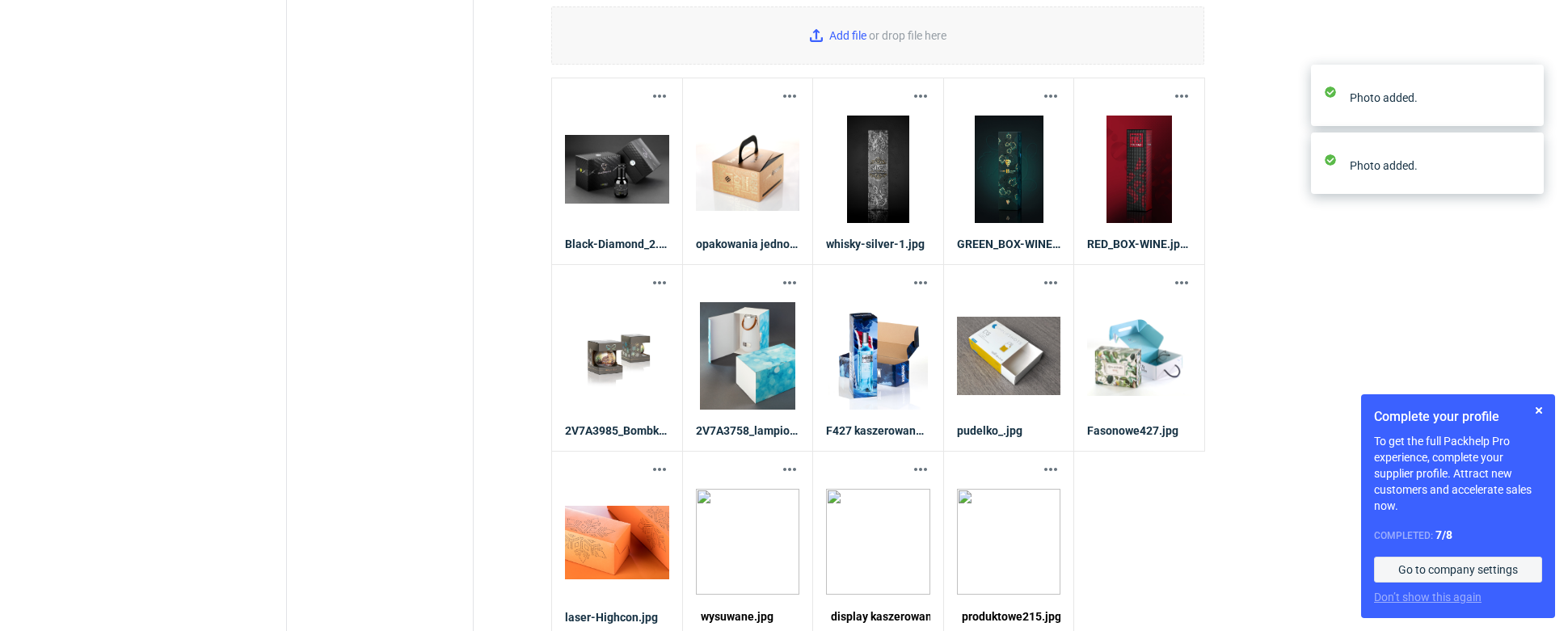
scroll to position [537, 0]
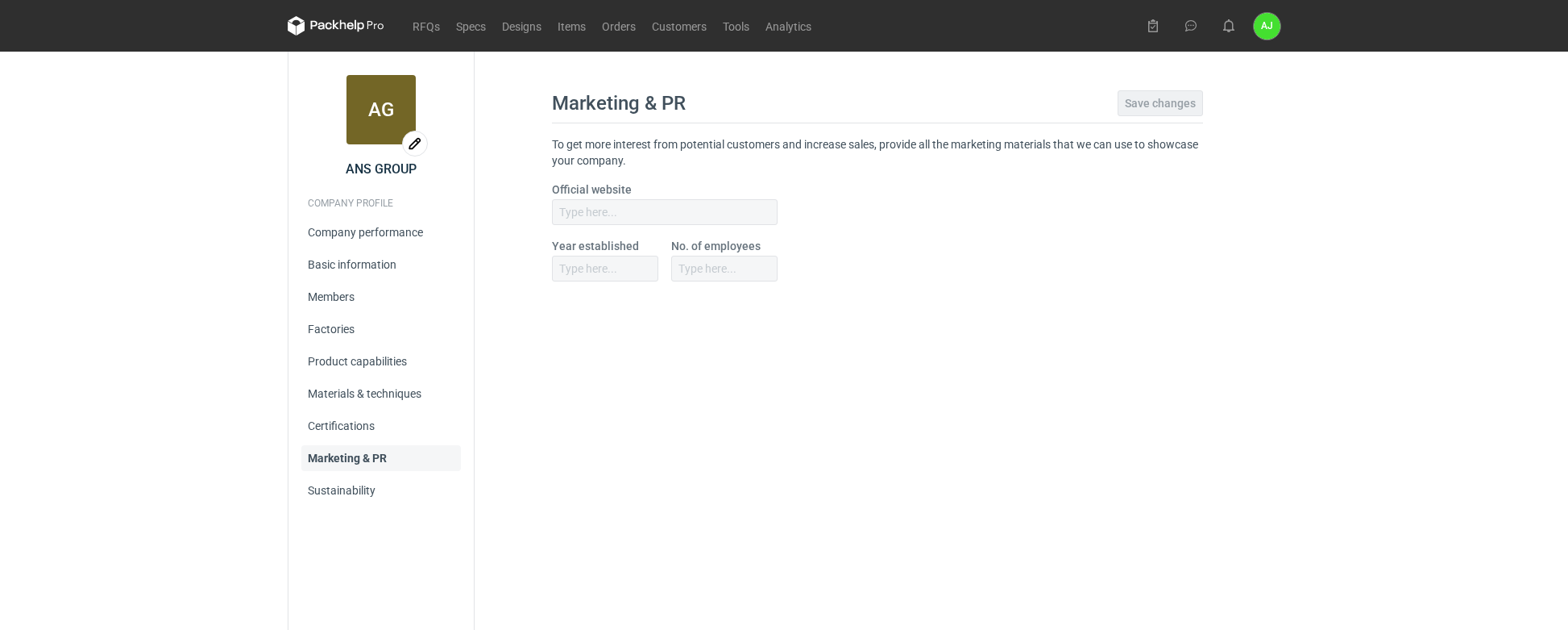
type input "www.anstudio.com.pl"
type input "1994"
type input "35"
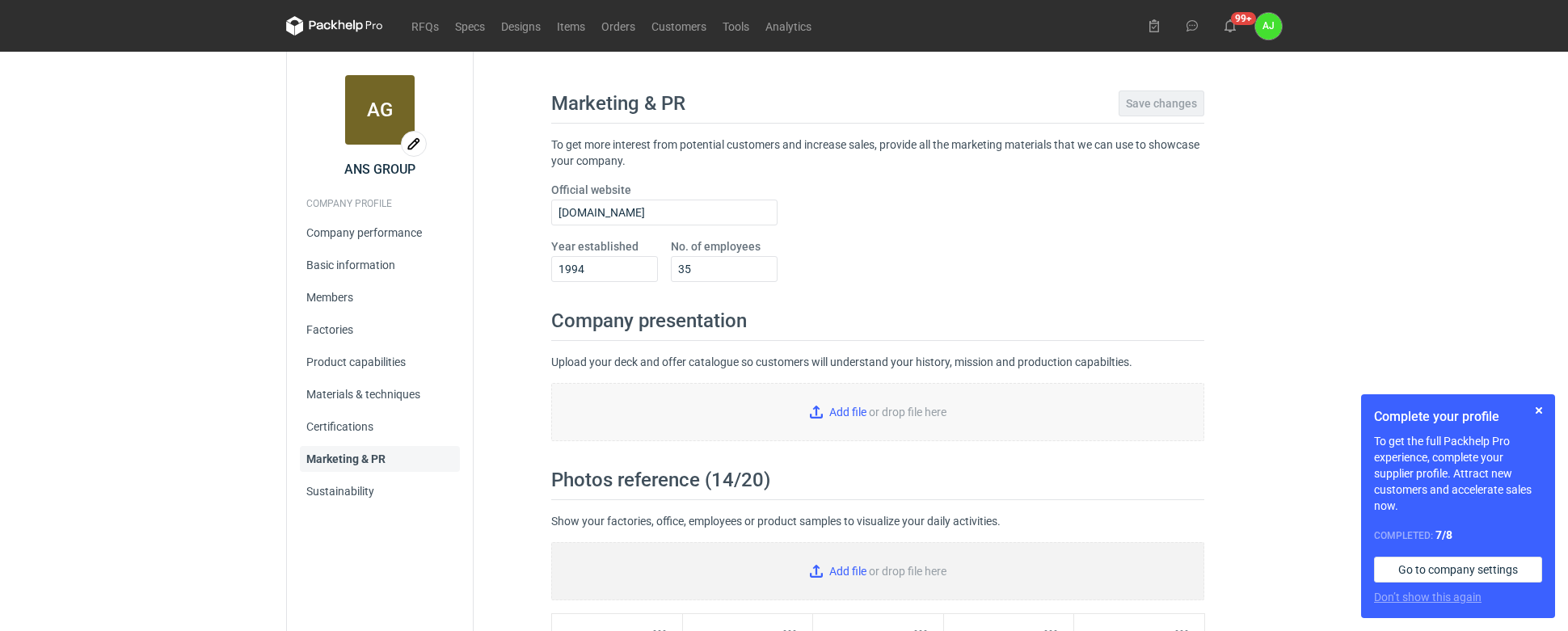
type input "C:\fakepath\opakowanie-ozdobne-suplementy.jpg"
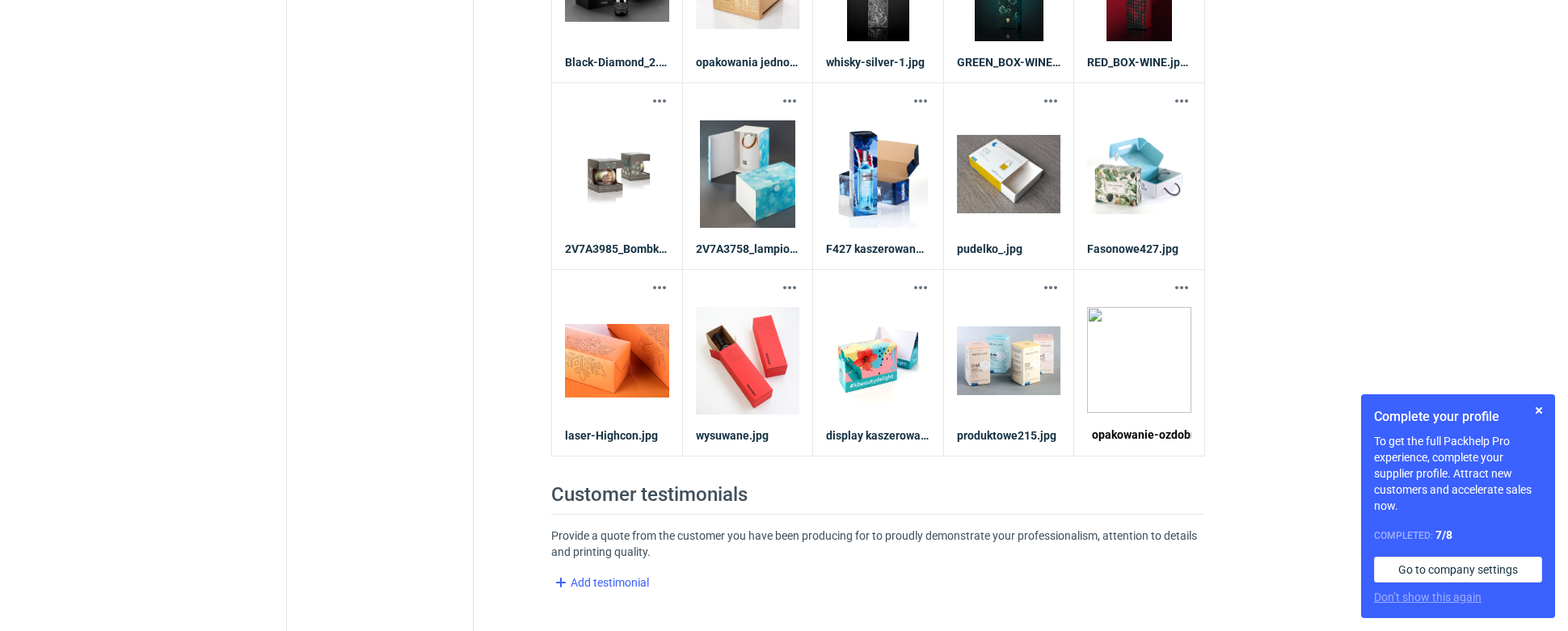
scroll to position [716, 0]
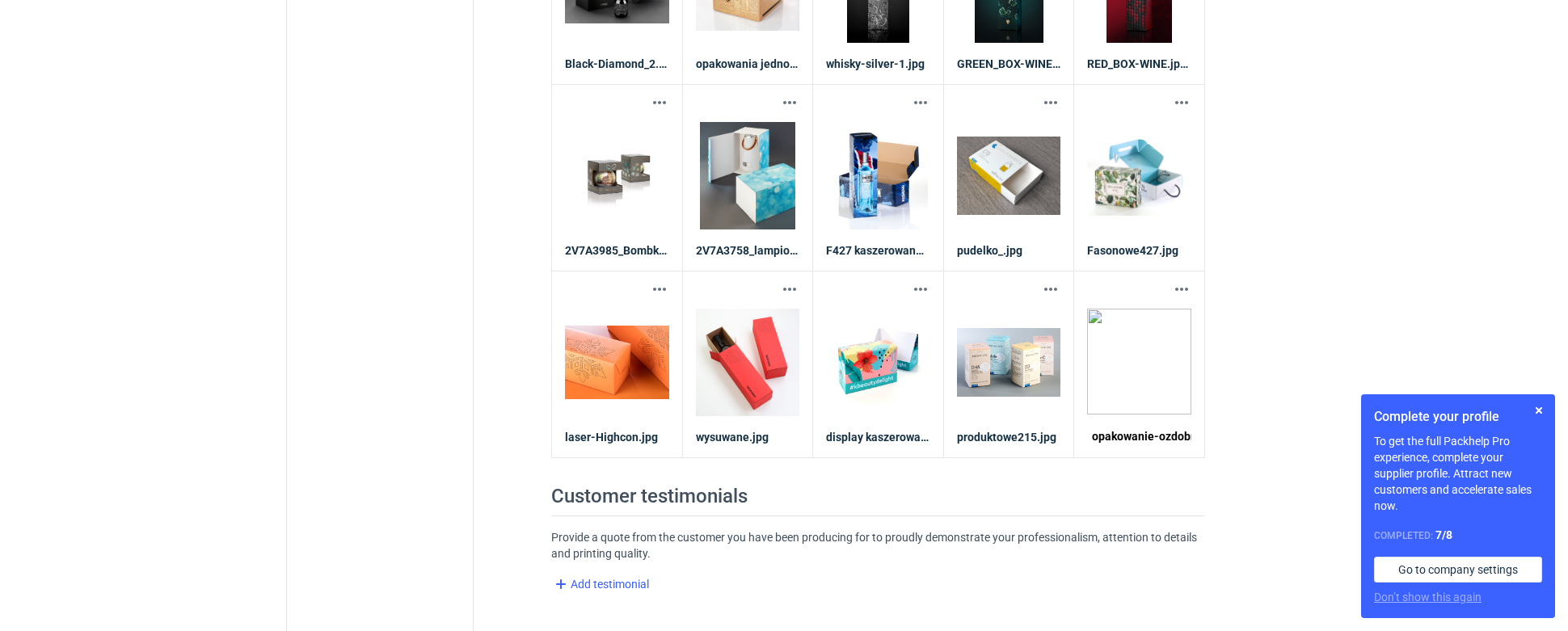
drag, startPoint x: 1201, startPoint y: 9, endPoint x: 1392, endPoint y: 81, distance: 204.1
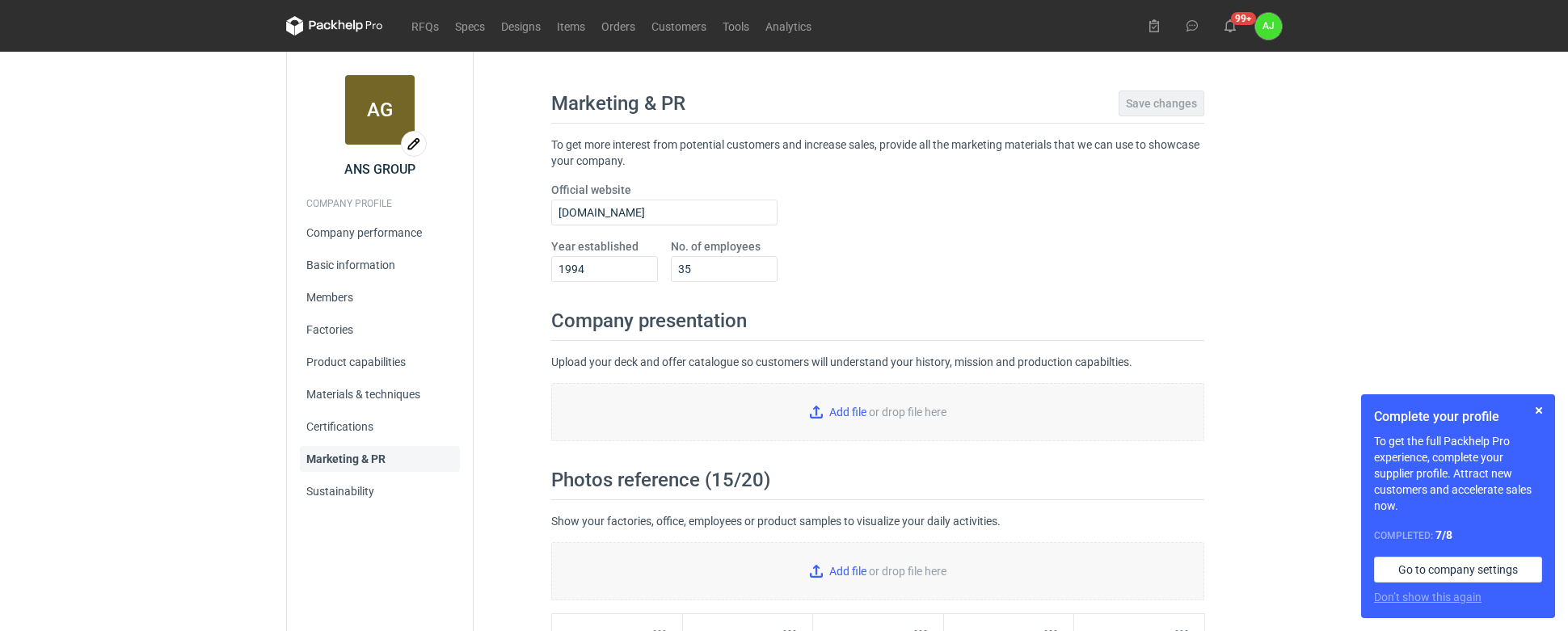
scroll to position [0, 0]
click at [1460, 190] on div "RFQs Specs Designs Items Orders Customers Tools Analytics 99+ AJ Anna Jesiołkie…" at bounding box center [784, 315] width 1568 height 631
click at [326, 229] on link "Company performance" at bounding box center [380, 232] width 160 height 26
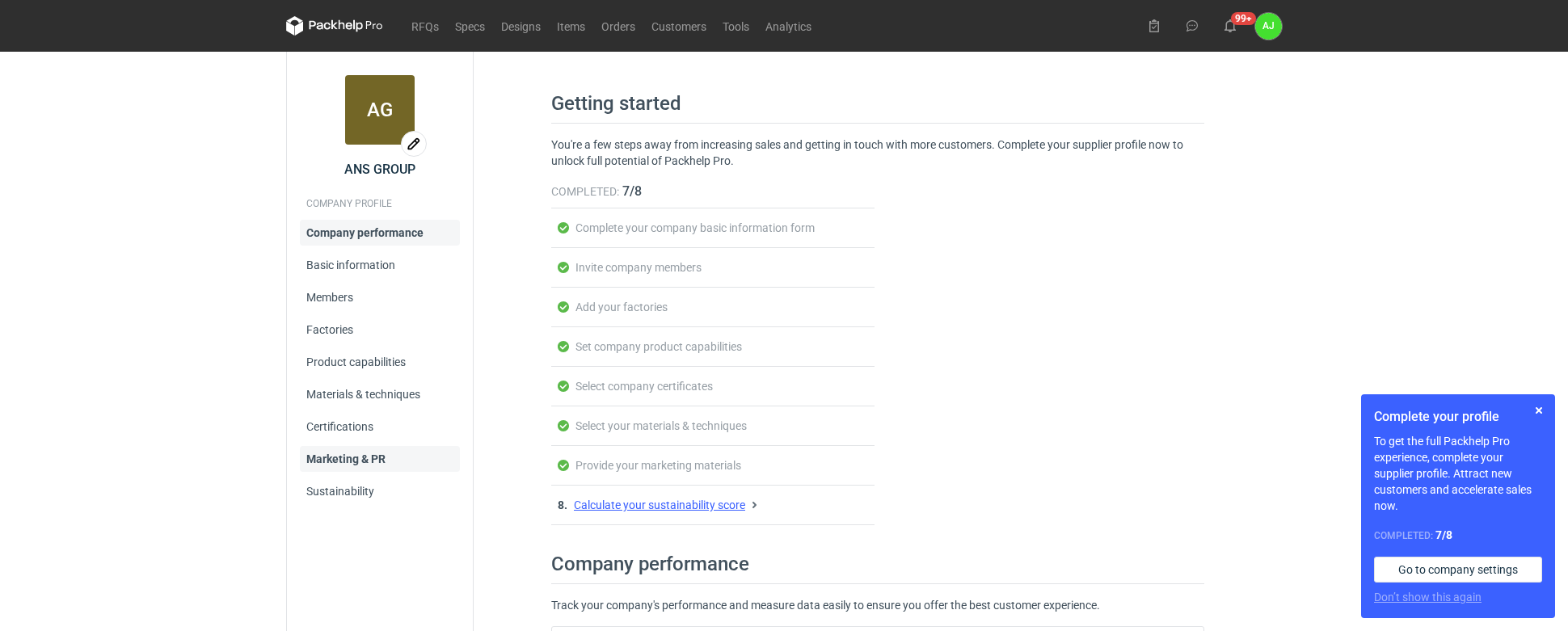
click at [343, 465] on link "Marketing & PR" at bounding box center [380, 458] width 160 height 26
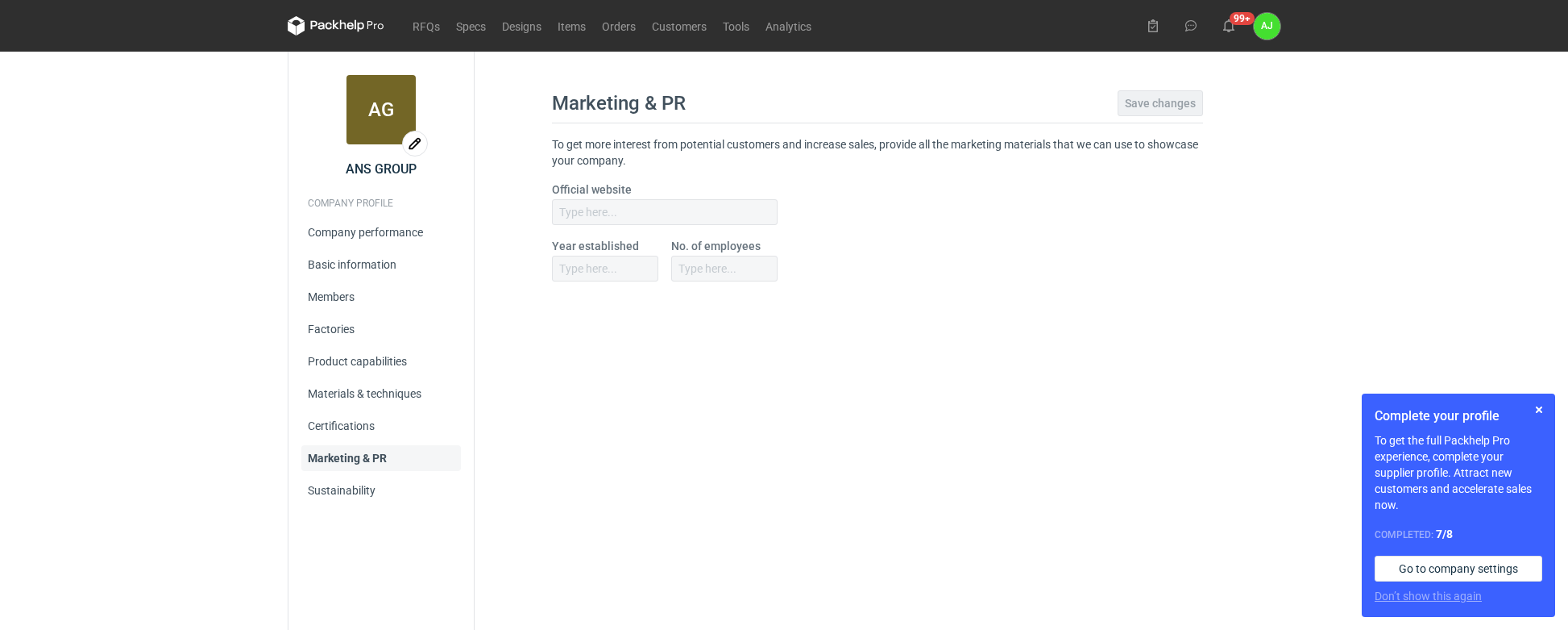
type input "www.anstudio.com.pl"
type input "1994"
type input "35"
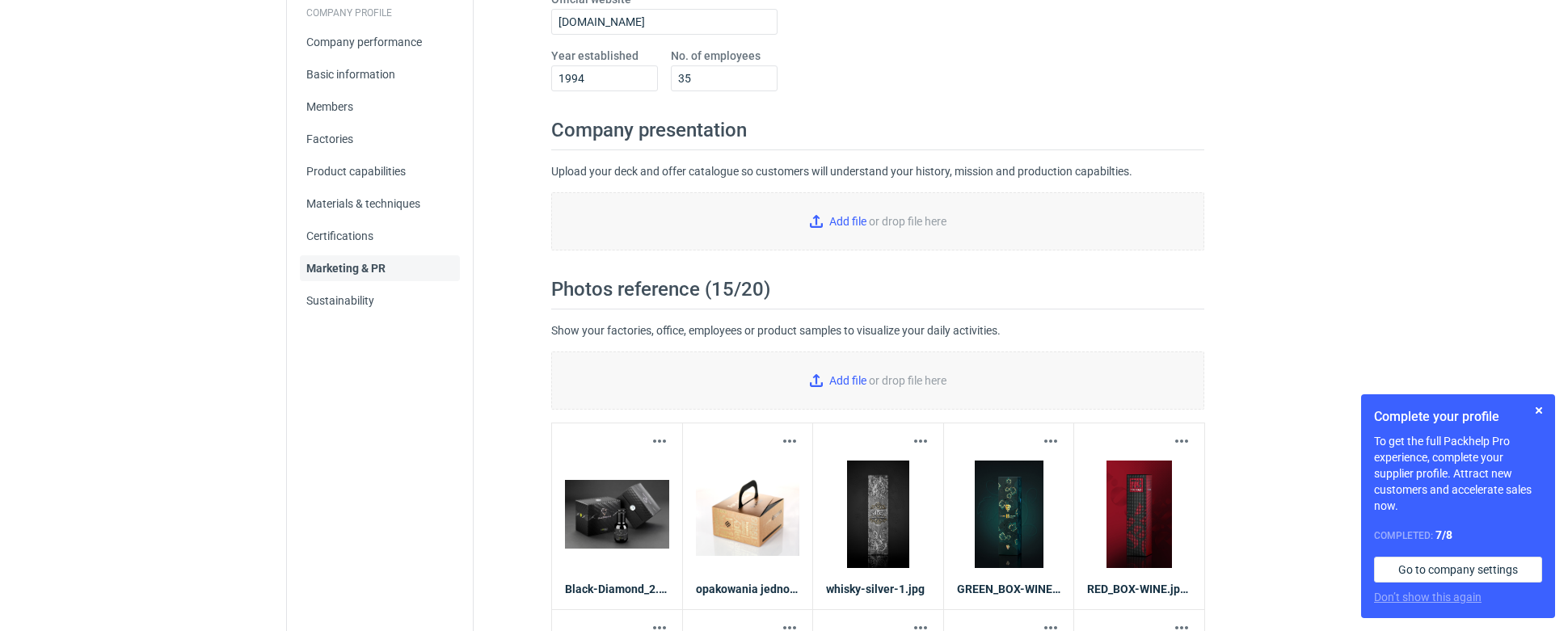
scroll to position [92, 0]
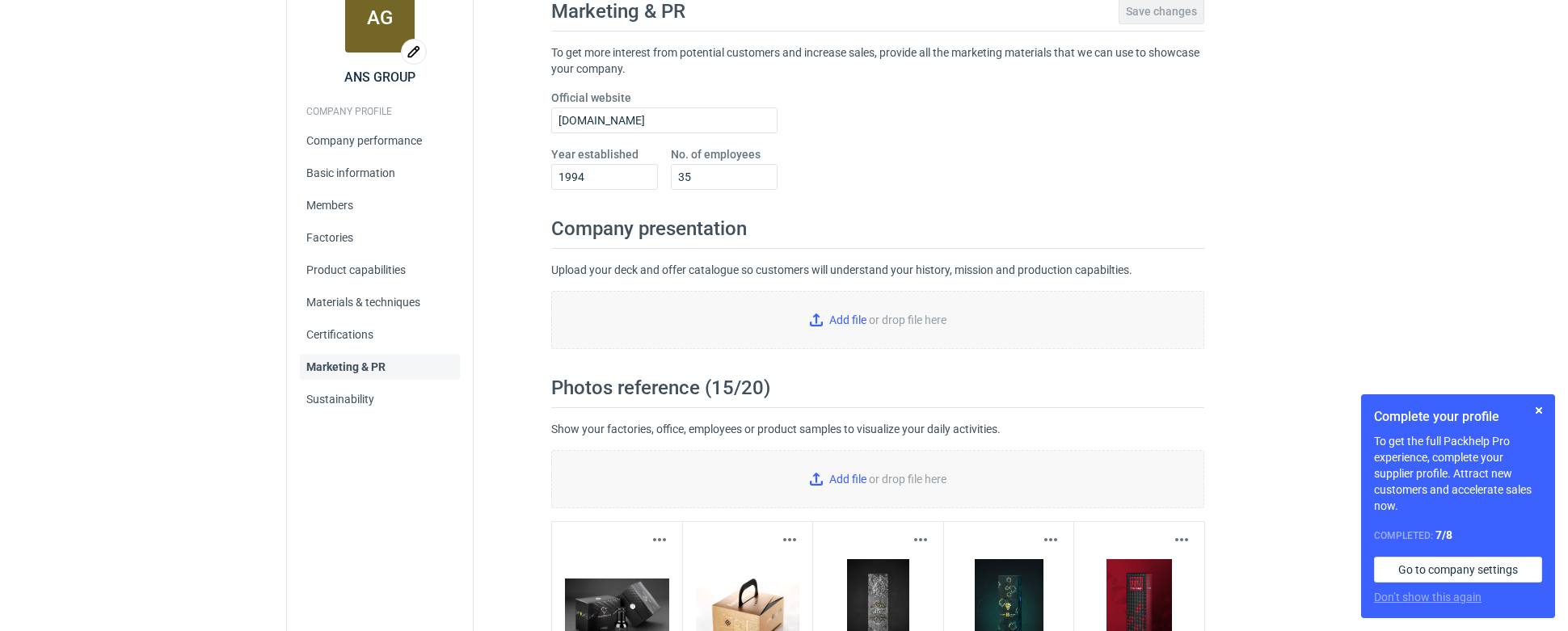
drag, startPoint x: 1310, startPoint y: 220, endPoint x: 1282, endPoint y: 195, distance: 37.5
click at [1310, 219] on div "RFQs Specs Designs Items Orders Customers Tools Analytics 99+ AJ Anna Jesiołkie…" at bounding box center [784, 223] width 1568 height 631
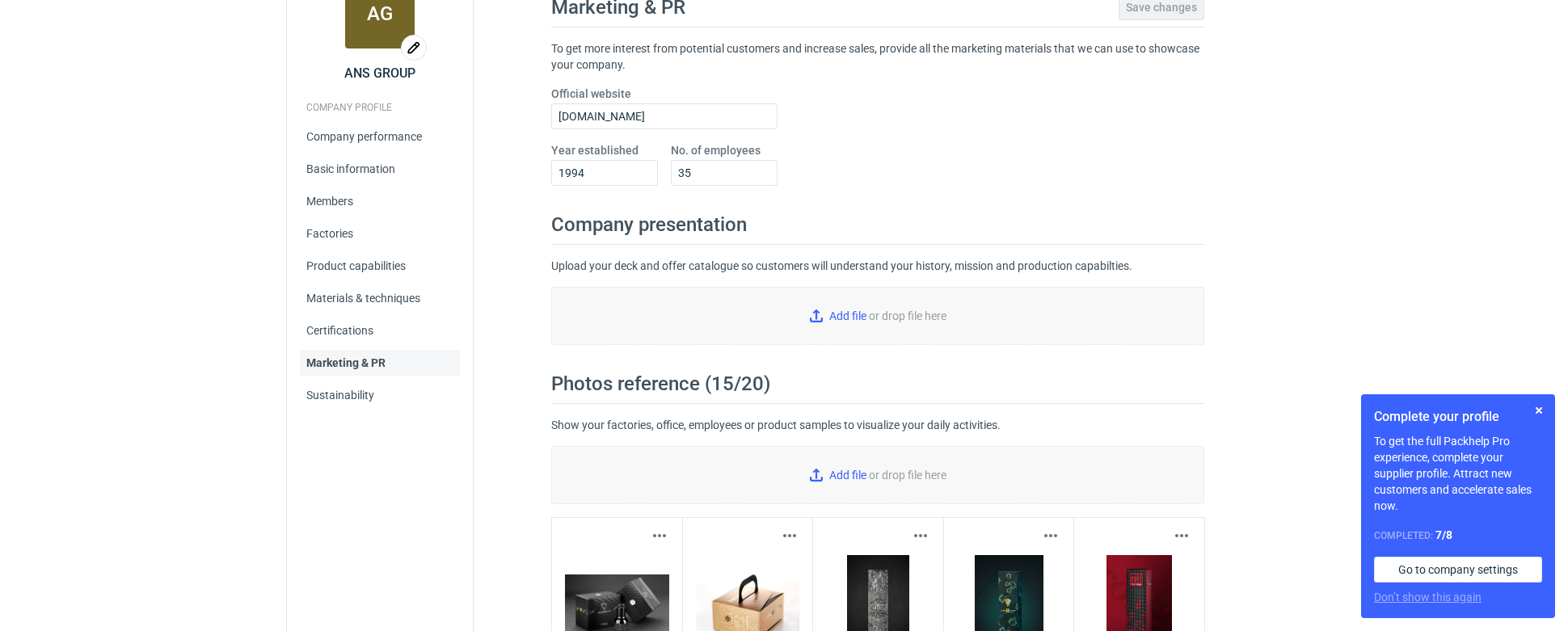
click at [1256, 162] on div "Marketing & PR Save changes To get more interest from potential customers and i…" at bounding box center [877, 603] width 769 height 1270
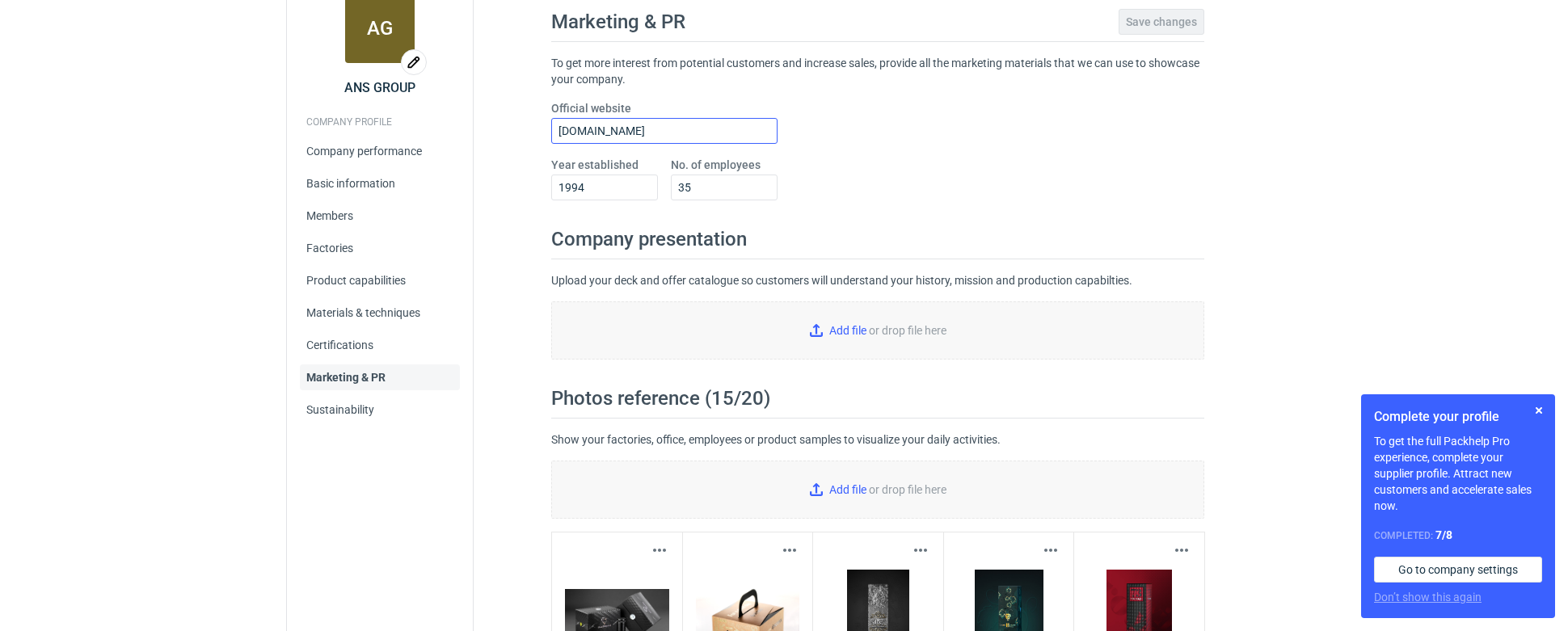
scroll to position [79, 0]
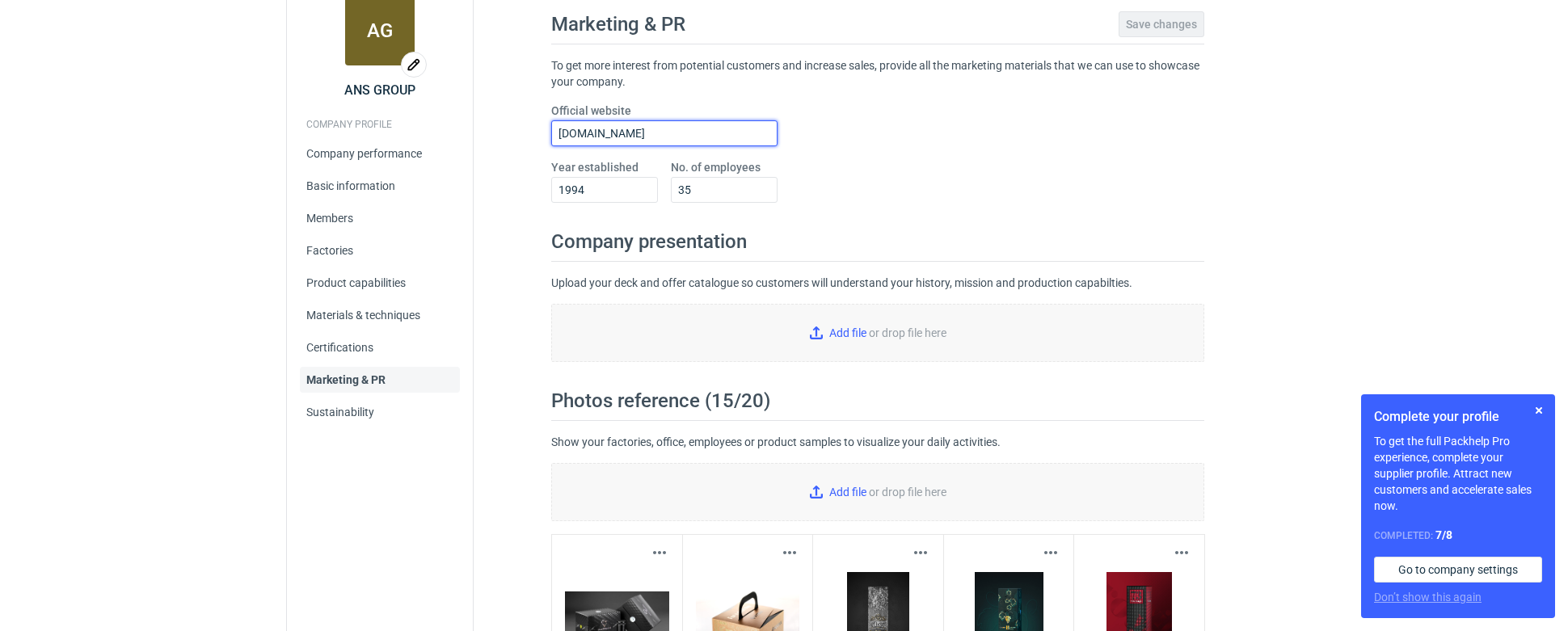
click at [607, 136] on input "www.anstudio.com.pl" at bounding box center [665, 133] width 226 height 26
drag, startPoint x: 604, startPoint y: 132, endPoint x: 631, endPoint y: 130, distance: 27.1
click at [631, 130] on input "www.anstudio.com.pl" at bounding box center [665, 133] width 226 height 26
type input "www.ansprint.pl, www.anspackaging.pl"
click at [1065, 190] on div "Official website www.ansprint.pl, www.anspackaging.pl Year established 1994 No.…" at bounding box center [878, 159] width 653 height 113
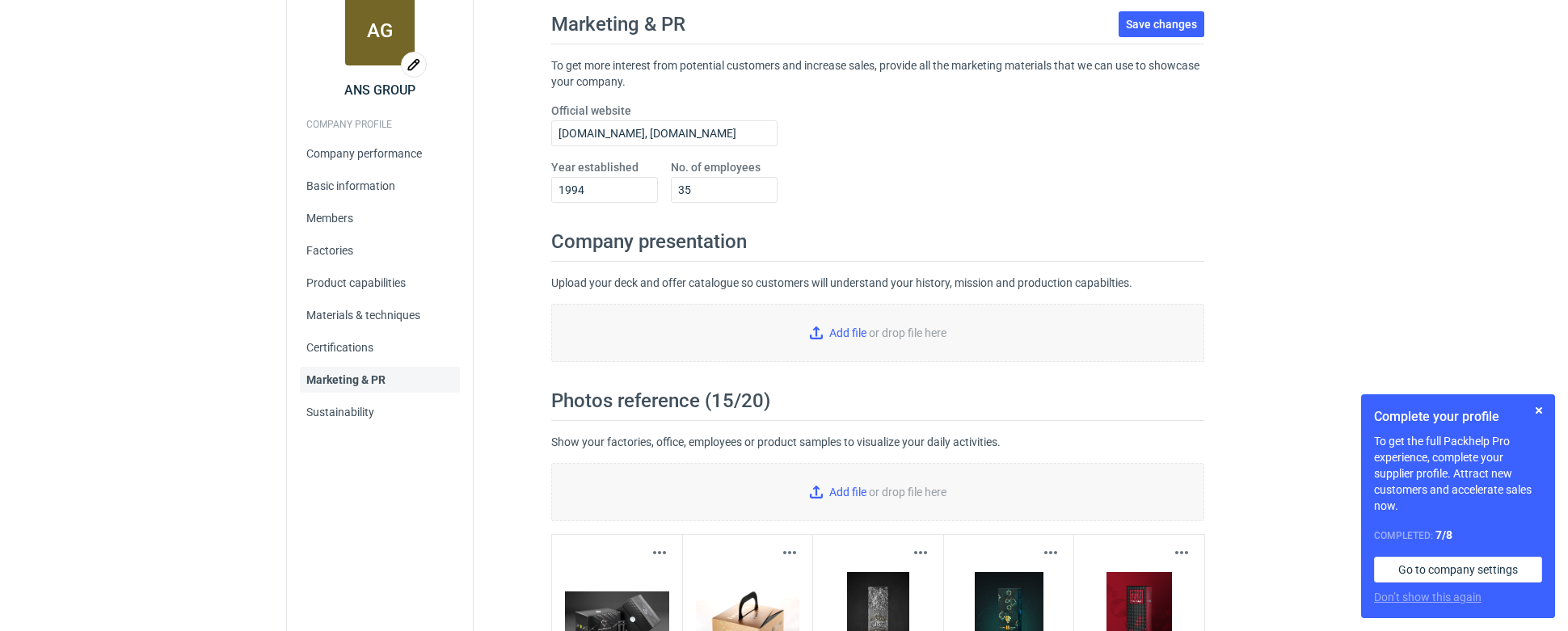
click at [864, 137] on div "Official website www.ansprint.pl, www.anspackaging.pl Year established 1994 No.…" at bounding box center [878, 159] width 653 height 113
click at [889, 161] on div "Official website www.ansprint.pl, www.anspackaging.pl Year established 1994 No.…" at bounding box center [878, 159] width 653 height 113
click at [1158, 17] on button "Save changes" at bounding box center [1161, 24] width 85 height 26
click at [349, 153] on link "Company performance" at bounding box center [380, 153] width 160 height 26
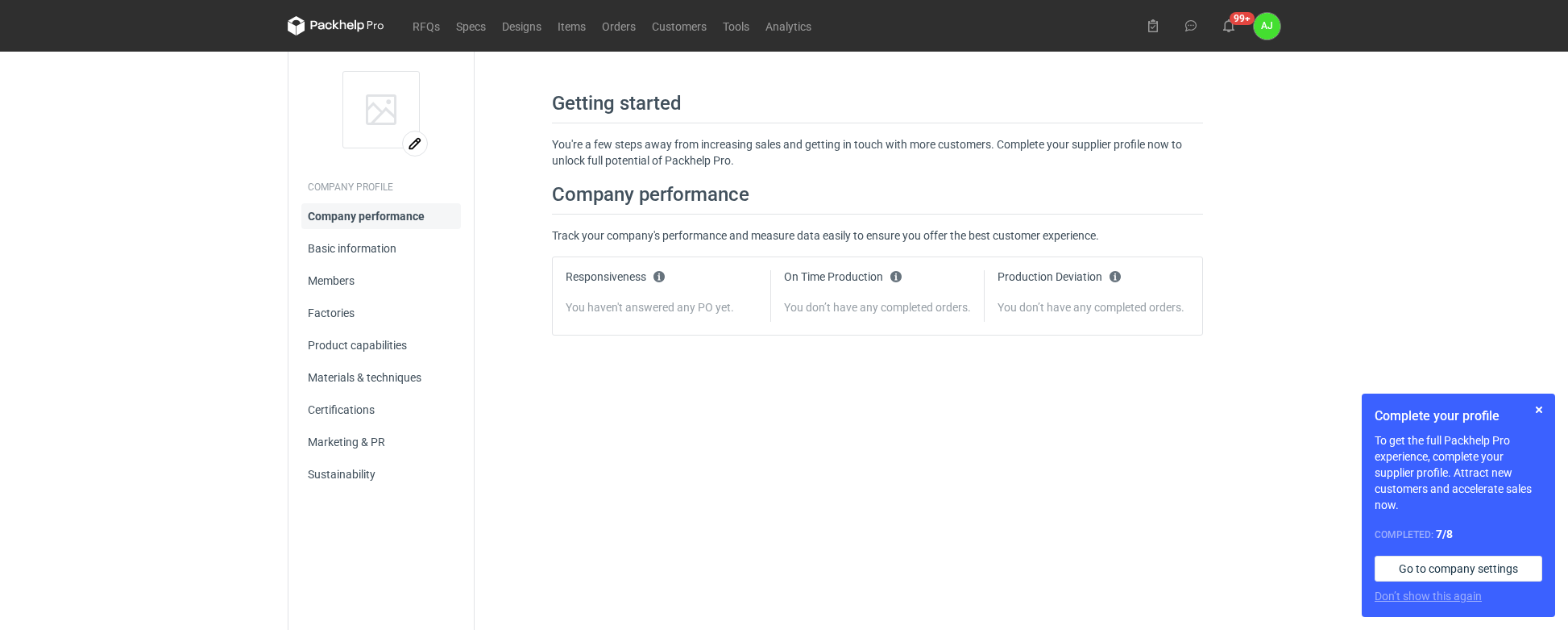
click at [345, 183] on h2 "COMPANY PROFILE" at bounding box center [381, 187] width 159 height 26
click at [350, 185] on h2 "COMPANY PROFILE" at bounding box center [381, 187] width 159 height 26
click at [332, 251] on link "Basic information" at bounding box center [381, 249] width 159 height 26
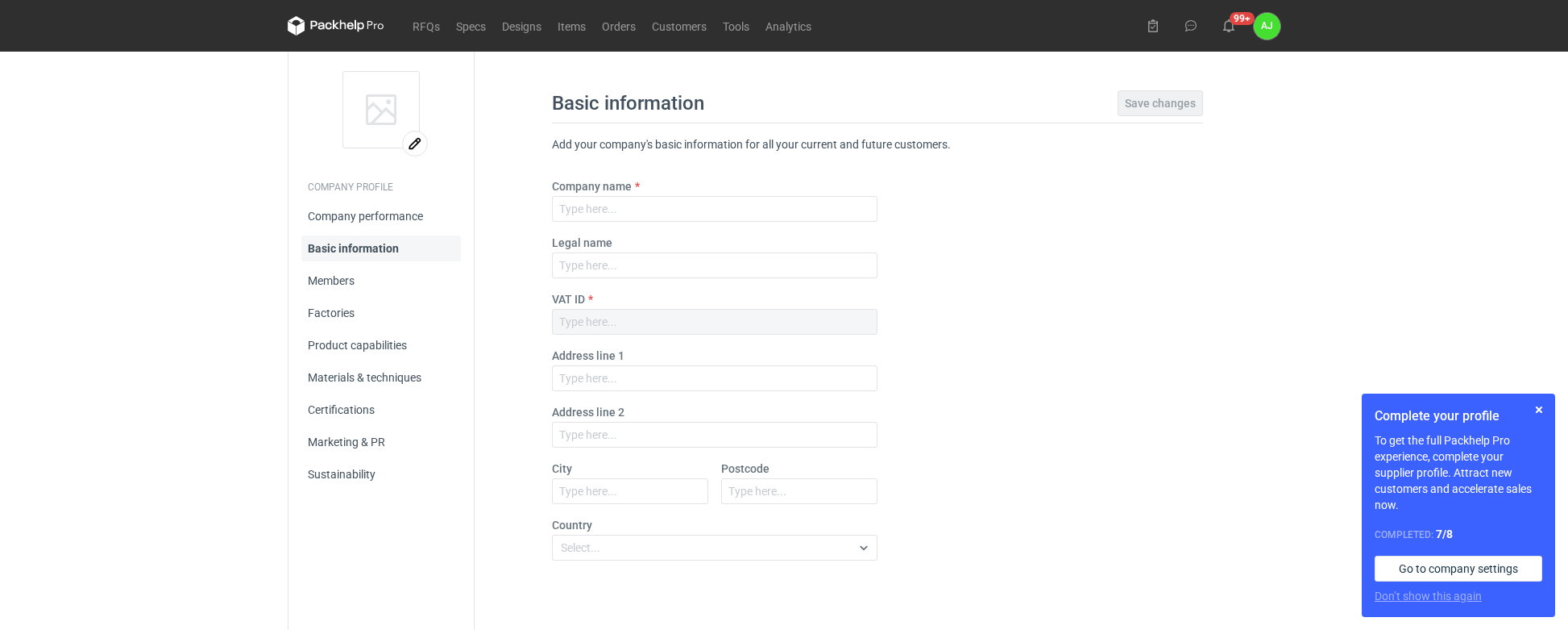
click at [1119, 331] on div "Company name Legal name VAT ID Address line 1 Address line 2 City Postcode Coun…" at bounding box center [877, 375] width 652 height 395
click at [1437, 565] on link "Go to company settings" at bounding box center [1458, 569] width 168 height 26
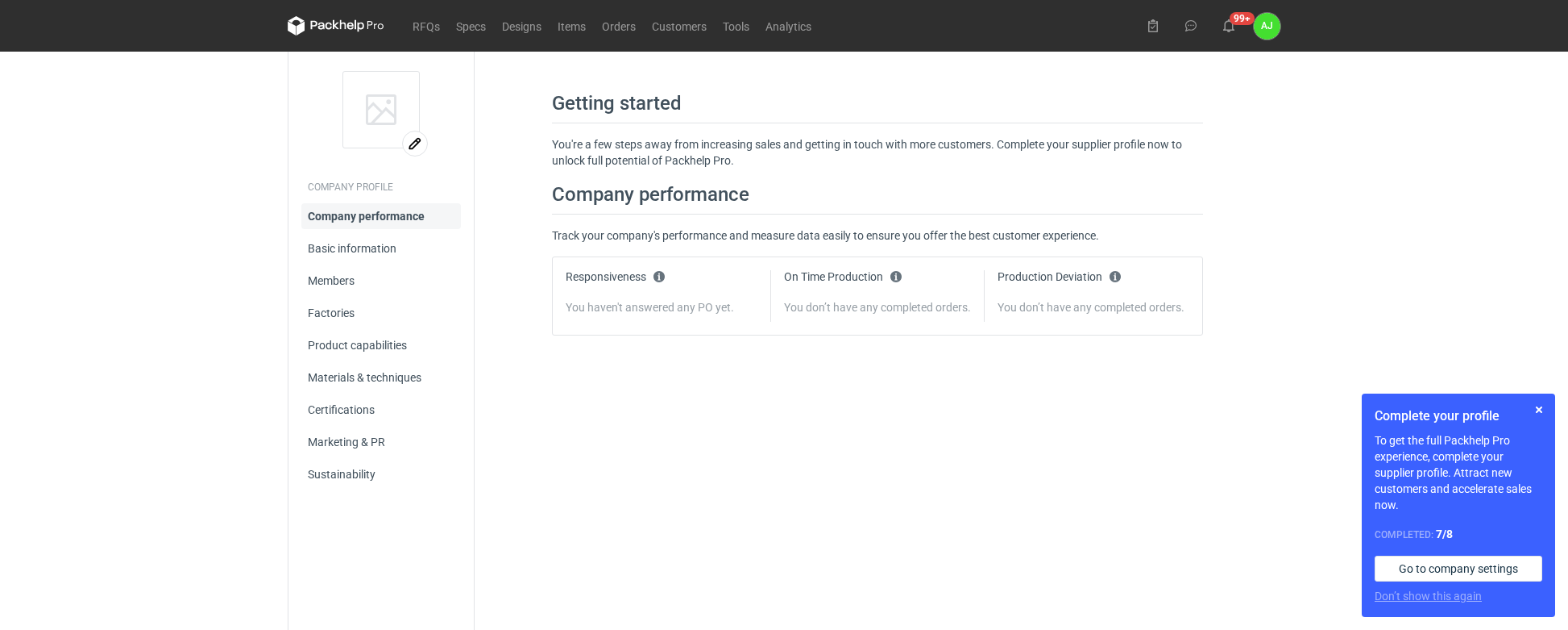
click at [1112, 506] on div "Getting started You're a few steps away from increasing sales and getting in to…" at bounding box center [877, 340] width 806 height 579
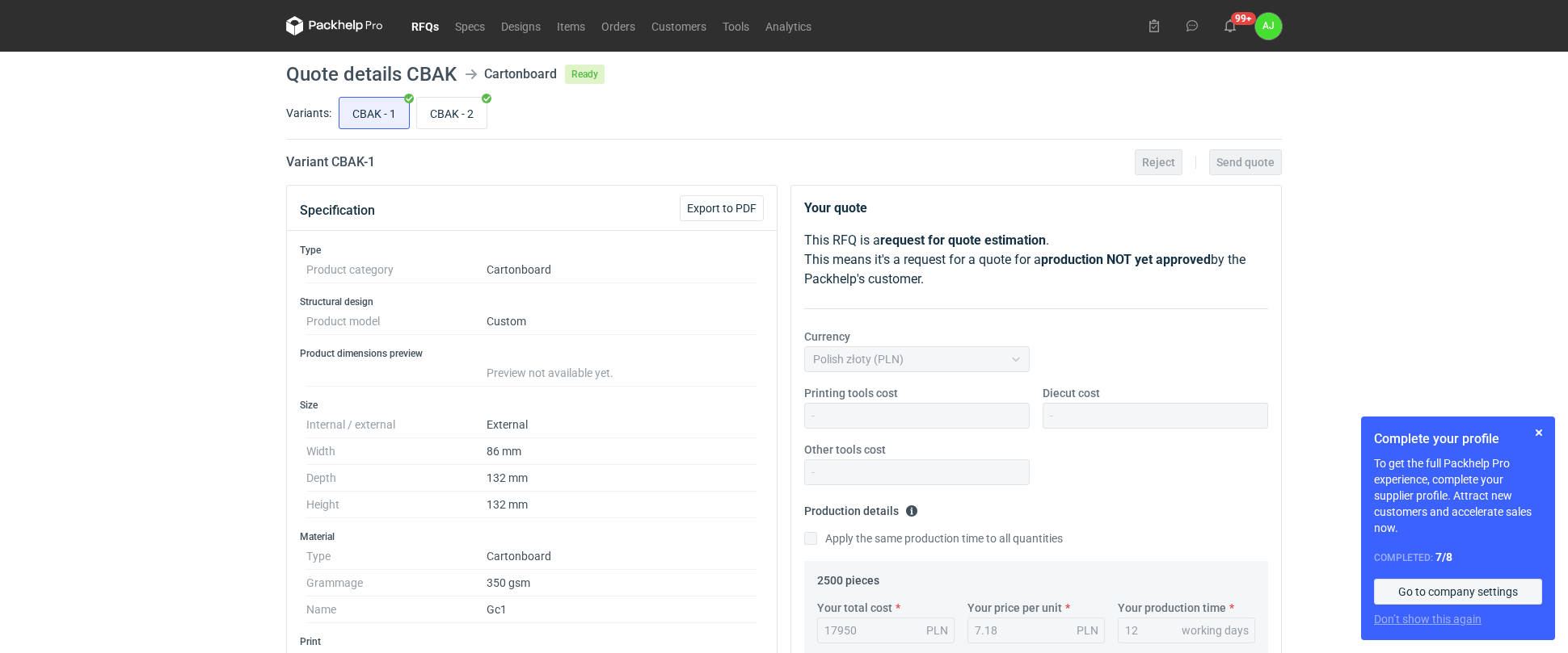
click at [1468, 590] on link "Go to company settings" at bounding box center [1458, 592] width 168 height 26
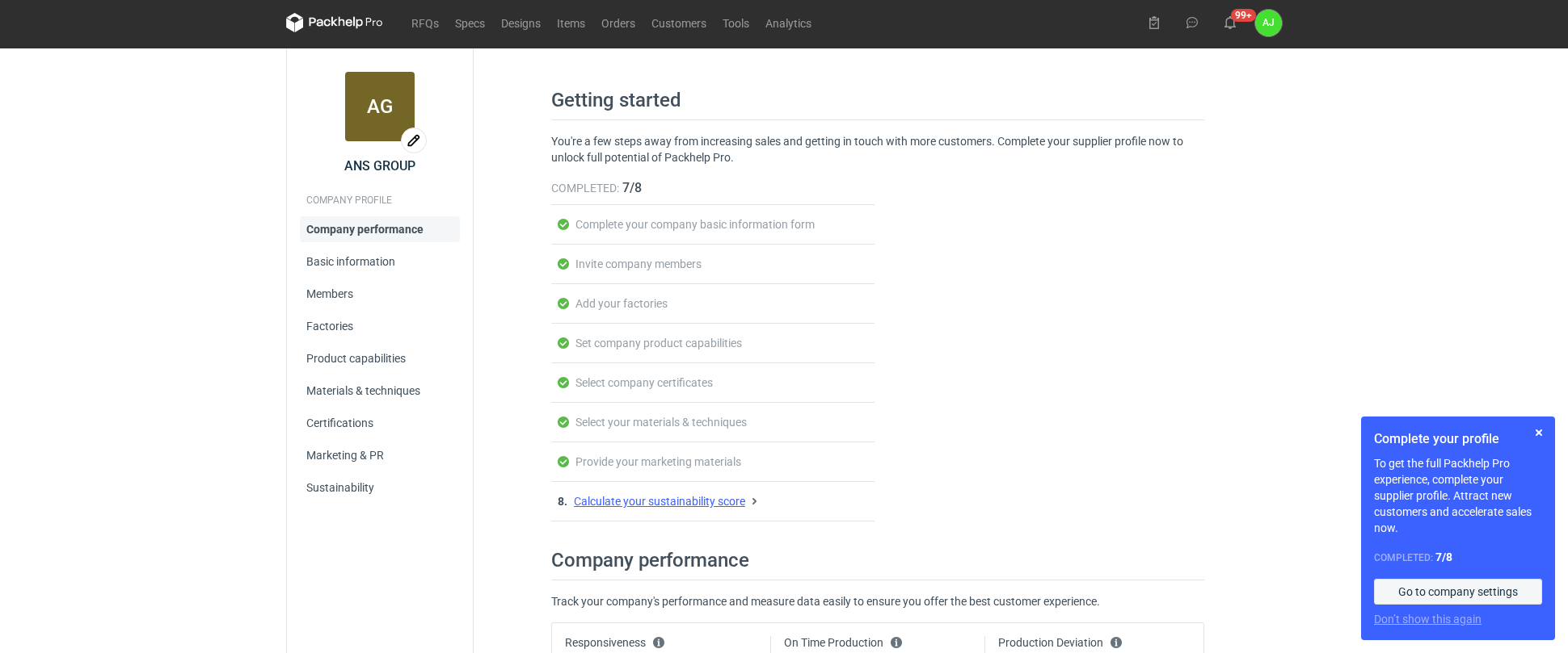
scroll to position [4, 0]
click at [362, 264] on link "Basic information" at bounding box center [380, 262] width 160 height 26
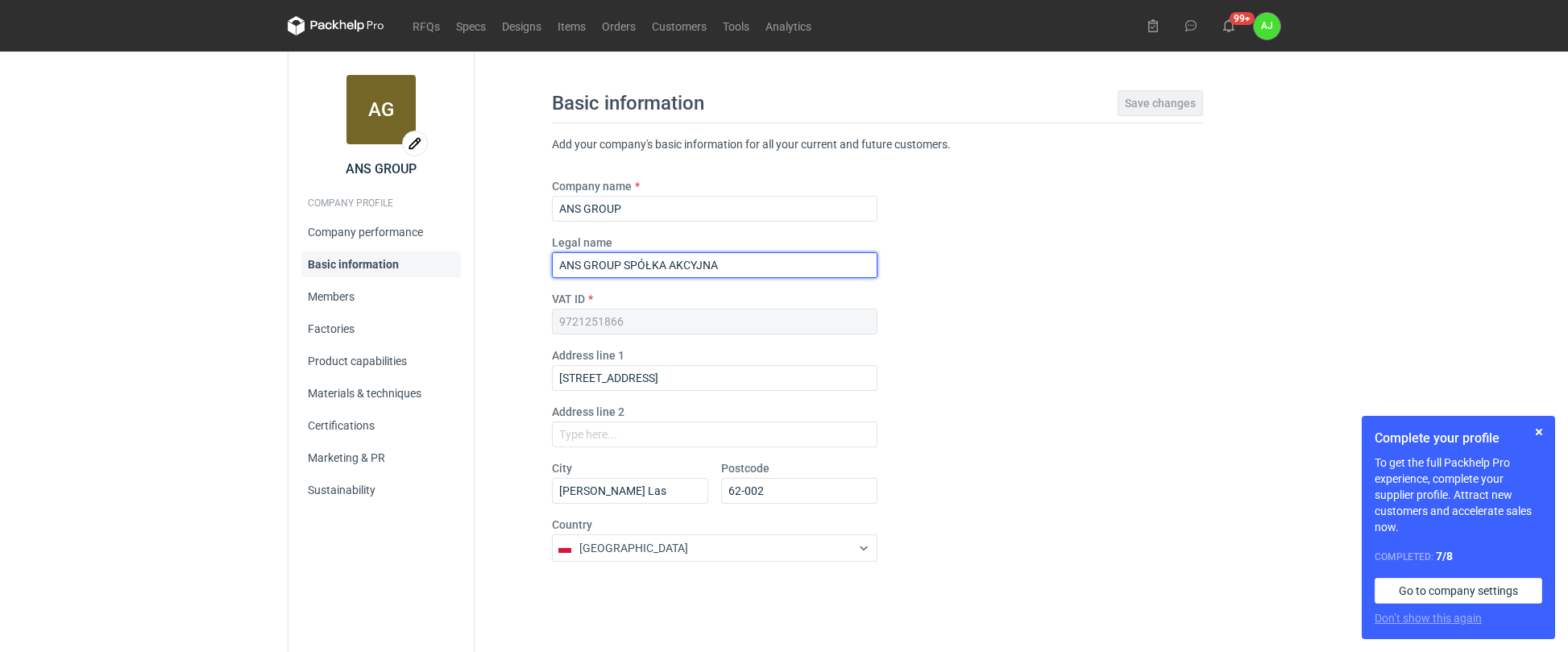
drag, startPoint x: 671, startPoint y: 262, endPoint x: 731, endPoint y: 264, distance: 60.0
click at [731, 264] on input "ANS GROUP SPÓŁKA AKCYJNA" at bounding box center [714, 265] width 325 height 26
type input "ANS GROUP SPÓŁKA Z OGRANICZONĄ ODPOWIEDZIALNOŚCIĄ"
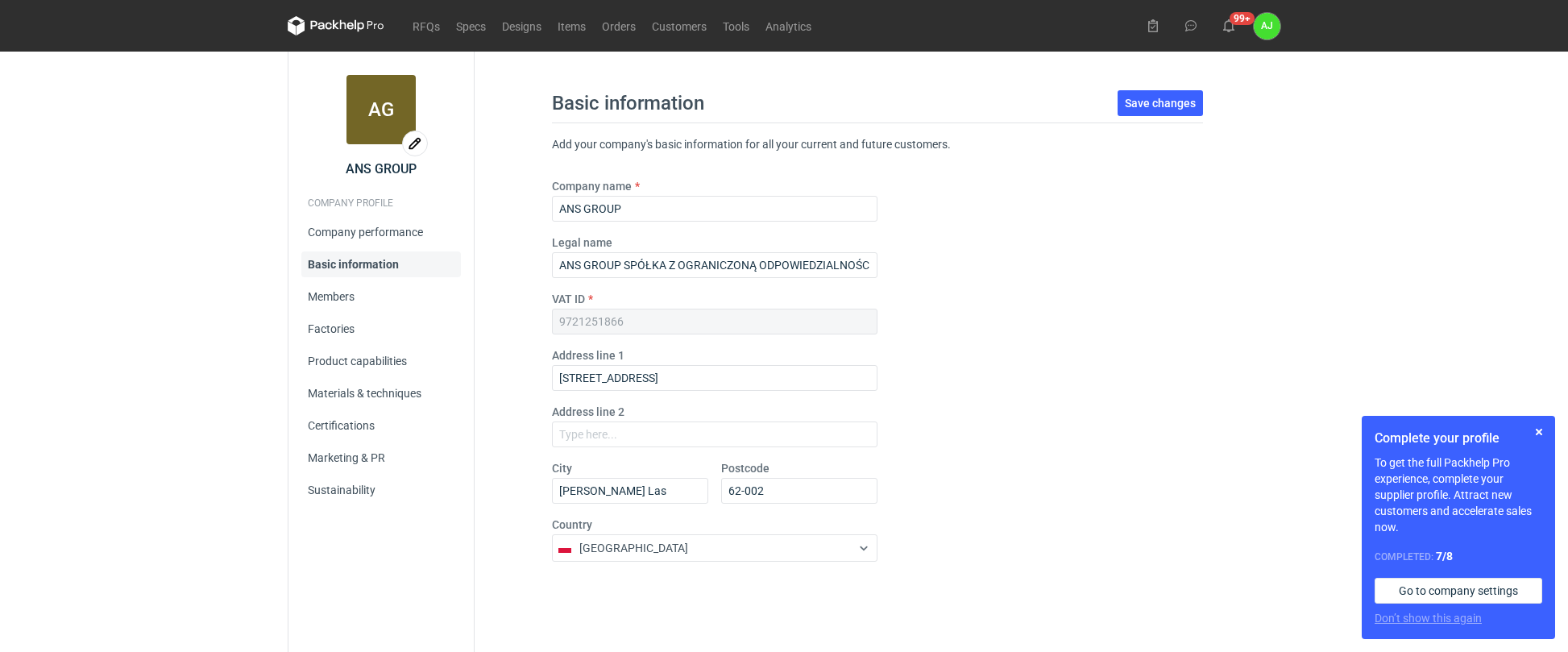
click at [972, 341] on div "Company name ANS GROUP Legal name ANS GROUP SPÓŁKA Z OGRANICZONĄ ODPOWIEDZIALNO…" at bounding box center [877, 376] width 652 height 397
click at [1144, 104] on span "Save changes" at bounding box center [1160, 103] width 71 height 11
click at [334, 231] on link "Company performance" at bounding box center [381, 232] width 159 height 26
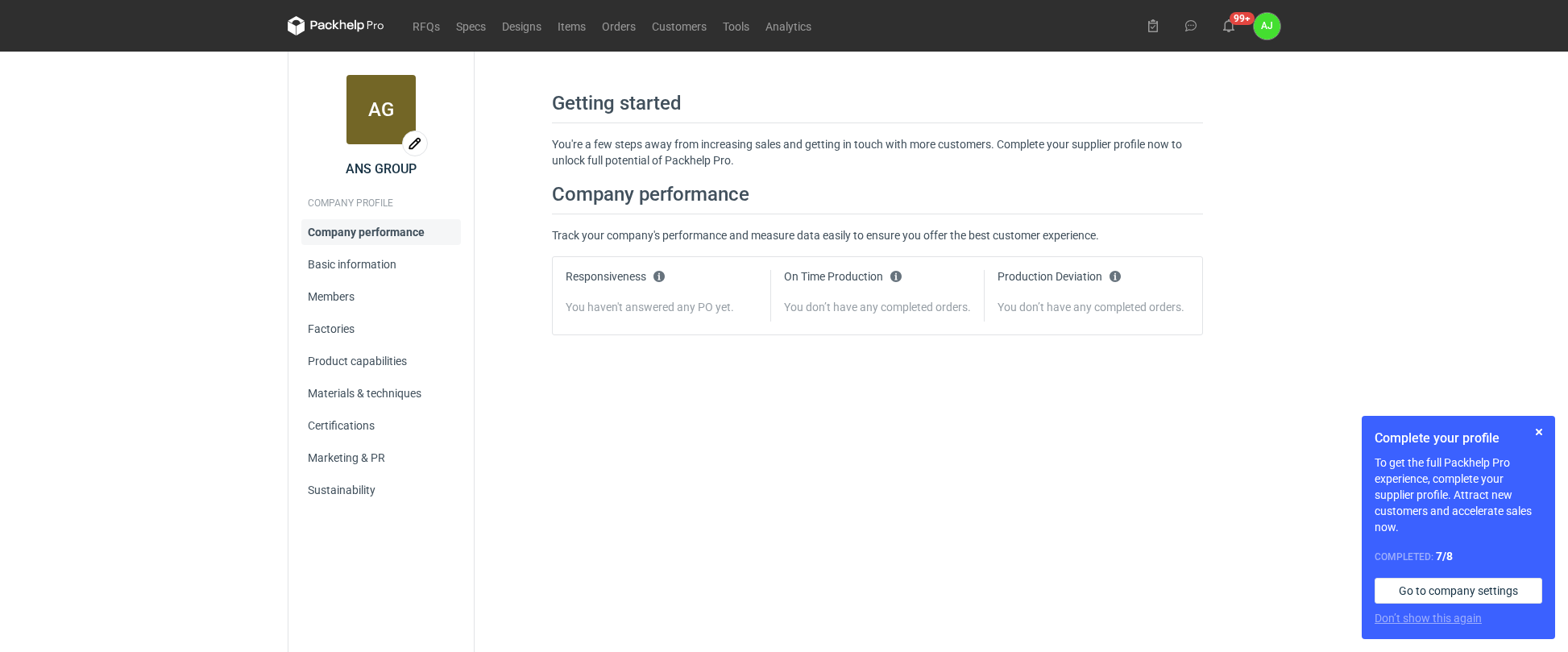
click at [608, 388] on div "Getting started You're a few steps away from increasing sales and getting in to…" at bounding box center [877, 351] width 806 height 601
click at [330, 263] on link "Basic information" at bounding box center [381, 264] width 159 height 26
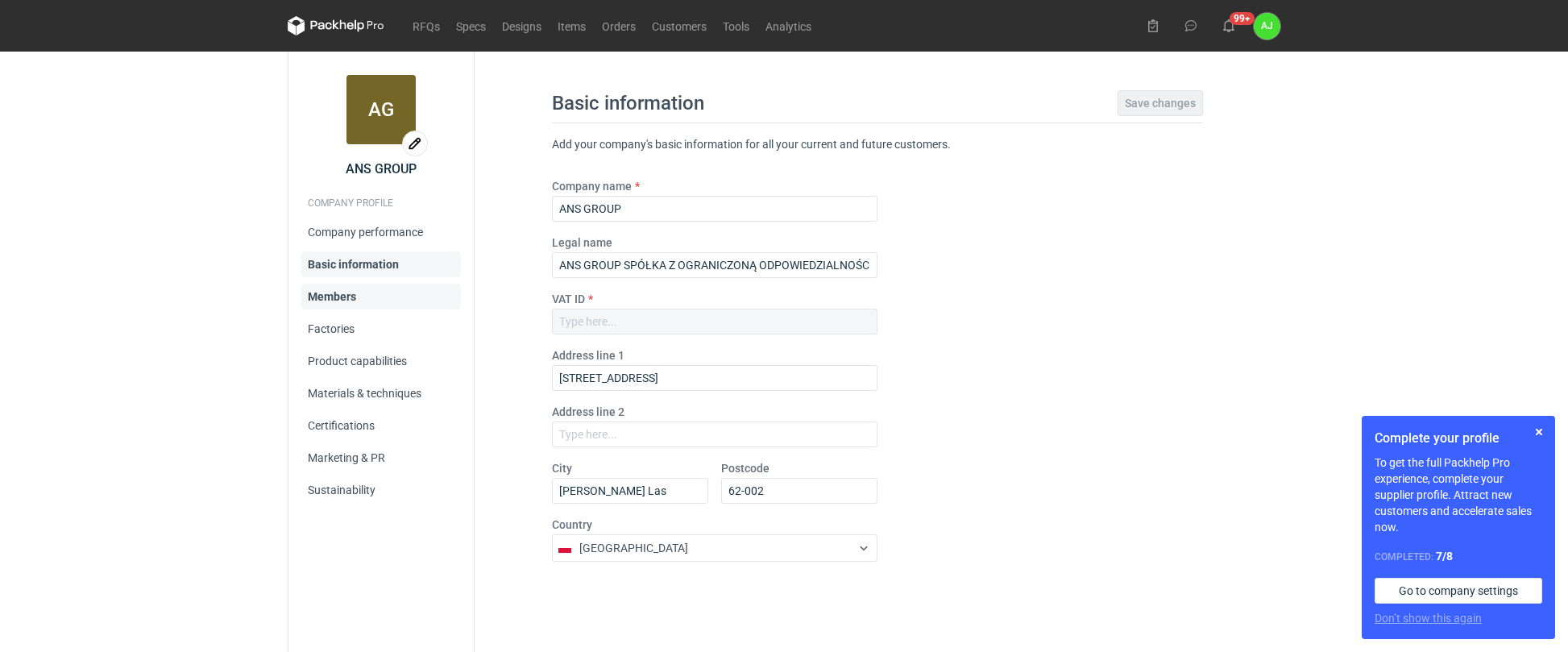
click at [342, 295] on link "Members" at bounding box center [381, 297] width 159 height 26
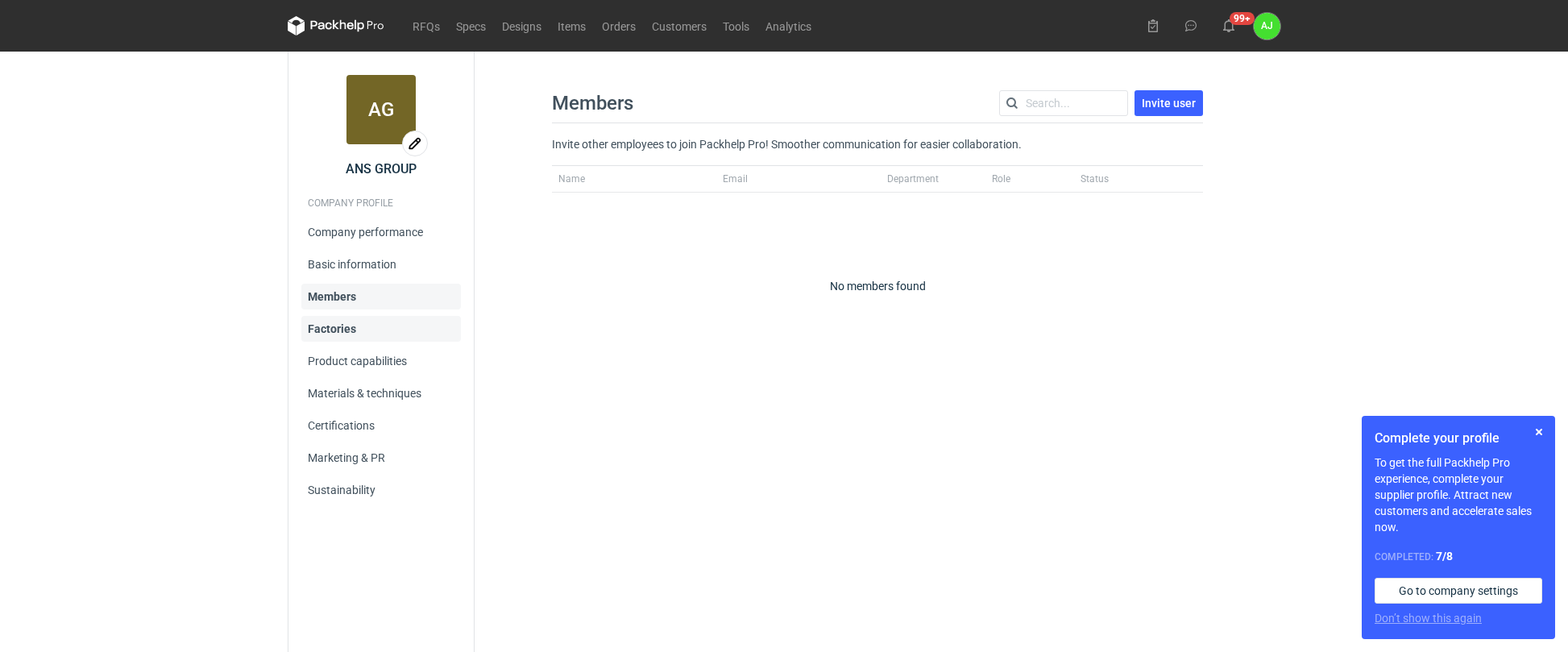
click at [316, 330] on link "Factories" at bounding box center [381, 329] width 159 height 26
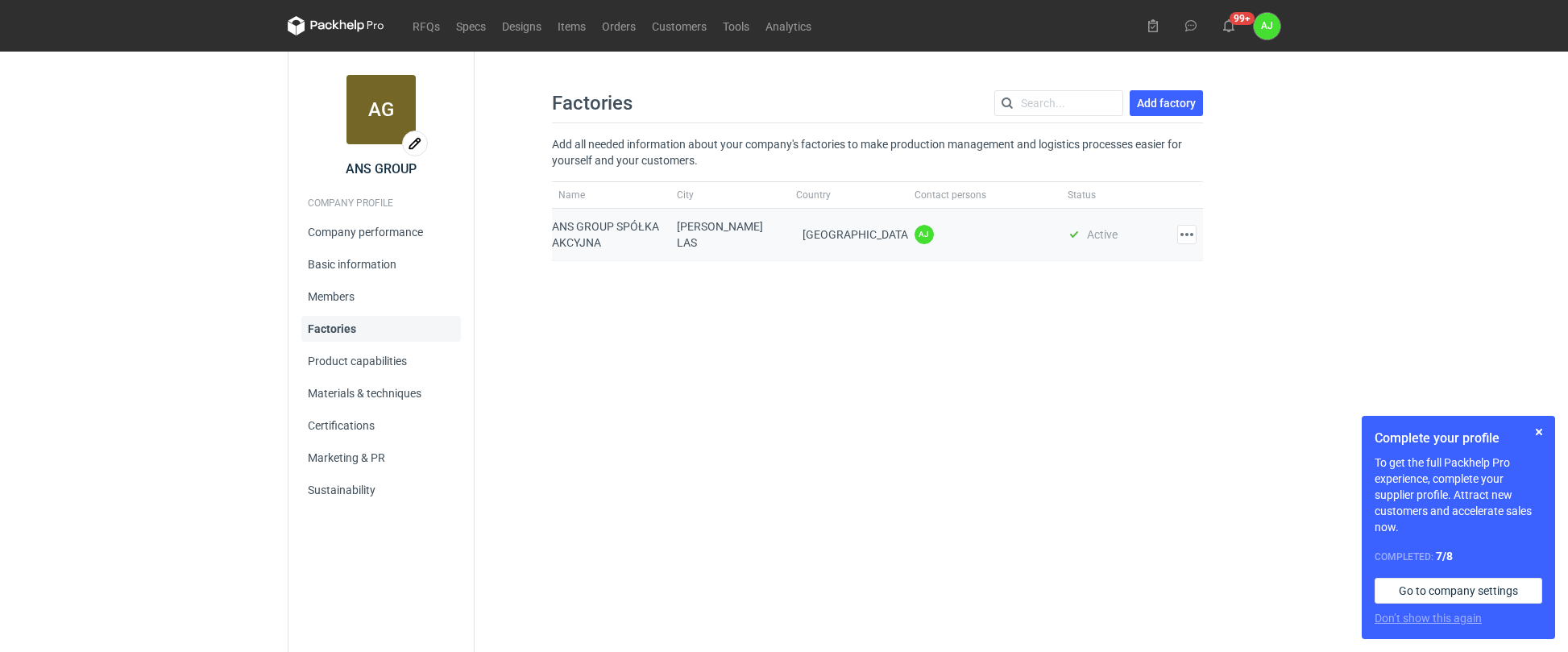
click at [564, 229] on div "ANS GROUP SPÓŁKA AKCYJNA" at bounding box center [610, 235] width 118 height 52
click at [1186, 237] on button "button" at bounding box center [1187, 234] width 19 height 19
click at [1092, 268] on button "Edit factory" at bounding box center [1116, 271] width 148 height 26
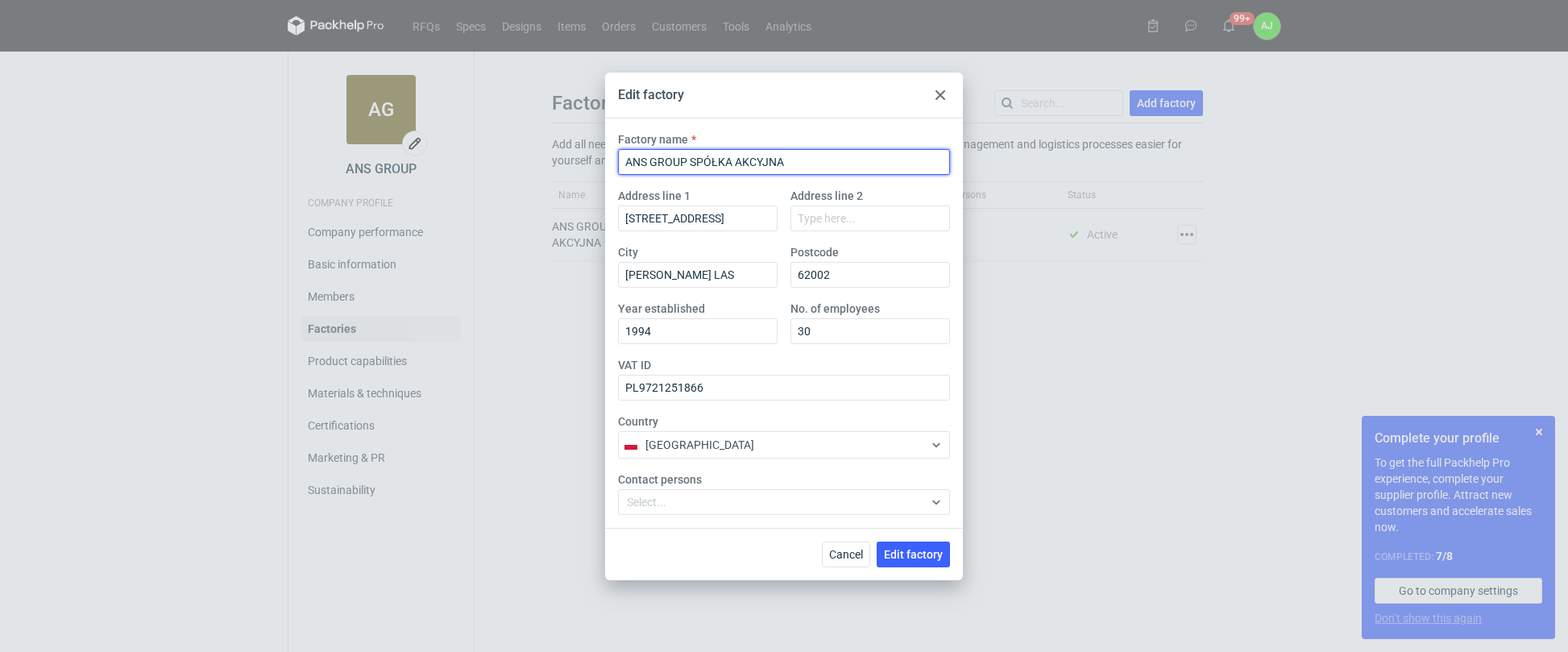
drag, startPoint x: 736, startPoint y: 161, endPoint x: 797, endPoint y: 159, distance: 61.0
type input "ANS GROUP SPÓŁKA Z OGRANICZONĄ ODPOWIEDZIALNOŚCIĄ"
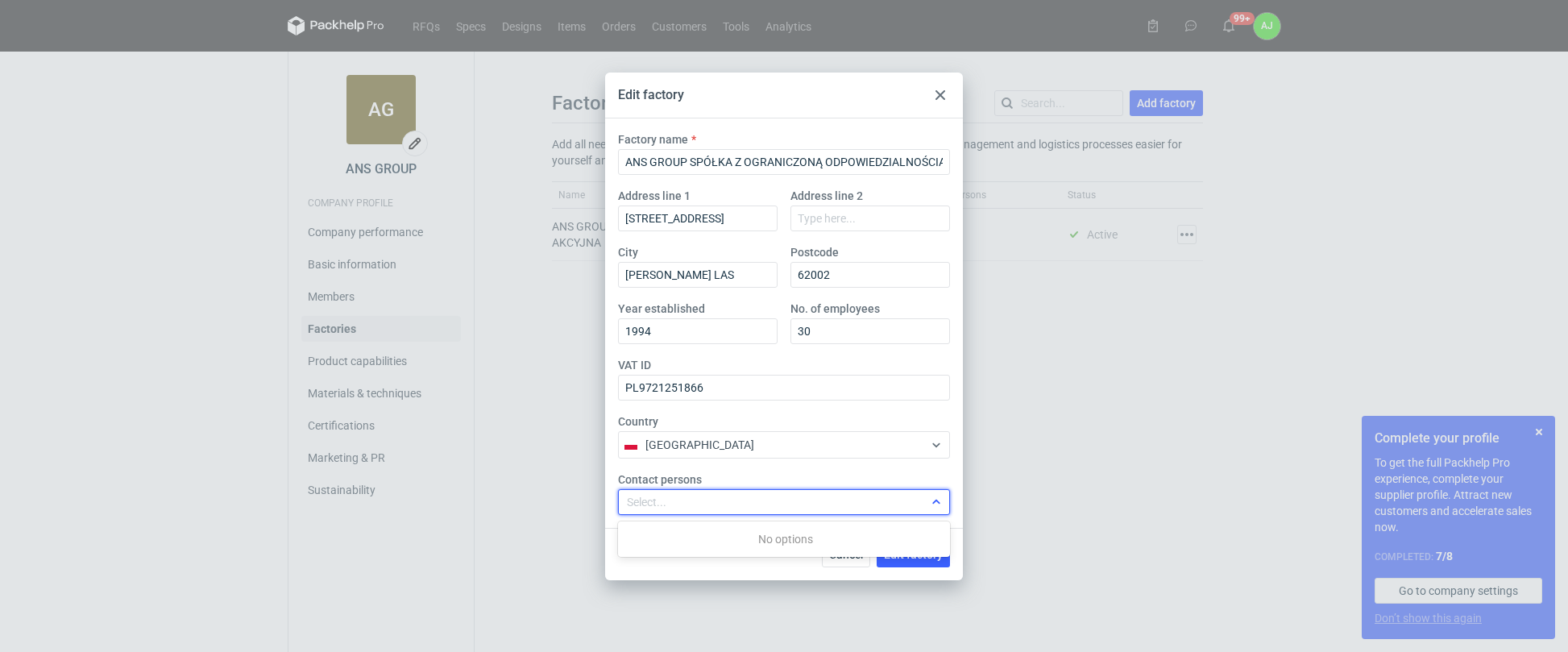
click at [938, 498] on icon at bounding box center [937, 503] width 13 height 13
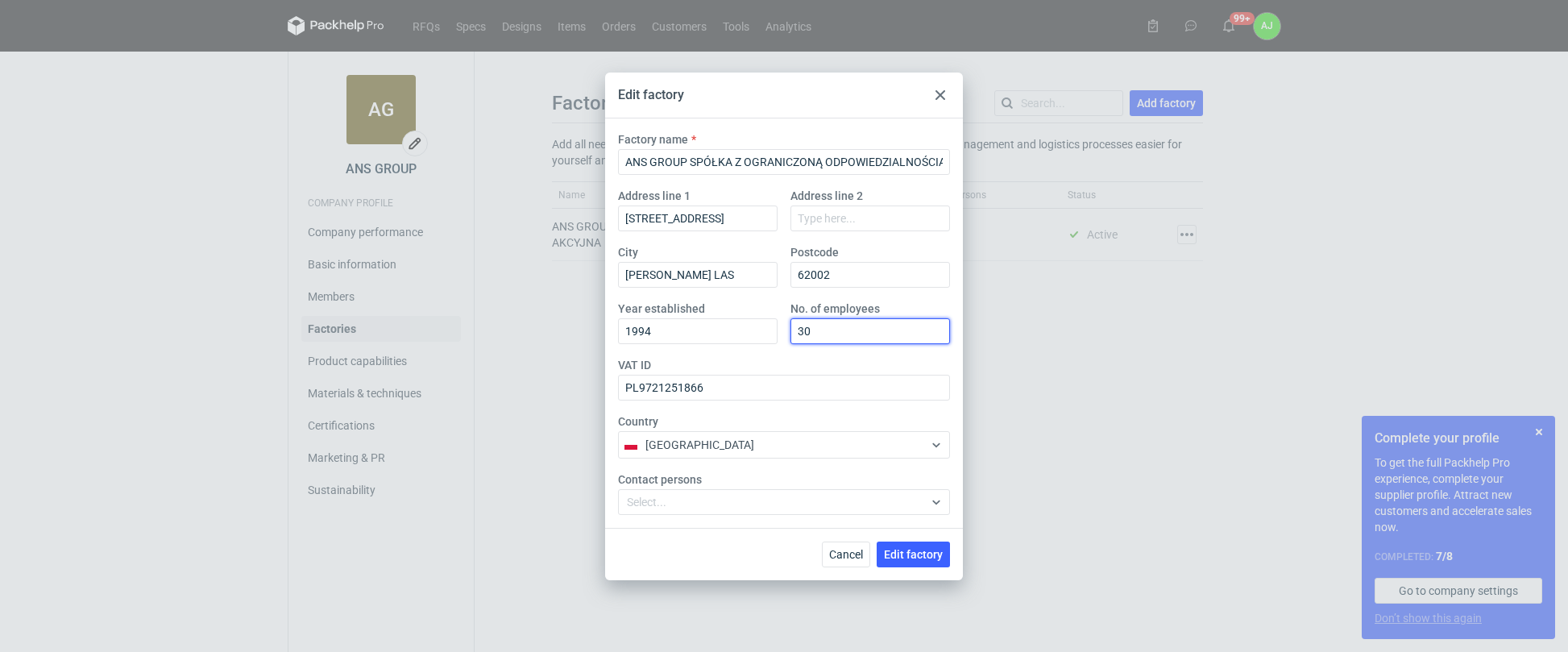
drag, startPoint x: 817, startPoint y: 332, endPoint x: 793, endPoint y: 331, distance: 24.0
click at [793, 331] on input "30" at bounding box center [871, 331] width 159 height 26
type input "35"
click at [905, 558] on span "Edit factory" at bounding box center [914, 555] width 59 height 11
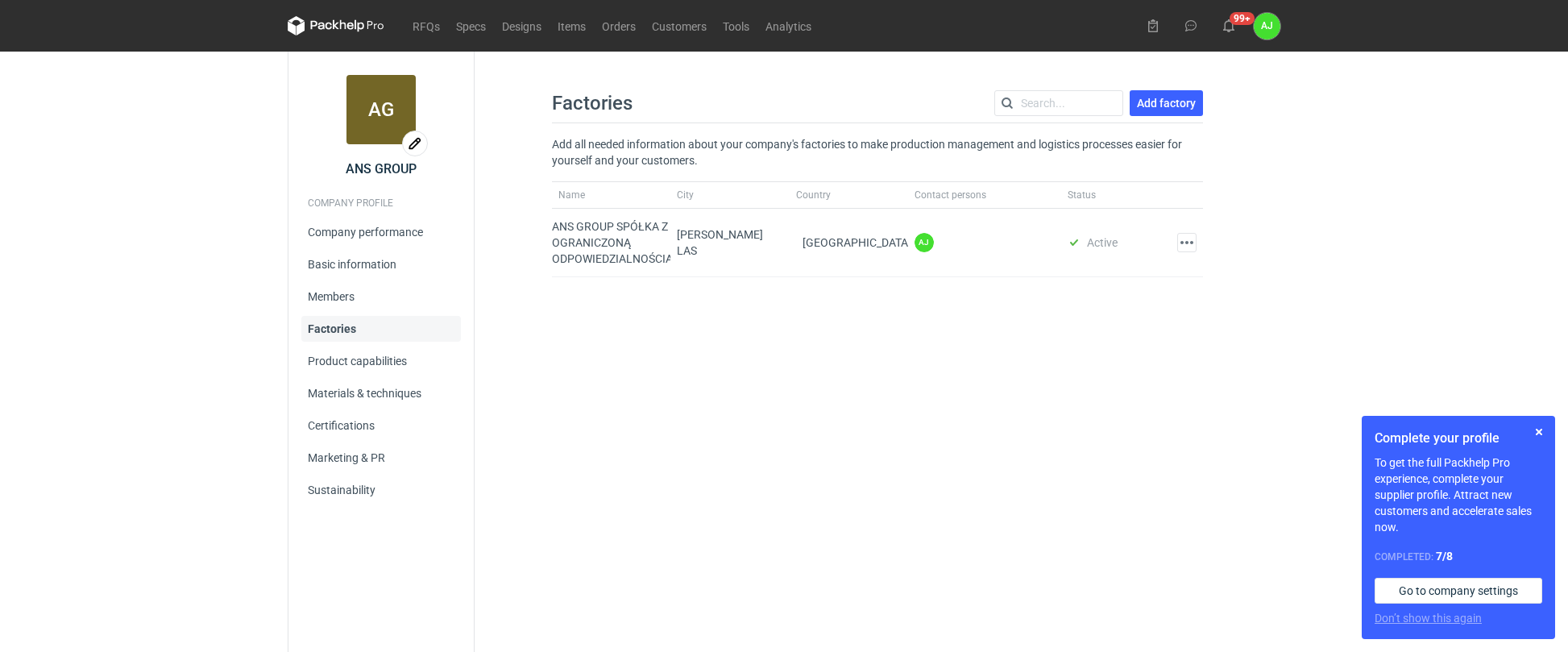
click at [707, 387] on div "Factories Add factory Add all needed information about your company's factories…" at bounding box center [877, 351] width 806 height 601
click at [356, 358] on link "Product capabilities" at bounding box center [381, 361] width 159 height 26
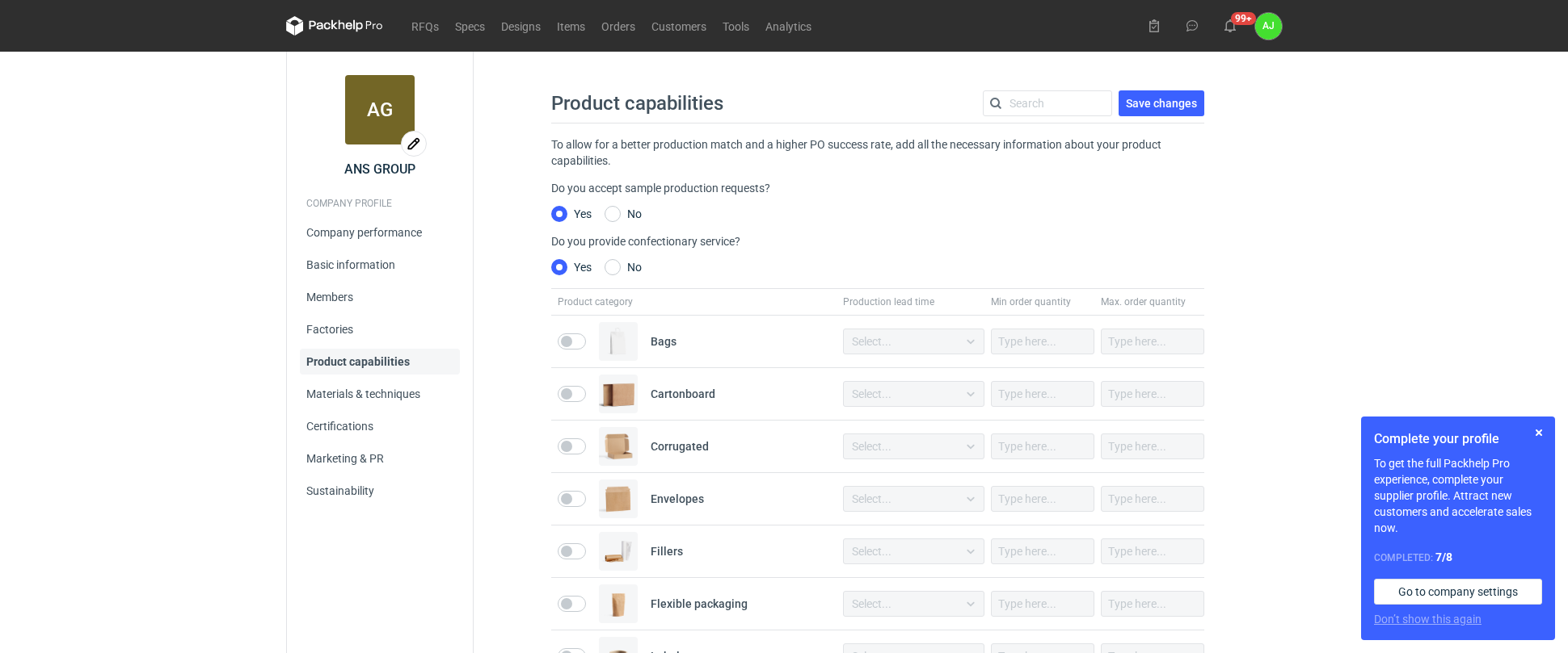
click at [612, 267] on input "checkbox" at bounding box center [623, 267] width 37 height 17
checkbox input "true"
checkbox input "false"
click at [896, 204] on div "Product capabilities Save changes To allow for a better production match and a …" at bounding box center [877, 517] width 769 height 906
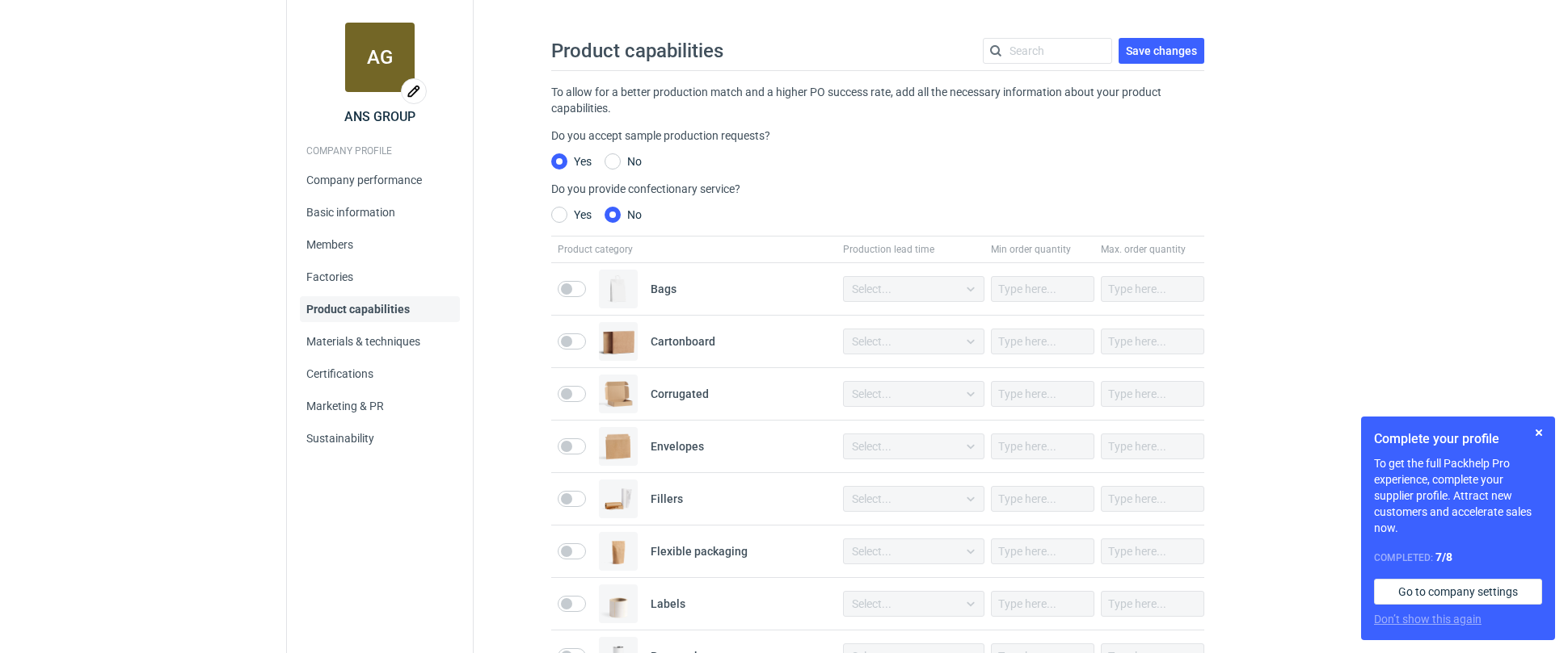
click at [569, 343] on input "checkbox" at bounding box center [572, 342] width 28 height 17
checkbox input "true"
click at [567, 391] on input "checkbox" at bounding box center [572, 394] width 28 height 17
checkbox input "true"
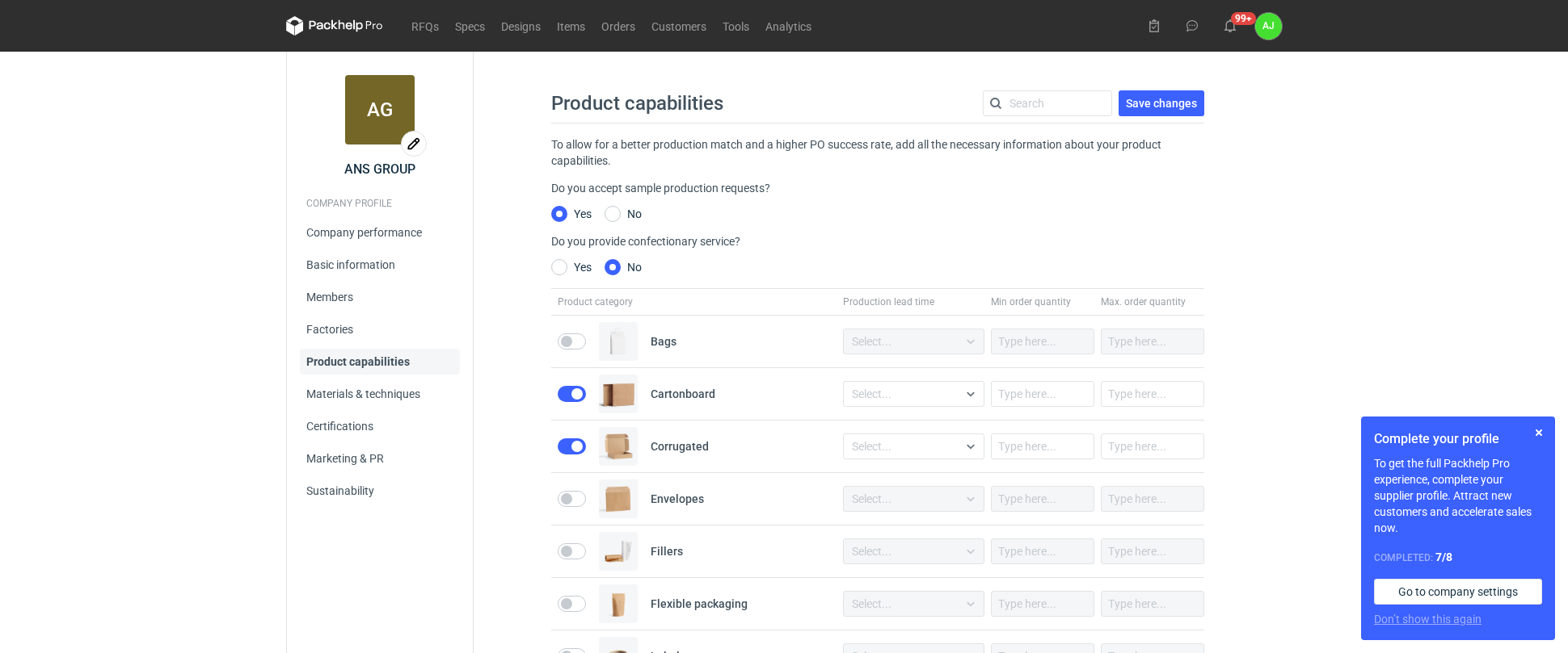
scroll to position [0, 0]
click at [365, 389] on link "Materials & techniques" at bounding box center [380, 394] width 160 height 26
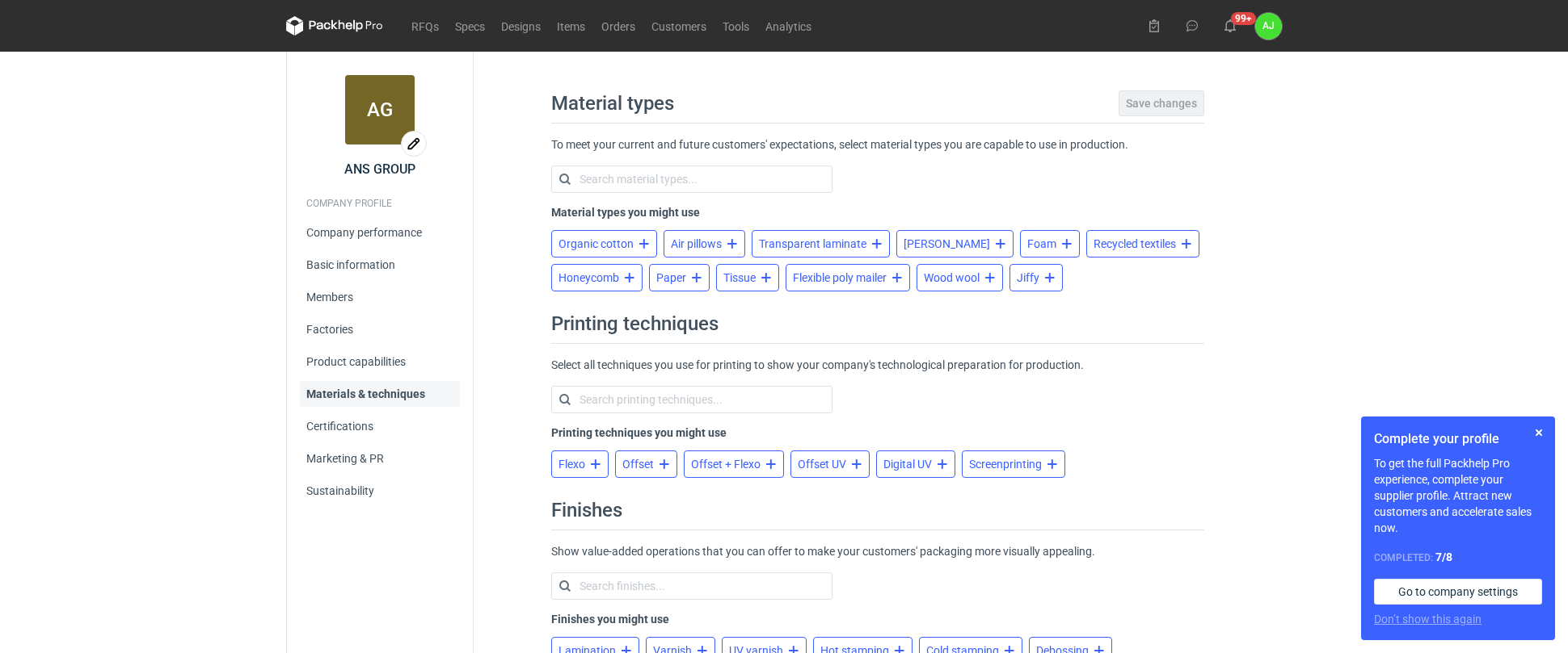
click at [685, 276] on span "Paper" at bounding box center [671, 277] width 30 height 13
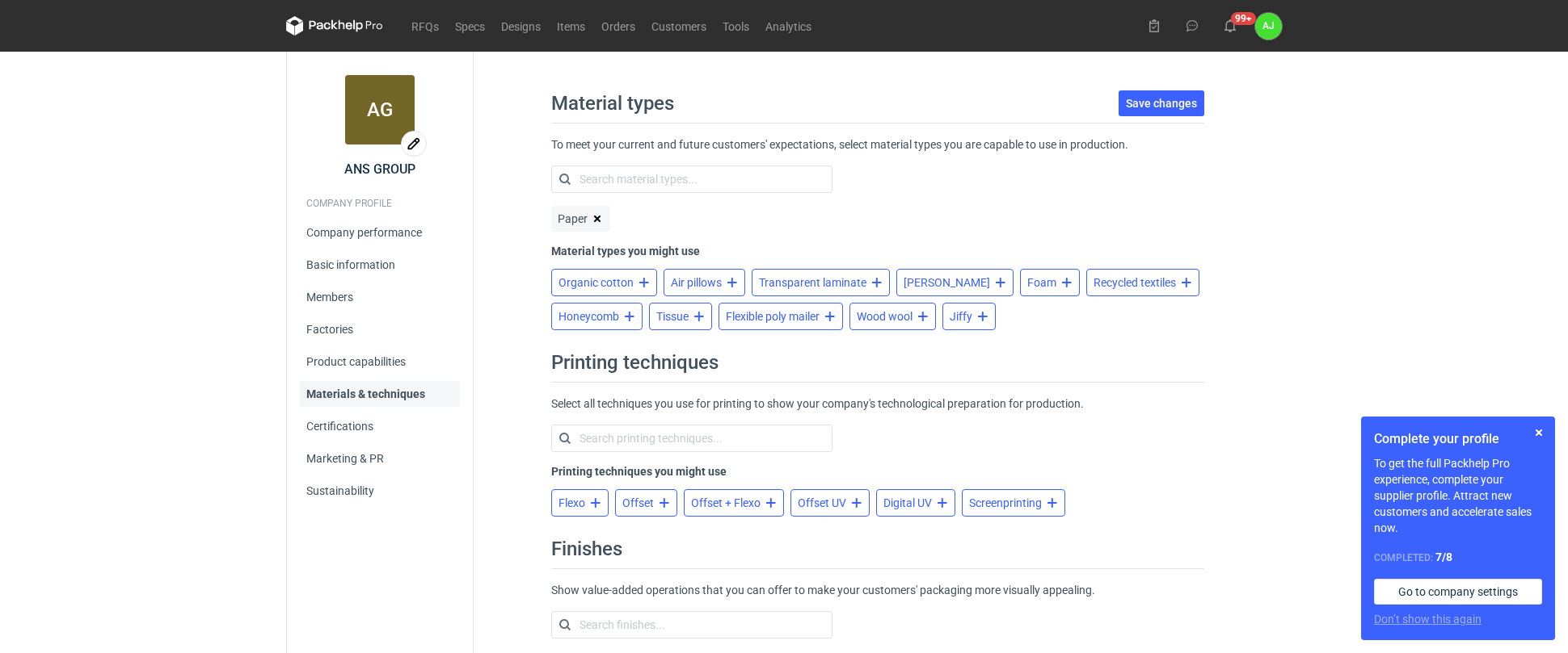
click at [647, 504] on span "Offset" at bounding box center [638, 503] width 31 height 13
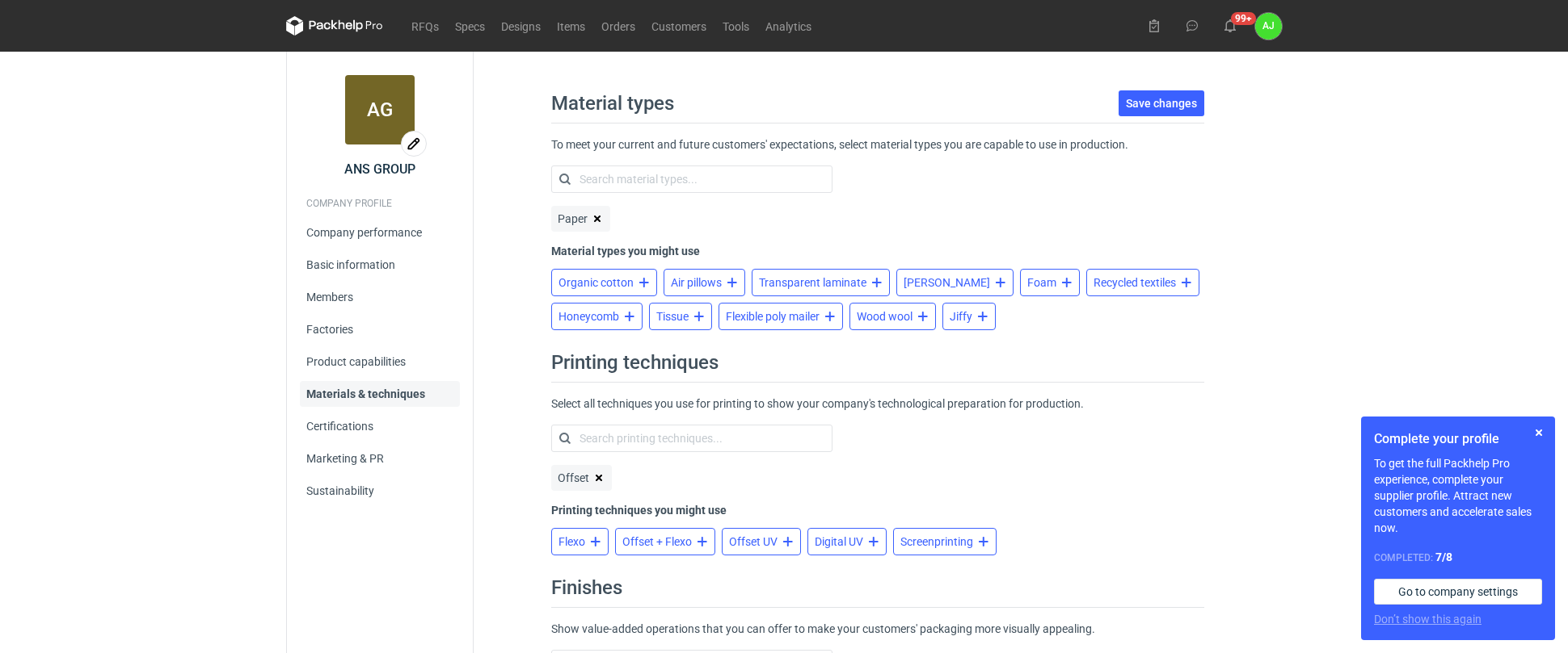
click at [863, 540] on span "Digital UV" at bounding box center [838, 542] width 49 height 13
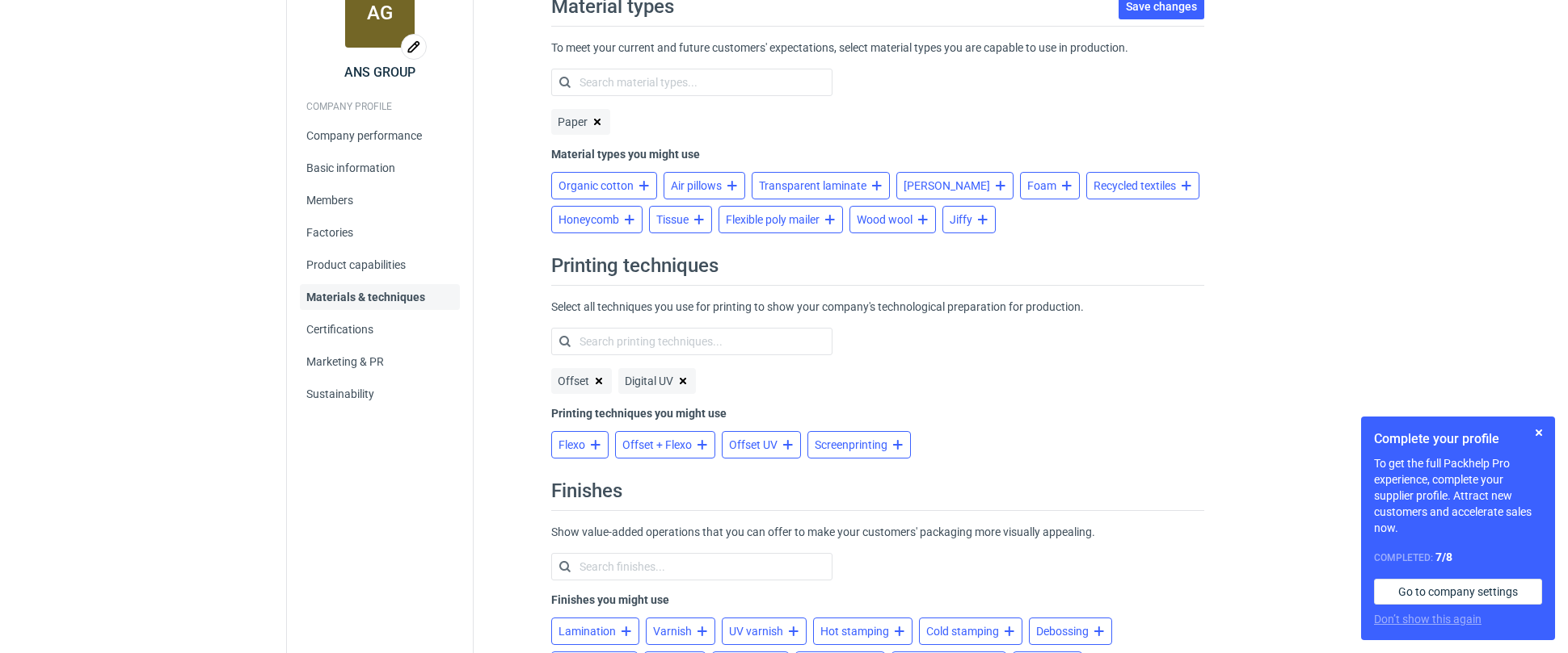
scroll to position [97, 0]
click at [687, 381] on button at bounding box center [685, 381] width 23 height 26
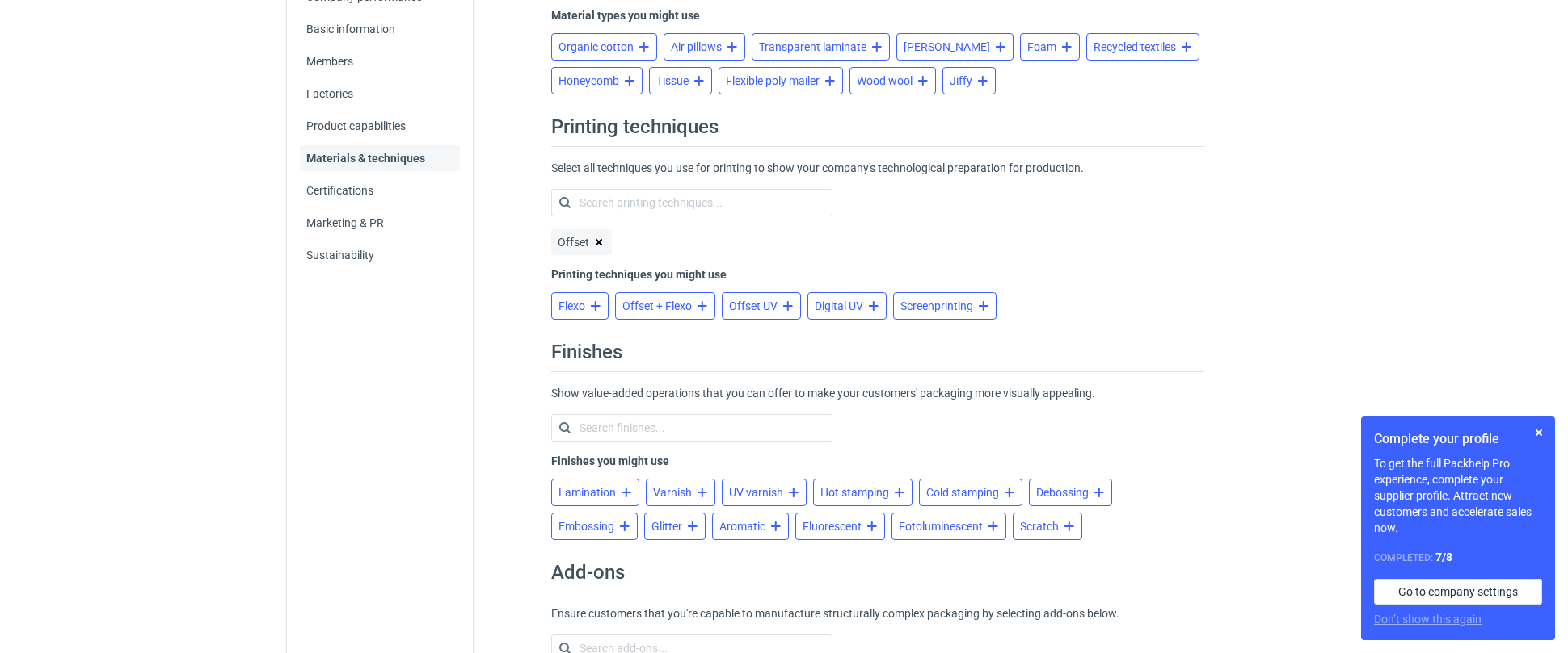
scroll to position [237, 0]
click at [586, 488] on span "Lamination" at bounding box center [587, 492] width 57 height 13
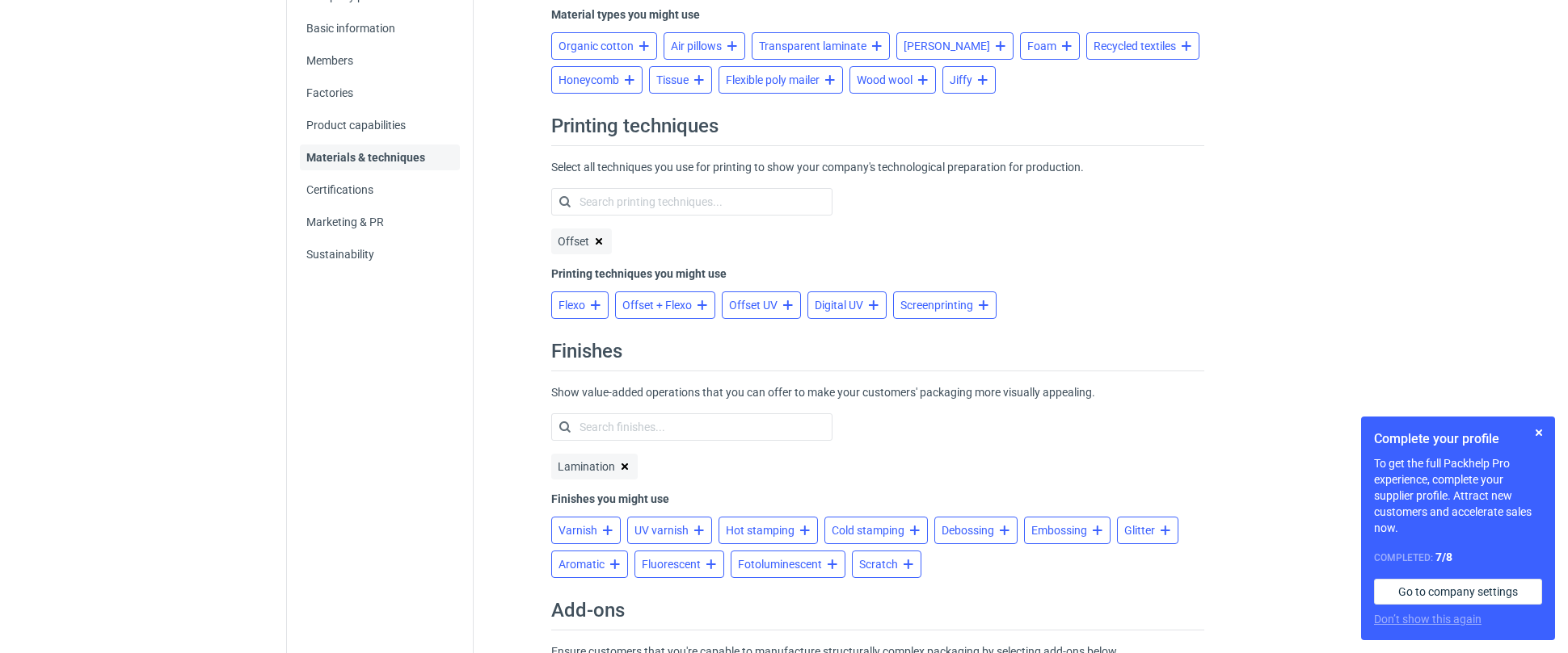
drag, startPoint x: 576, startPoint y: 531, endPoint x: 625, endPoint y: 531, distance: 49.0
click at [576, 531] on span "Varnish" at bounding box center [578, 531] width 39 height 13
click at [598, 530] on span "UV varnish" at bounding box center [585, 531] width 54 height 13
click at [604, 533] on span "Hot stamping" at bounding box center [593, 531] width 69 height 13
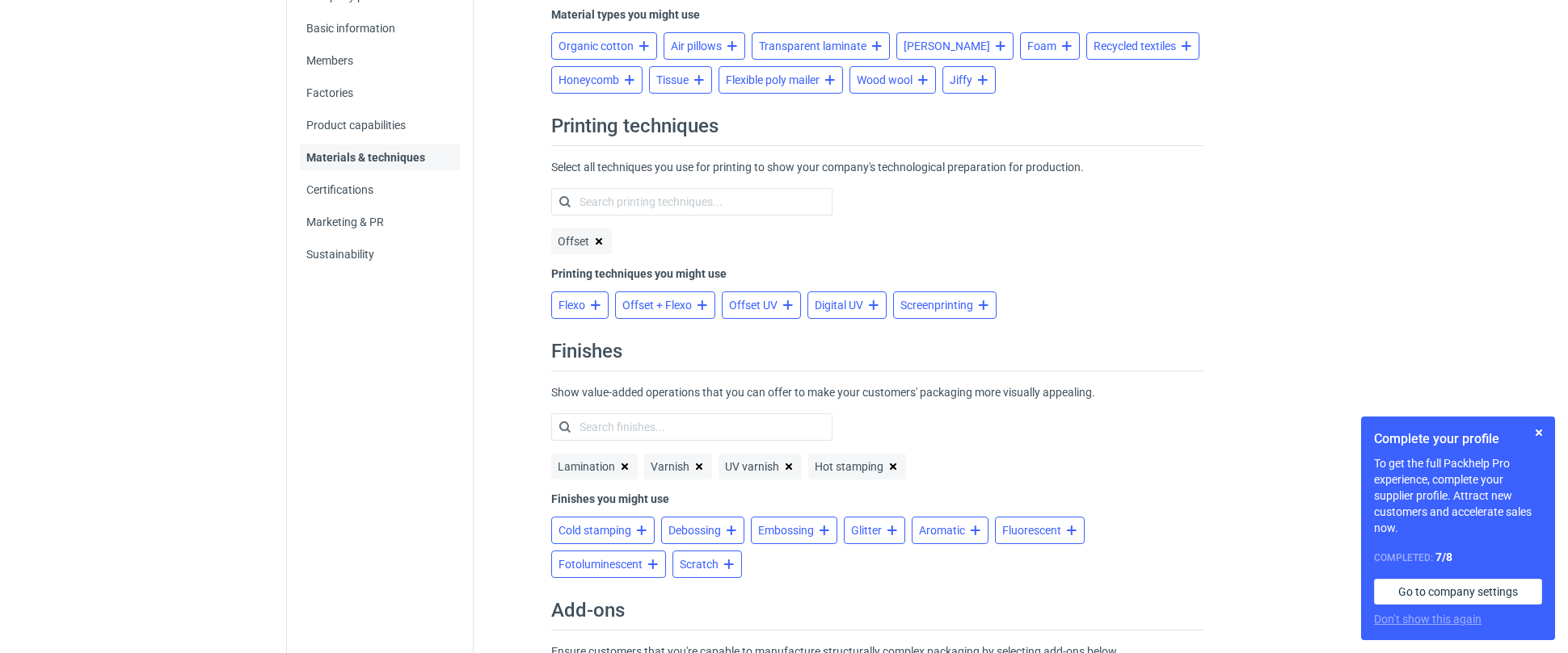
click at [783, 525] on span "Embossing" at bounding box center [786, 531] width 56 height 13
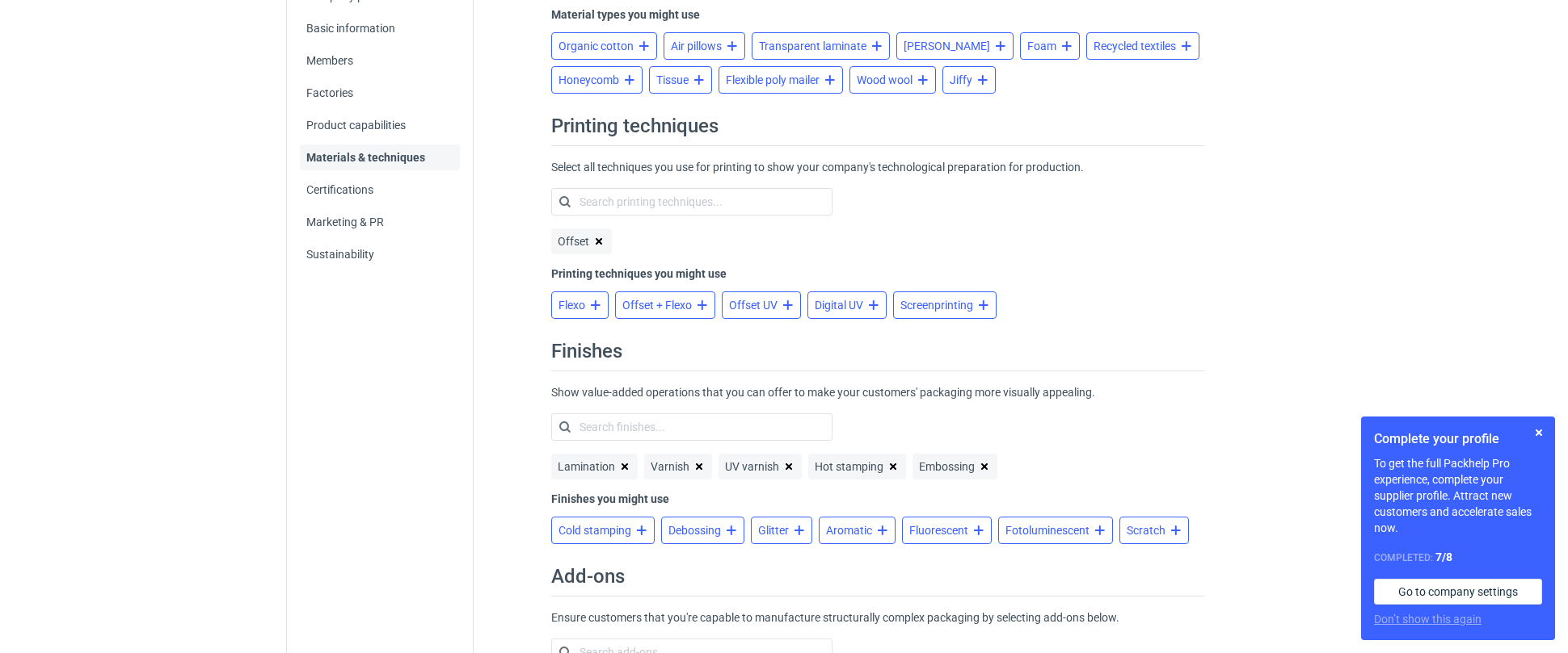
click at [788, 526] on span "Glitter" at bounding box center [773, 531] width 30 height 13
click at [707, 526] on span "Debossing" at bounding box center [694, 531] width 52 height 13
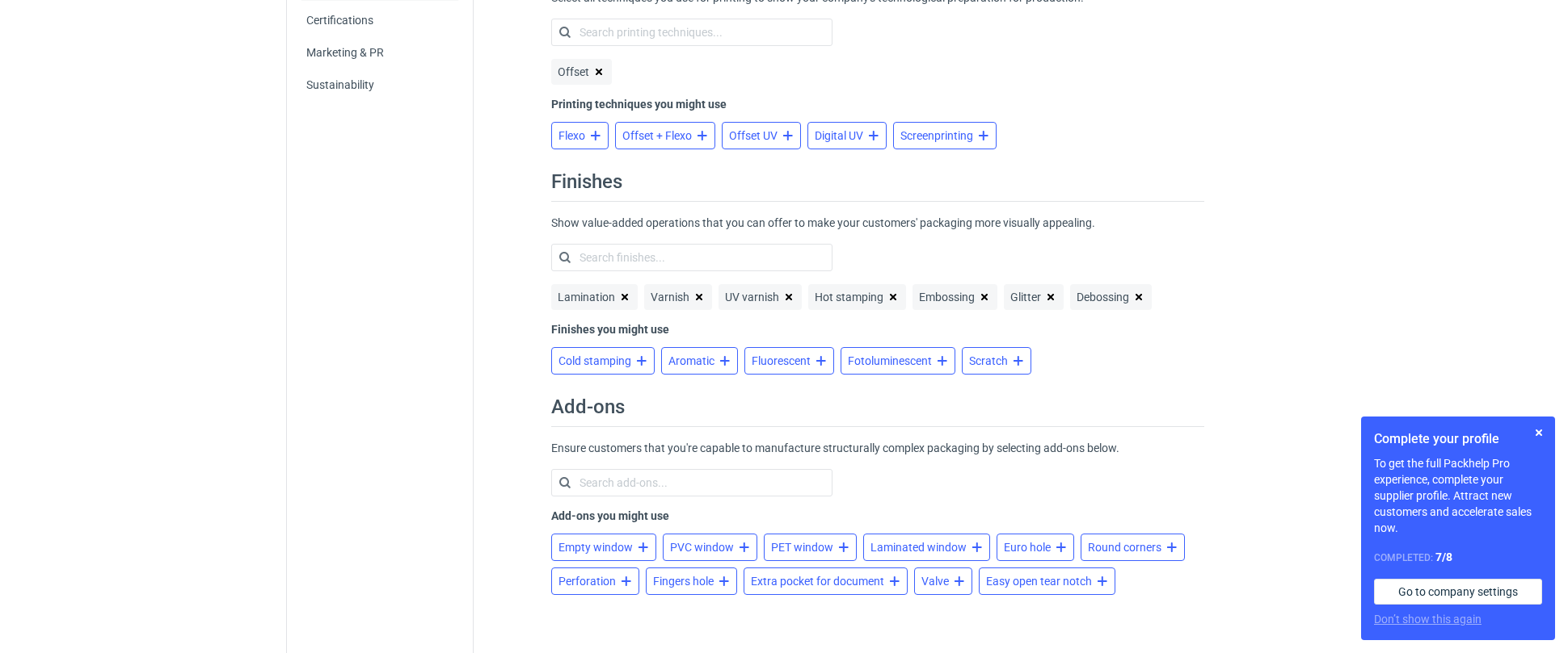
scroll to position [406, 0]
click at [614, 546] on span "Empty window" at bounding box center [596, 547] width 74 height 13
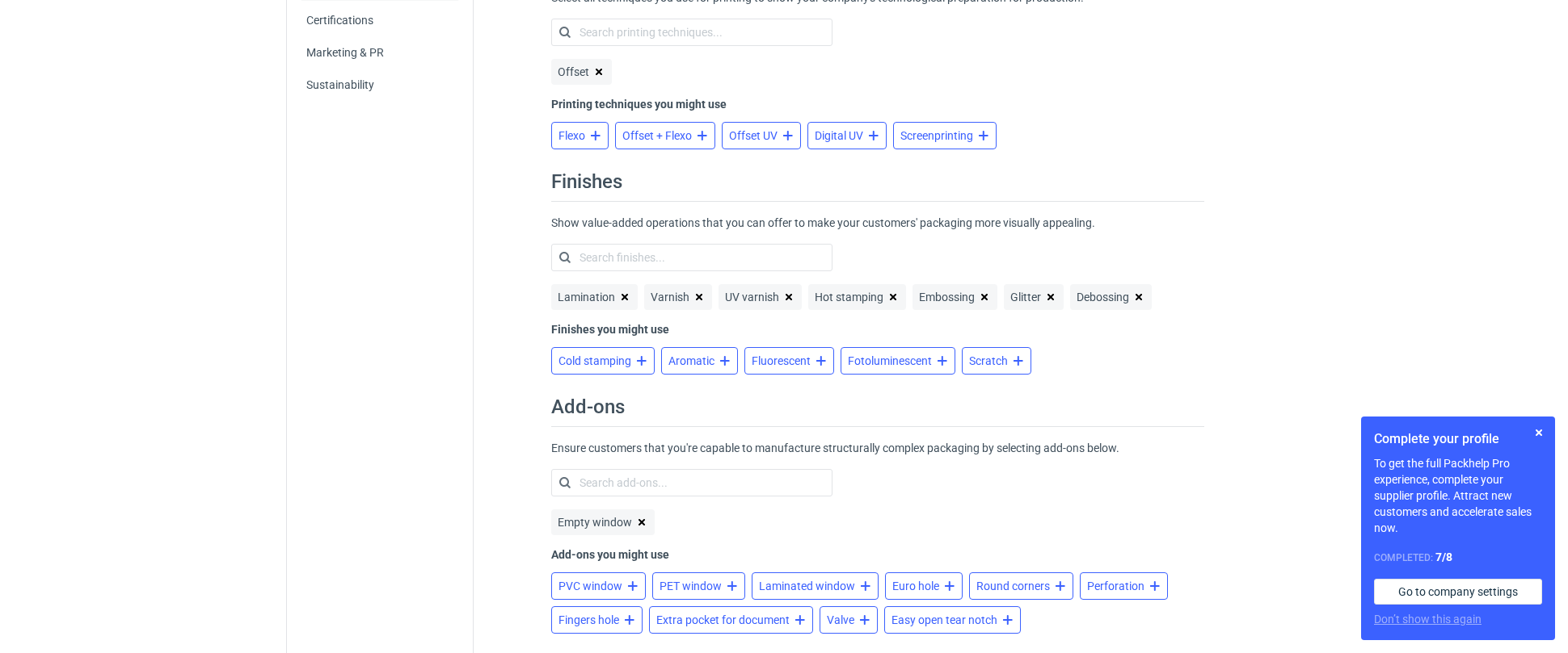
click at [707, 581] on span "PET window" at bounding box center [691, 586] width 62 height 13
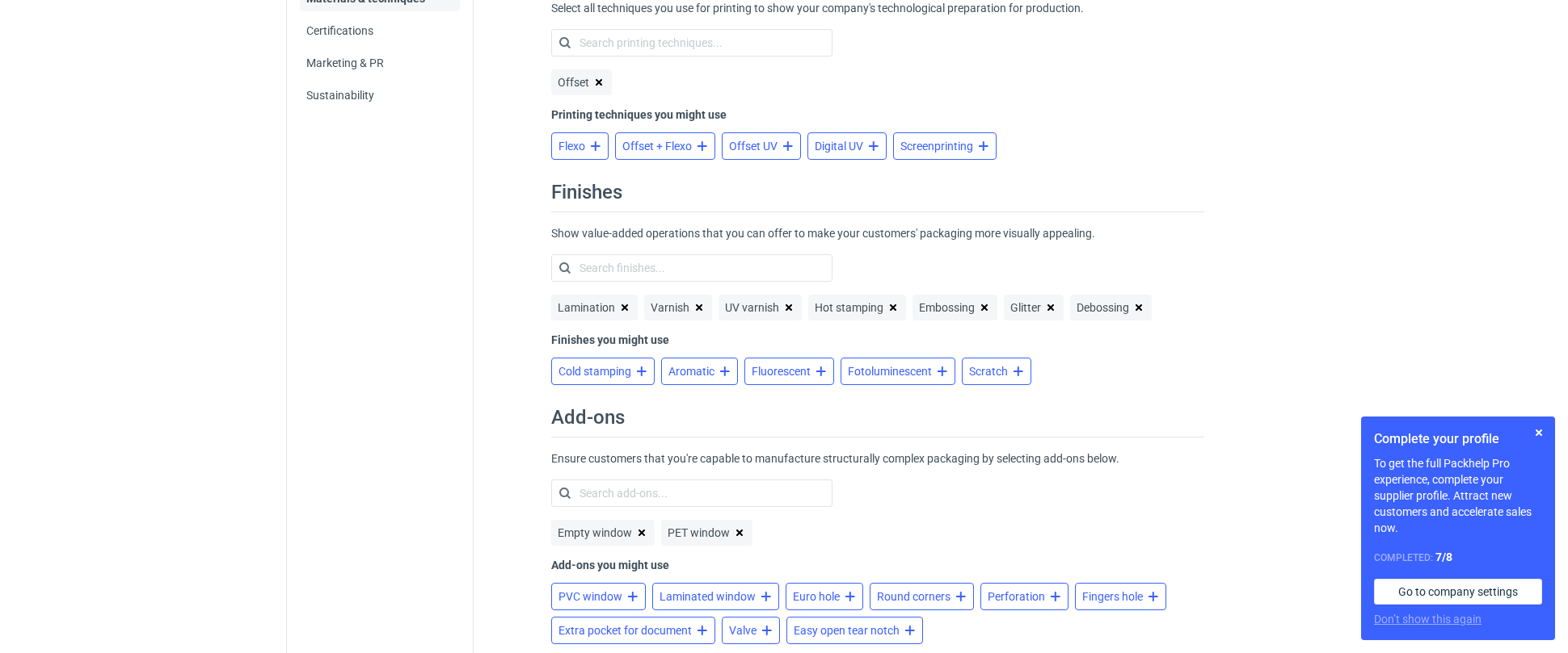
click at [1019, 600] on span "Perforation" at bounding box center [1017, 597] width 57 height 13
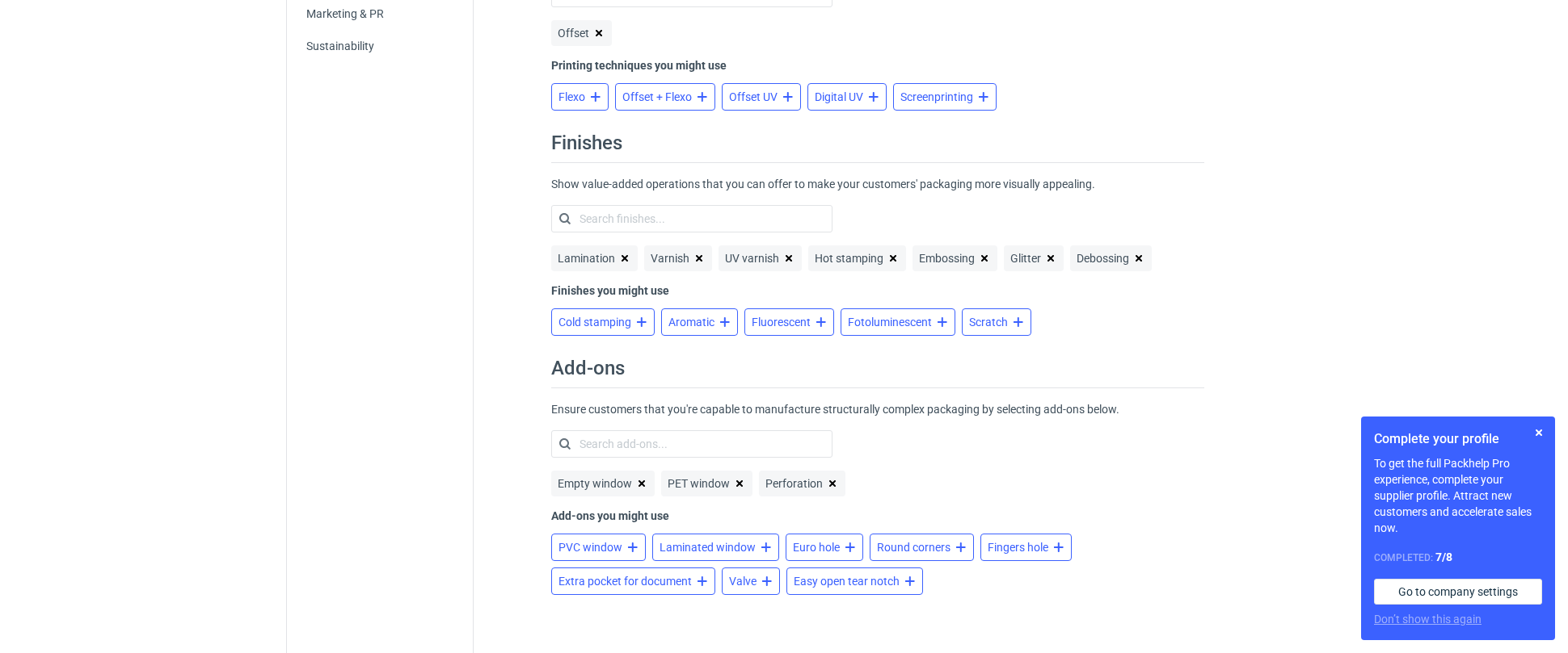
scroll to position [445, 0]
click at [1028, 548] on span "Fingers hole" at bounding box center [1018, 547] width 61 height 13
click at [825, 540] on button "Euro hole" at bounding box center [824, 547] width 77 height 28
click at [1538, 429] on button "button" at bounding box center [1539, 433] width 19 height 19
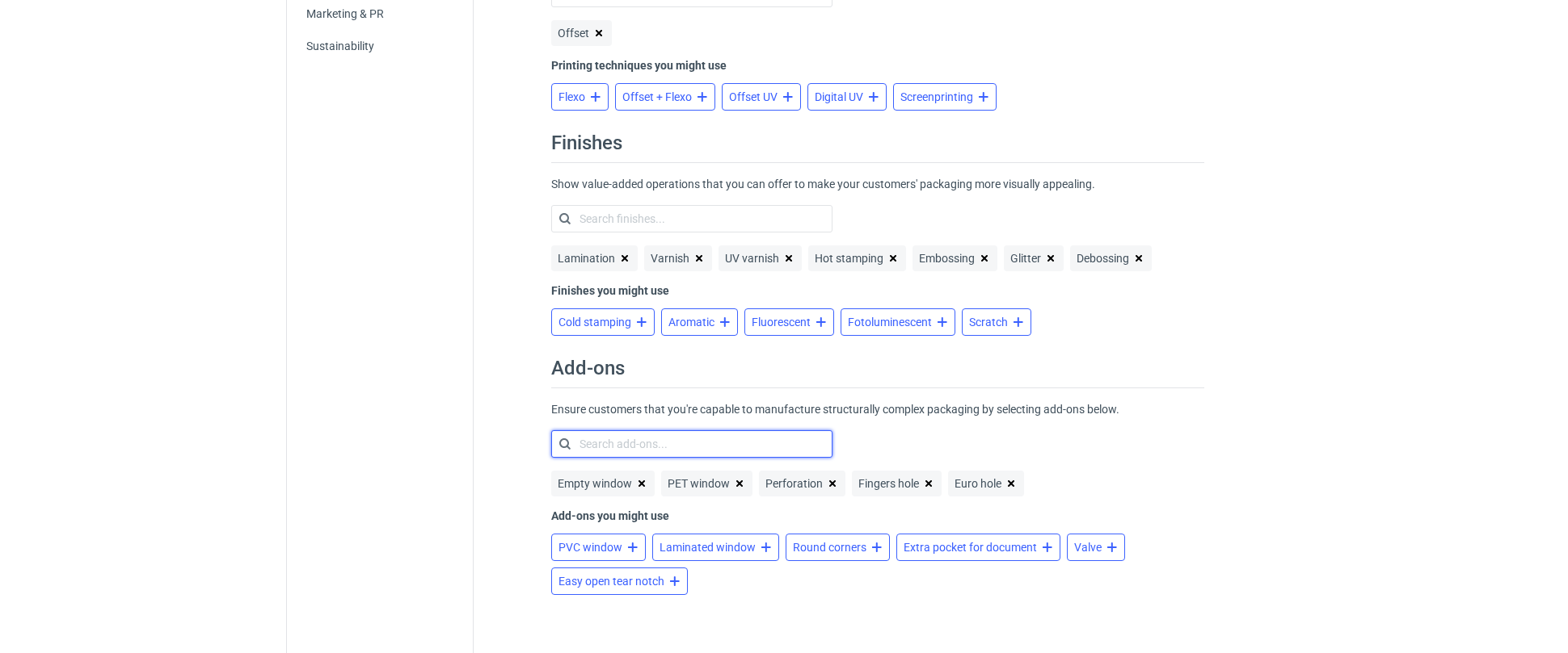
click at [640, 437] on div "Search add-ons..." at bounding box center [624, 445] width 88 height 17
click at [616, 213] on div "Search finishes..." at bounding box center [622, 220] width 85 height 17
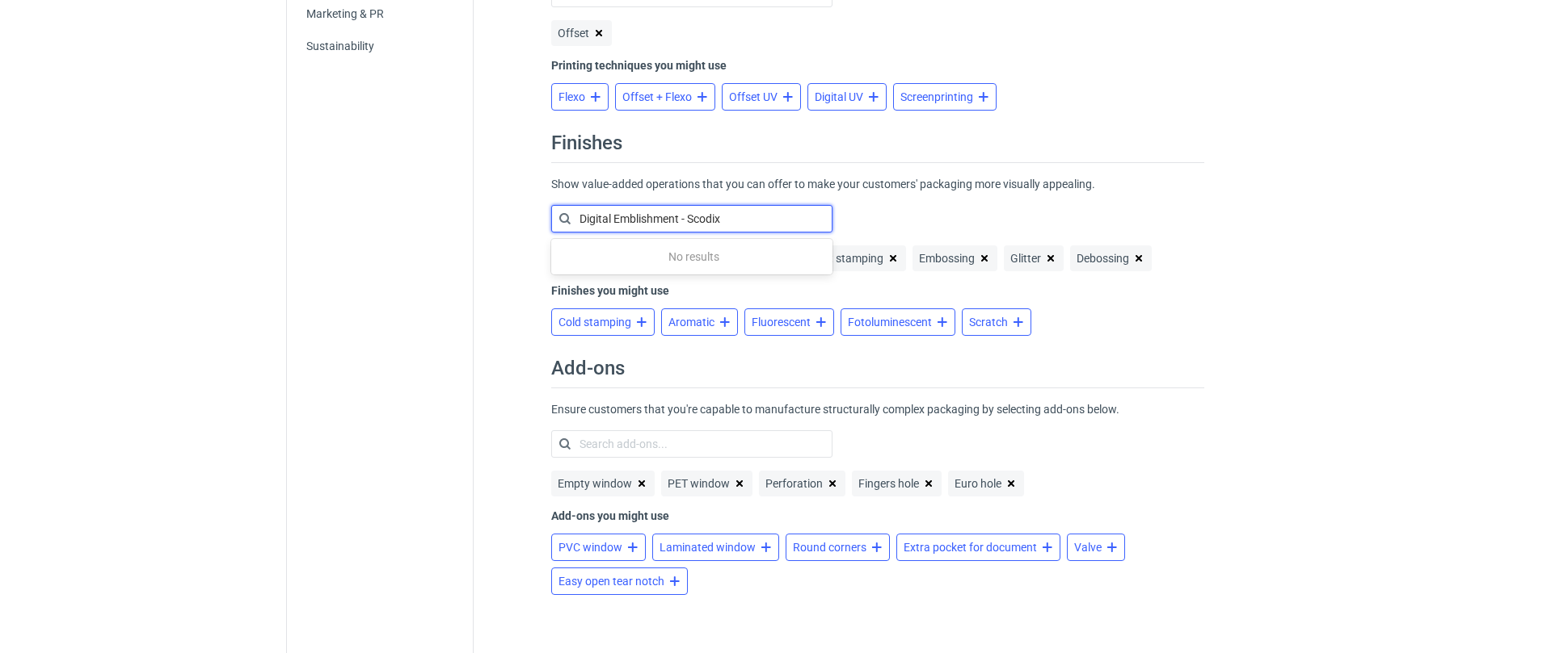
scroll to position [444, 0]
drag, startPoint x: 752, startPoint y: 225, endPoint x: 726, endPoint y: 212, distance: 29.1
click at [674, 215] on div "Digital Emblishment - Scodix Digital Emblishment - Scodix" at bounding box center [688, 220] width 234 height 23
drag, startPoint x: 740, startPoint y: 212, endPoint x: 549, endPoint y: 209, distance: 191.0
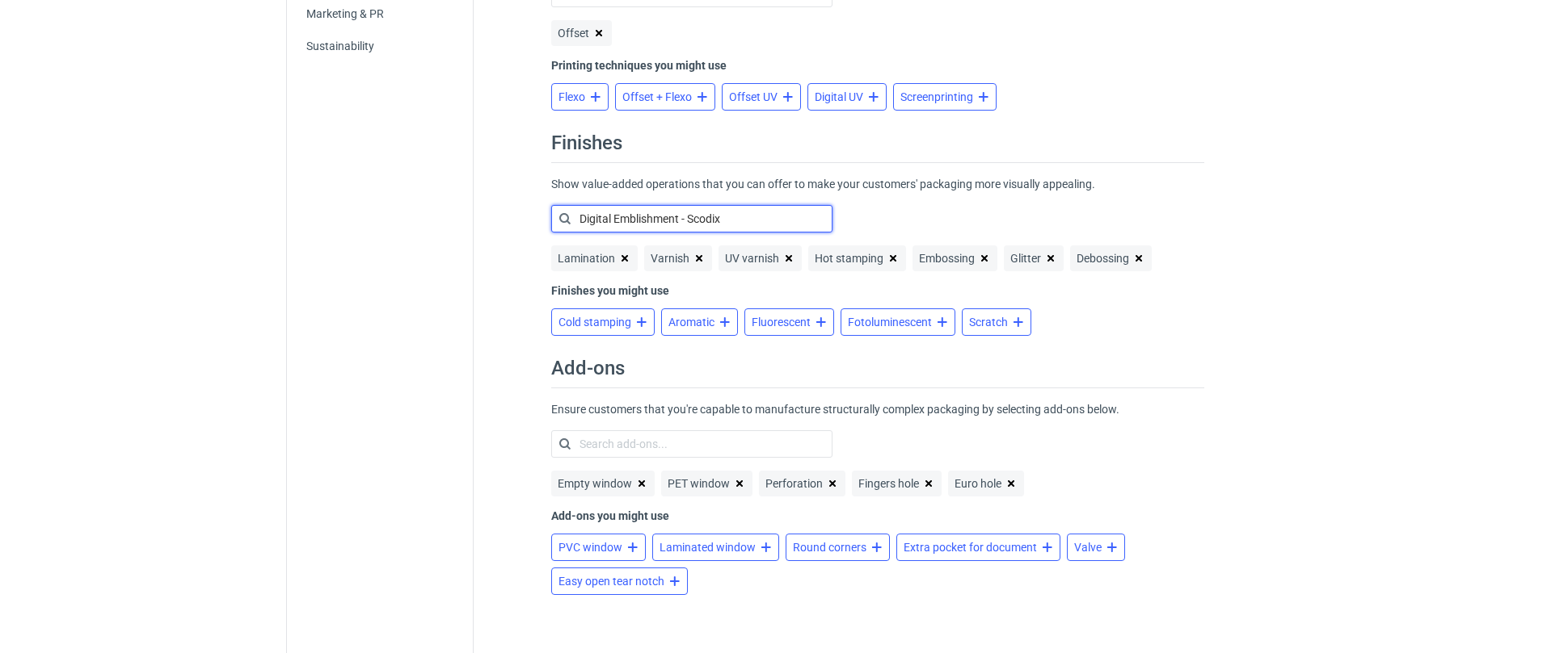
click at [550, 208] on div "Material types Save changes To meet your current and future customers' expectat…" at bounding box center [877, 130] width 769 height 1021
drag, startPoint x: 695, startPoint y: 215, endPoint x: 653, endPoint y: 218, distance: 42.1
click at [691, 215] on input "Digital Emblishment - Scodix" at bounding box center [653, 220] width 148 height 17
drag, startPoint x: 578, startPoint y: 218, endPoint x: 608, endPoint y: 215, distance: 30.1
click at [608, 215] on div "Digital Emblishment - Scodix Digital Emblishment - Scodix" at bounding box center [688, 219] width 234 height 23
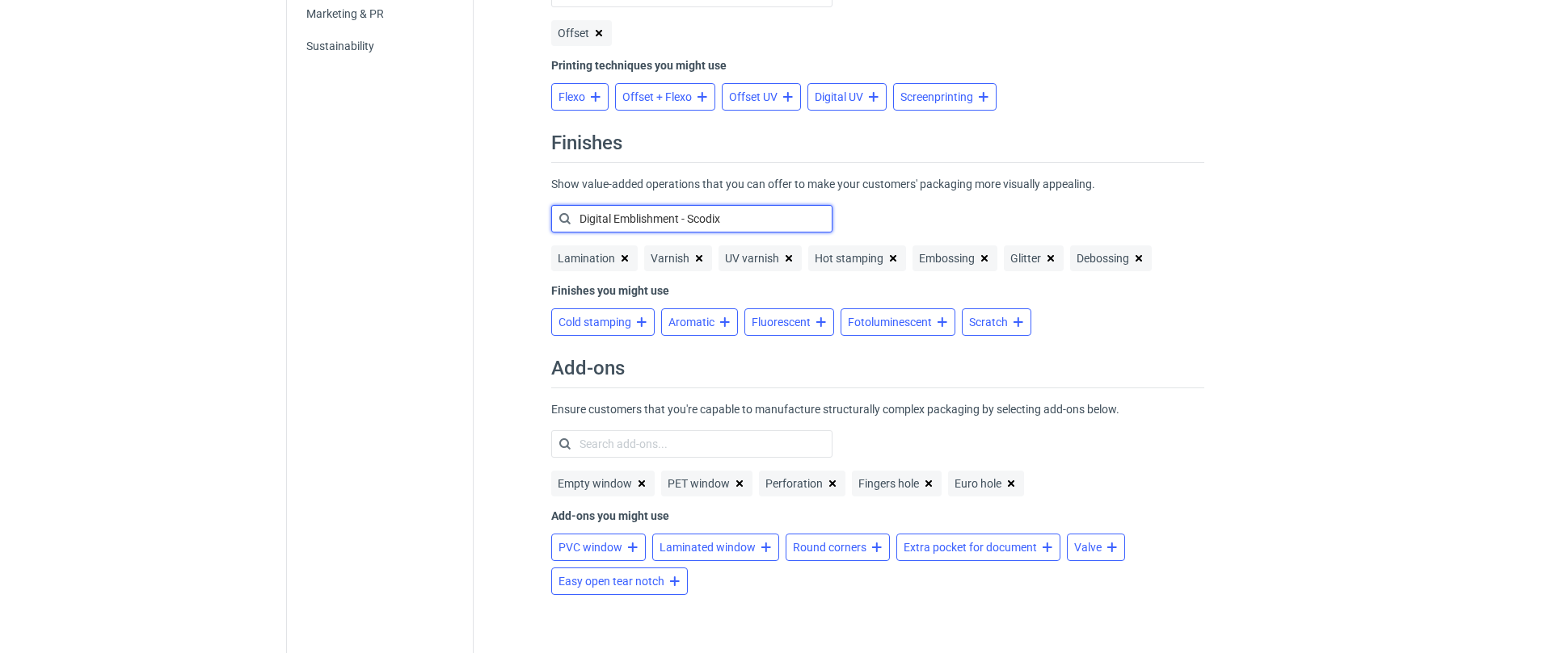
click at [673, 217] on input "Digital Emblishment - Scodix" at bounding box center [653, 220] width 148 height 17
click at [741, 220] on div "Digital Emblishment - Scodix Digital Emblishment - Scodix" at bounding box center [688, 219] width 234 height 23
click at [721, 218] on input "Digital Emblishment - Scodix" at bounding box center [653, 220] width 148 height 17
type input "D"
type input "s"
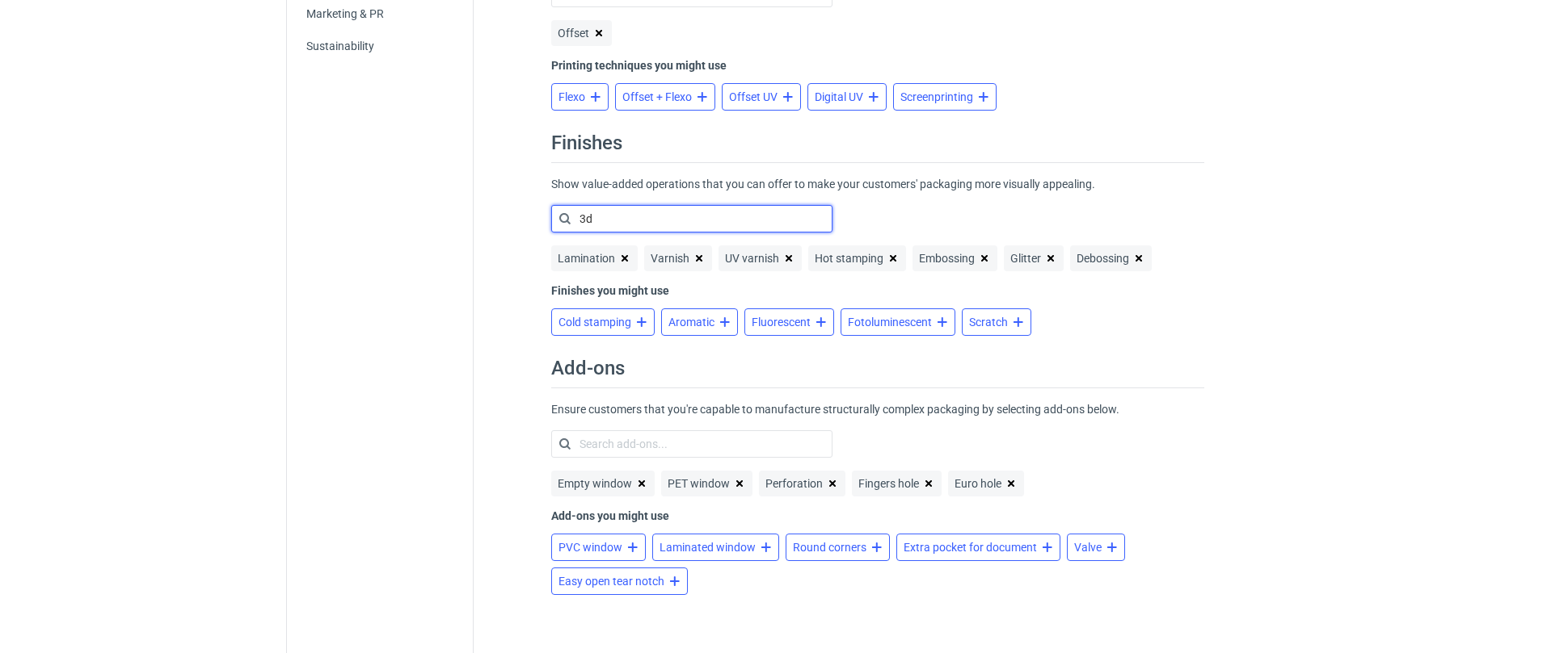
drag, startPoint x: 656, startPoint y: 213, endPoint x: 492, endPoint y: 213, distance: 164.0
click at [492, 213] on div "Material types Save changes To meet your current and future customers' expectat…" at bounding box center [877, 130] width 808 height 1047
type input "3"
drag, startPoint x: 1221, startPoint y: 295, endPoint x: 1375, endPoint y: 323, distance: 156.5
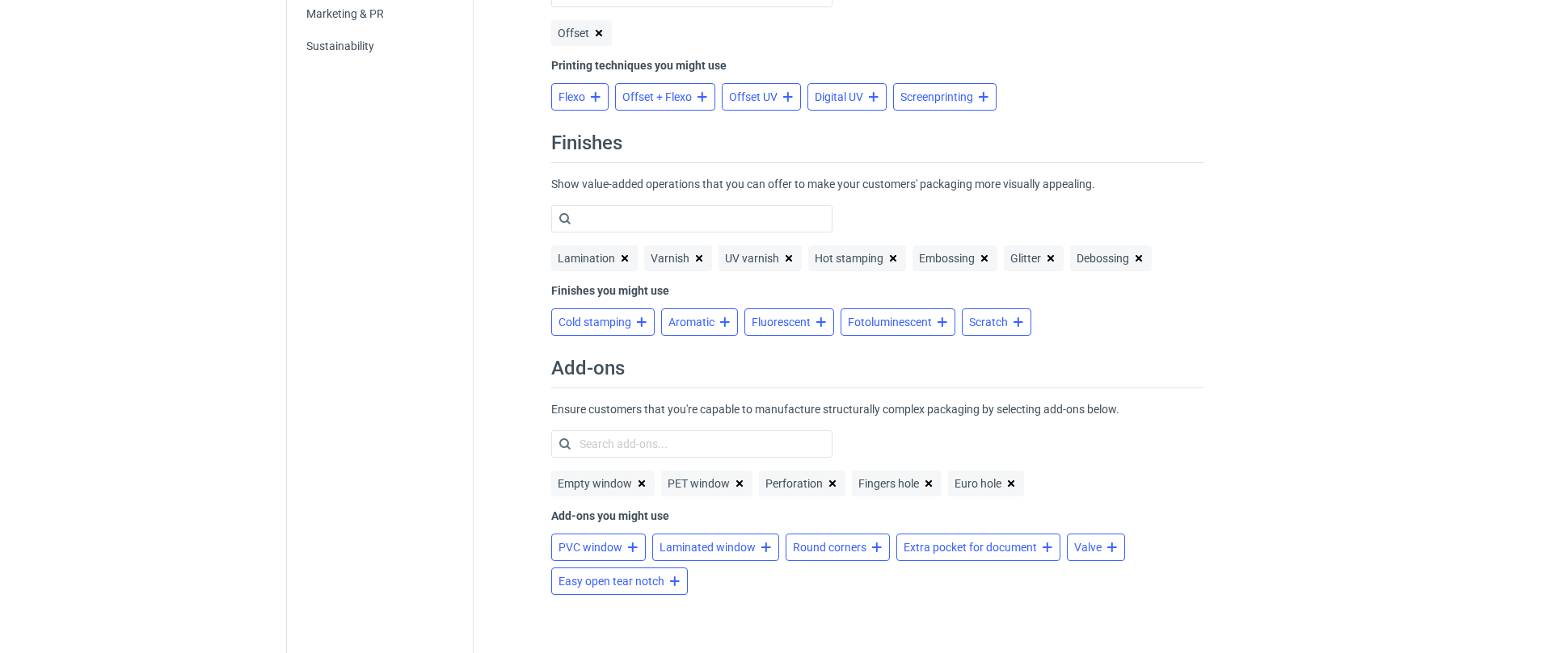
drag, startPoint x: 610, startPoint y: 317, endPoint x: 667, endPoint y: 322, distance: 57.2
click at [611, 317] on span "Cold stamping" at bounding box center [595, 322] width 73 height 13
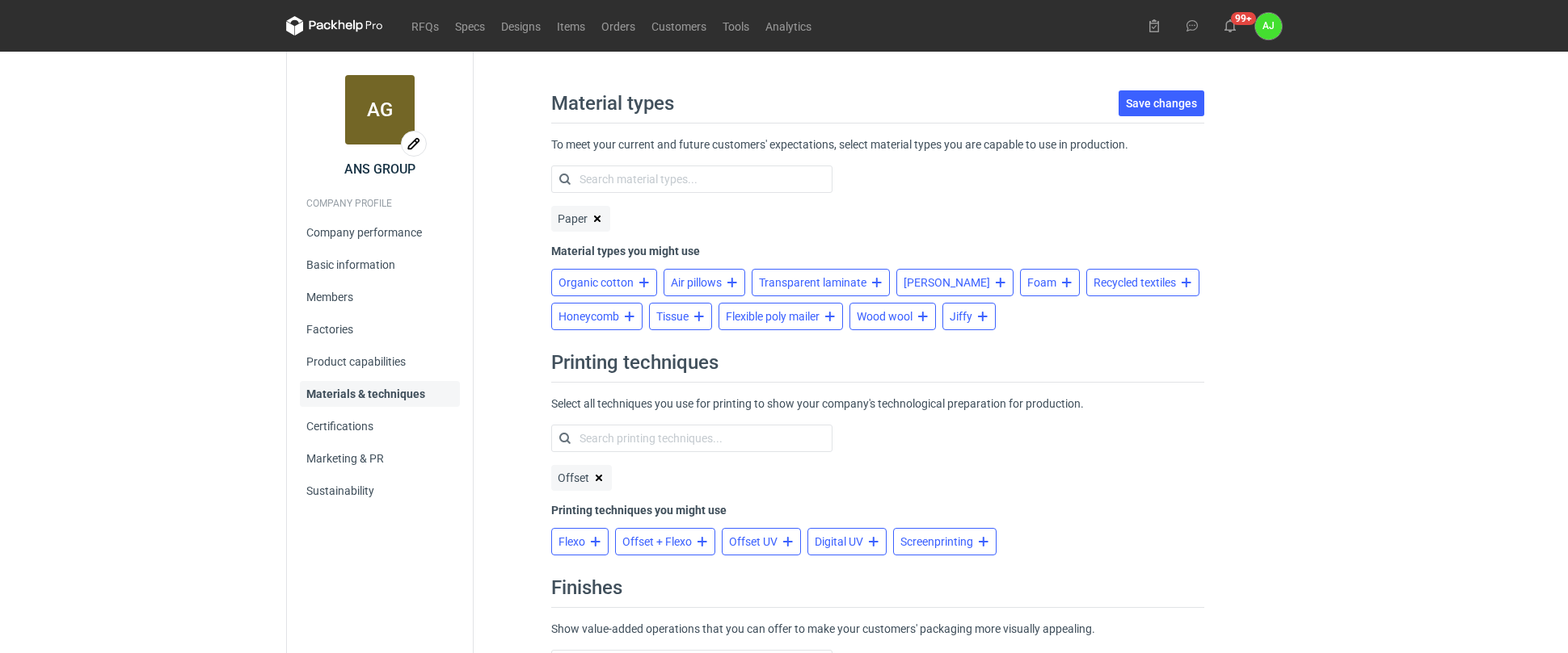
scroll to position [0, 0]
click at [345, 422] on link "Certifications" at bounding box center [380, 426] width 160 height 26
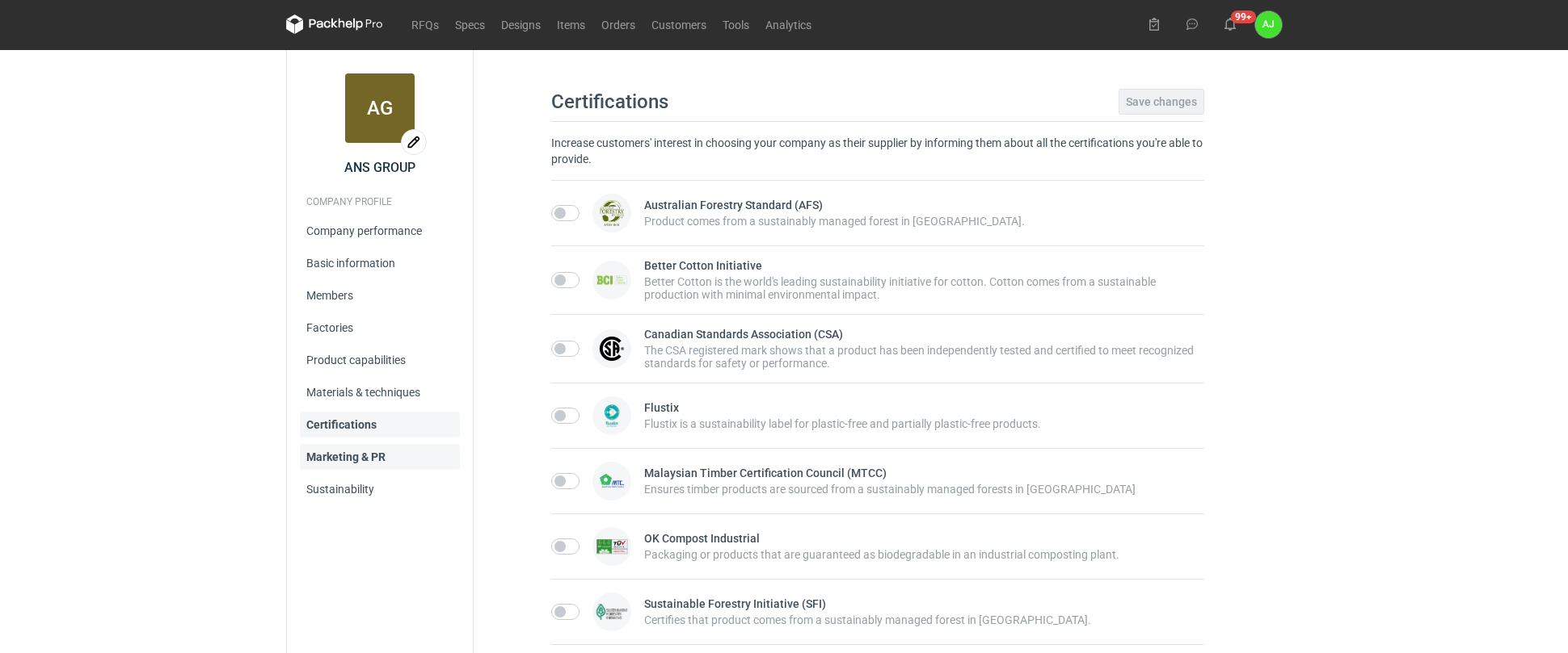
scroll to position [2, 0]
click at [339, 462] on link "Marketing & PR" at bounding box center [380, 457] width 160 height 26
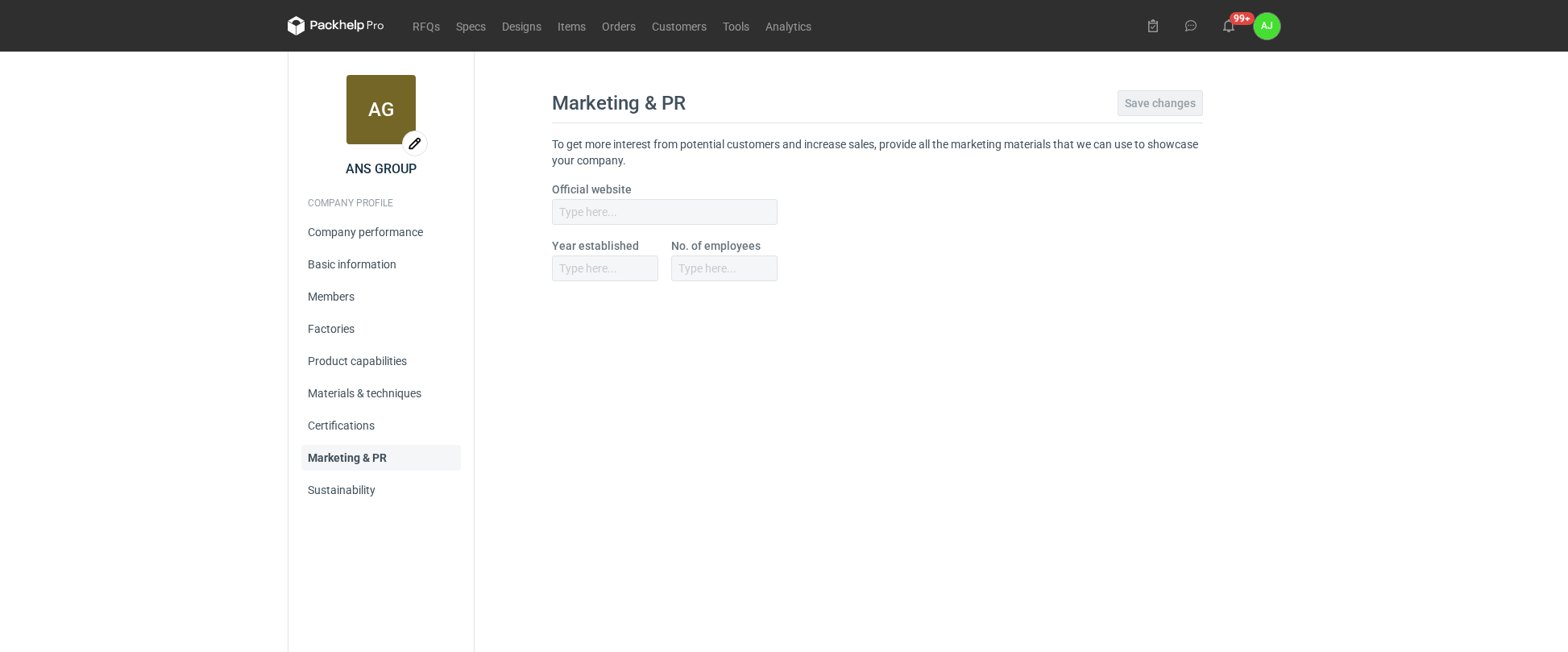
click at [698, 461] on div "Marketing & PR Save changes To get more interest from potential customers and i…" at bounding box center [877, 351] width 806 height 601
click at [395, 231] on link "Company performance" at bounding box center [381, 232] width 159 height 26
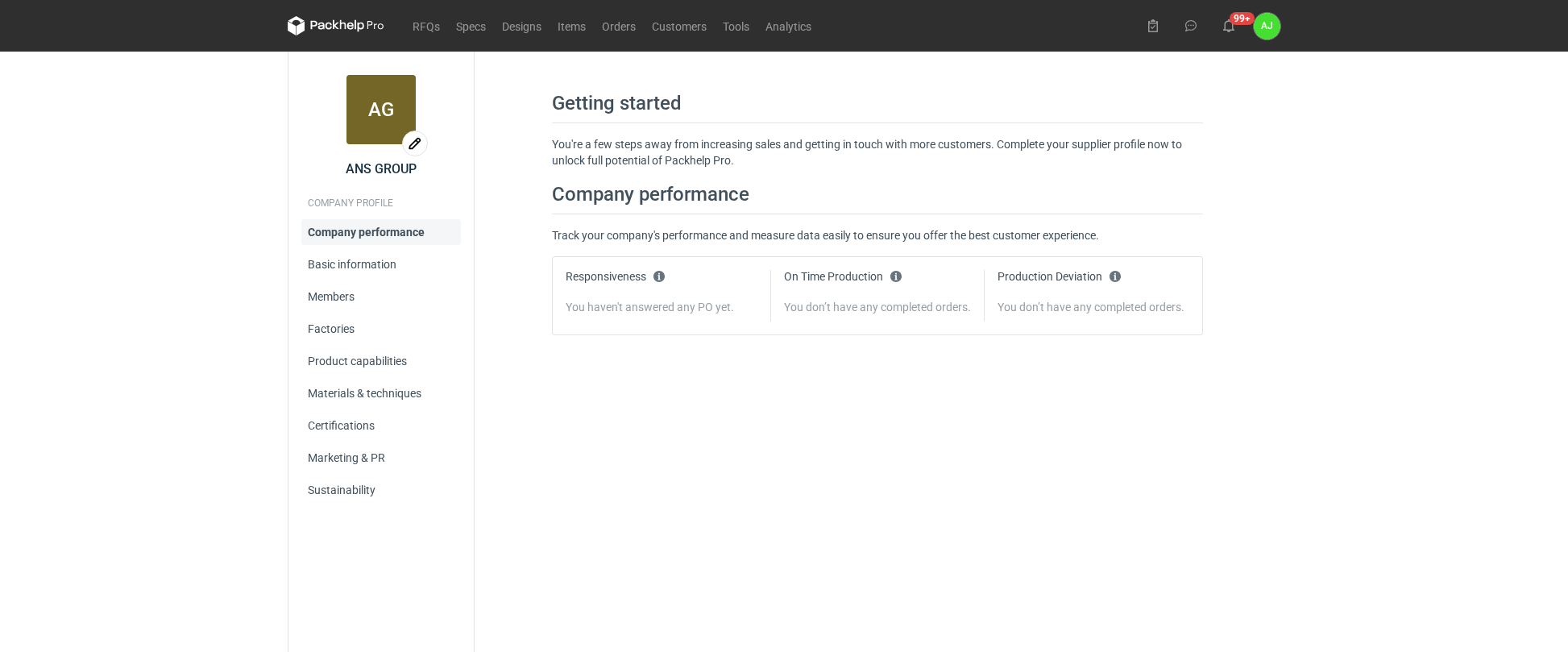
click at [348, 200] on h2 "COMPANY PROFILE" at bounding box center [381, 204] width 159 height 26
click at [1231, 27] on icon at bounding box center [1229, 26] width 13 height 13
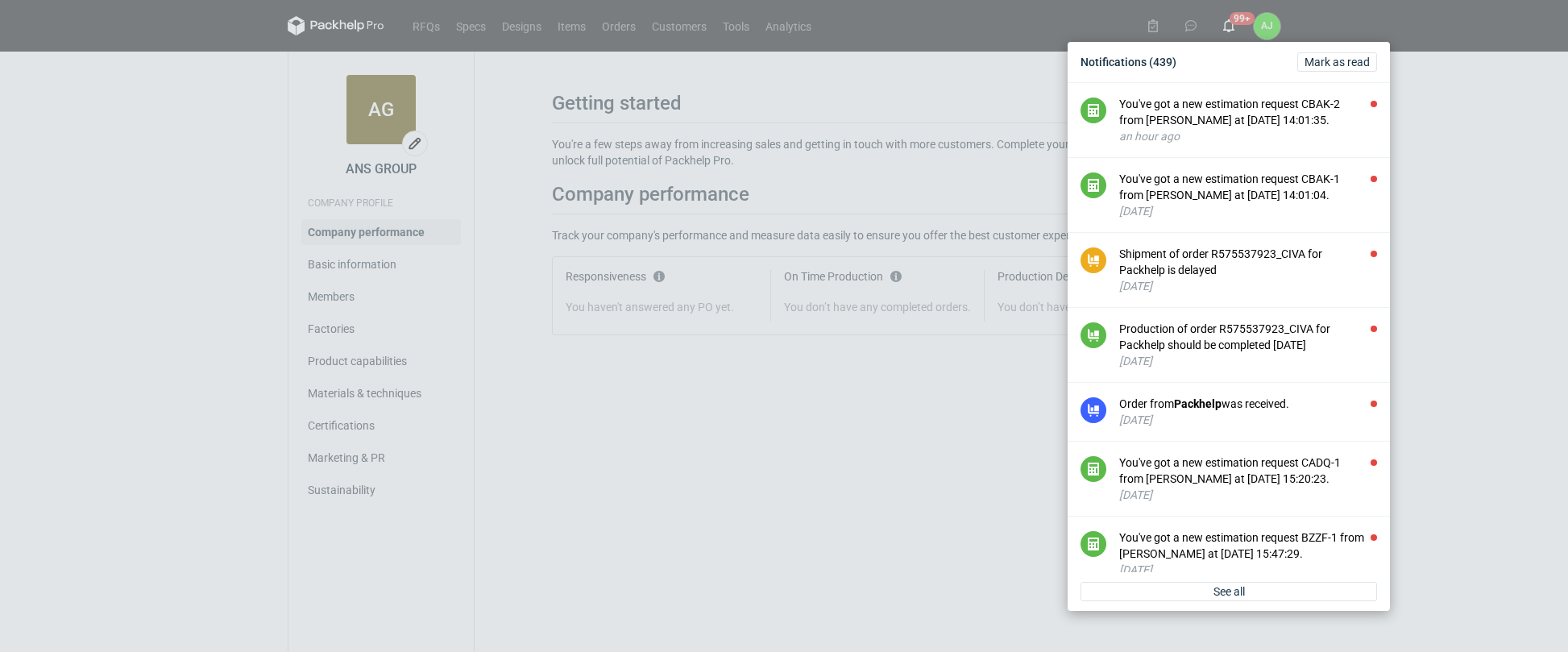
click at [500, 309] on div "Notifications (439) Mark as read You've got a new estimation request CBAK-2 fro…" at bounding box center [784, 326] width 1568 height 652
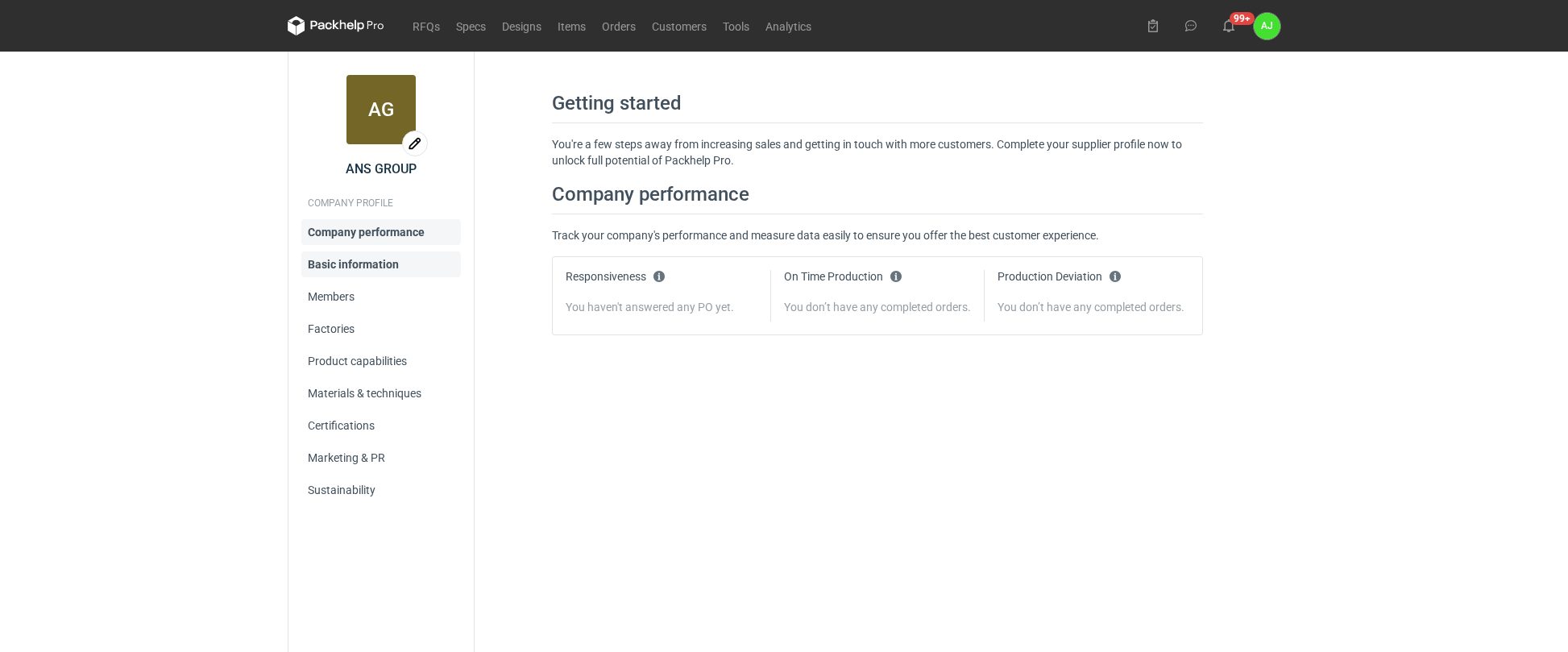
click at [325, 260] on link "Basic information" at bounding box center [381, 264] width 159 height 26
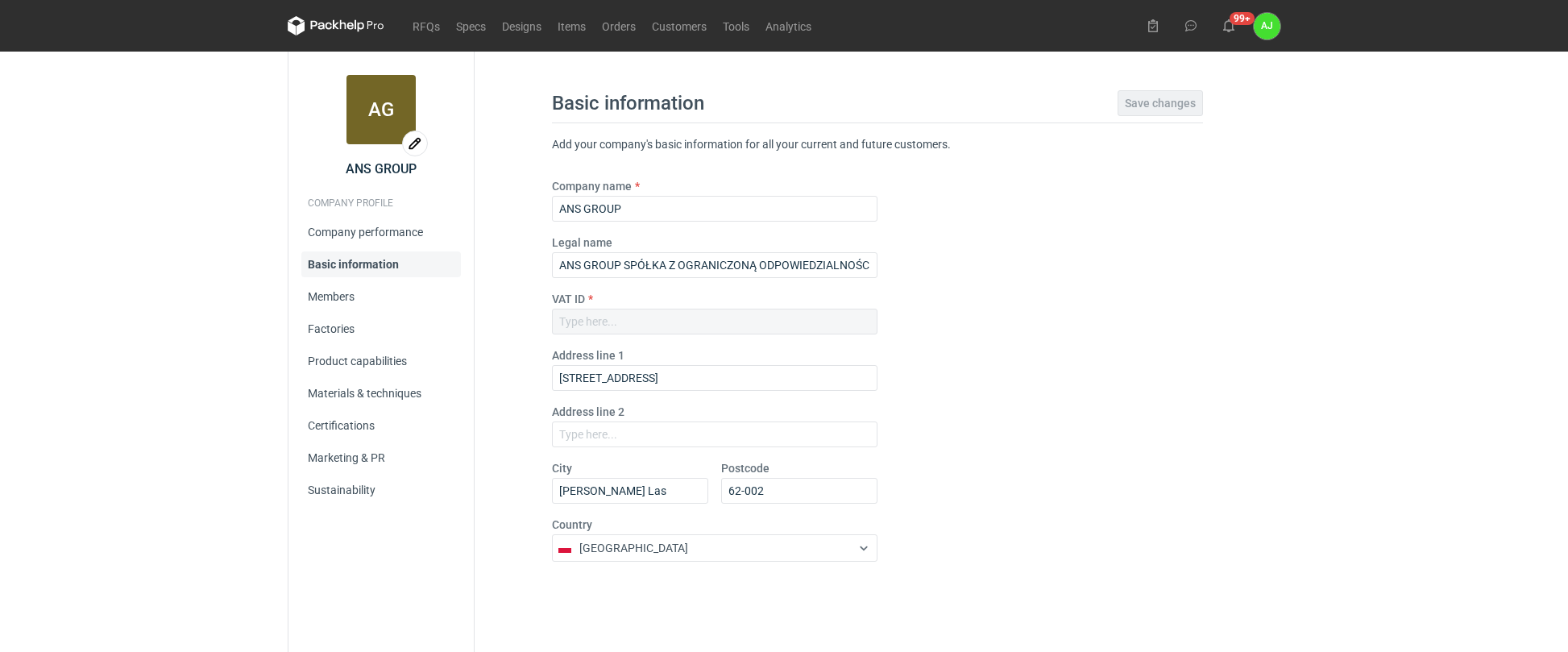
click at [614, 314] on div at bounding box center [714, 322] width 325 height 26
click at [618, 315] on div at bounding box center [714, 322] width 325 height 26
click at [616, 315] on div at bounding box center [714, 322] width 325 height 26
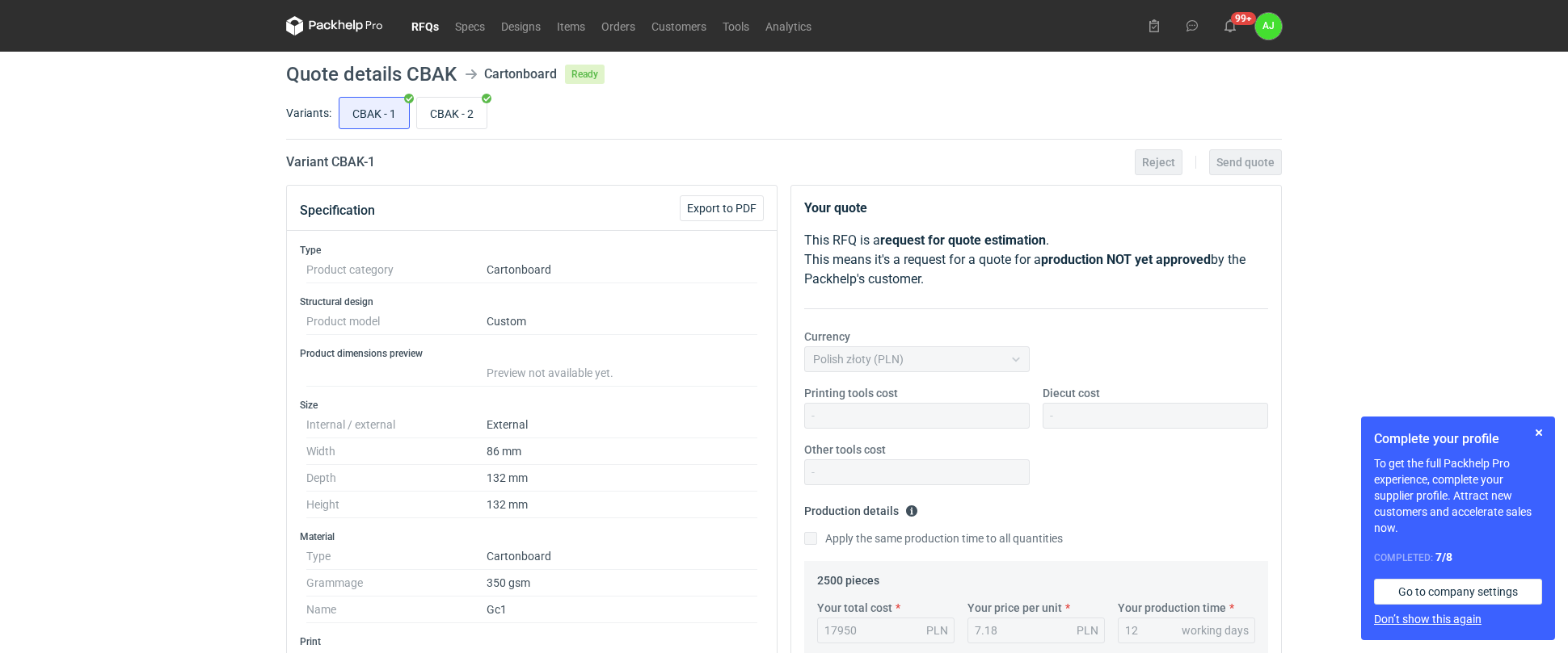
click at [1439, 617] on button "Don’t show this again" at bounding box center [1427, 620] width 108 height 17
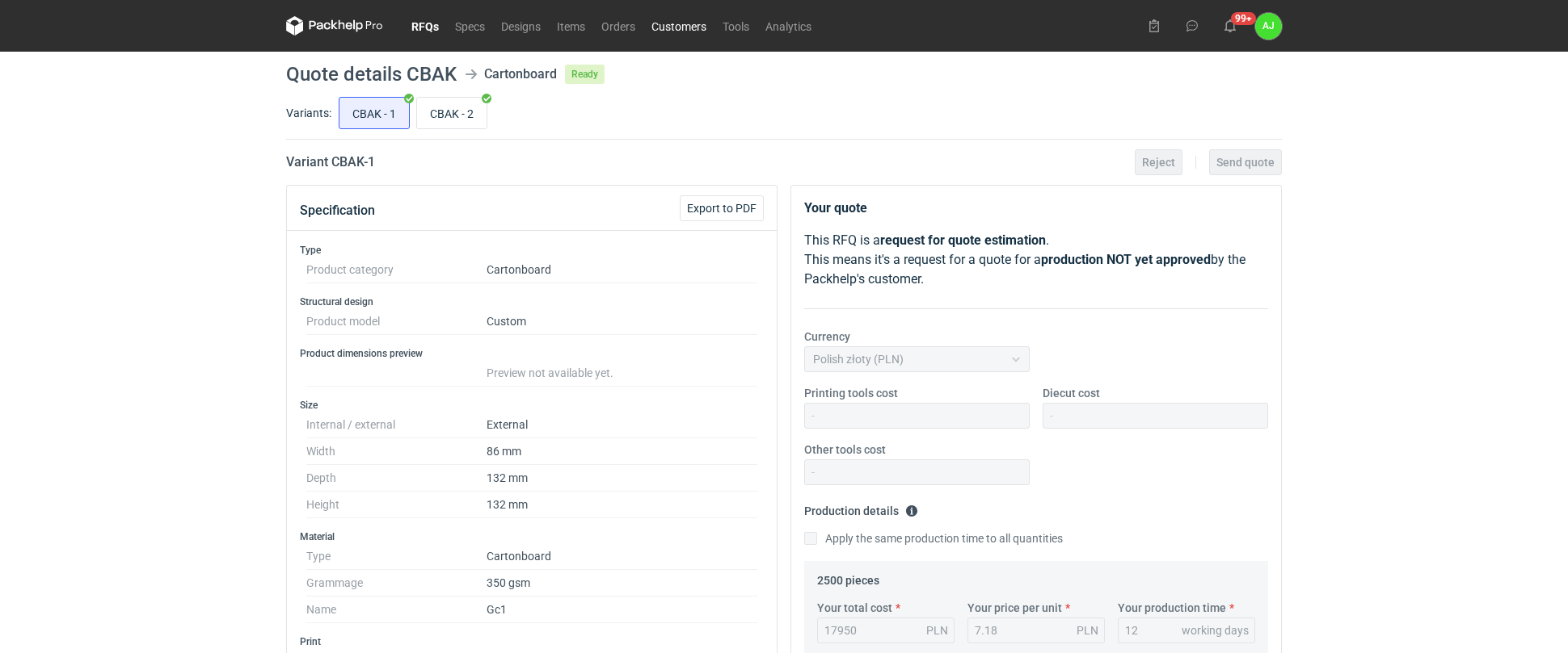
click at [679, 26] on link "Customers" at bounding box center [678, 26] width 71 height 19
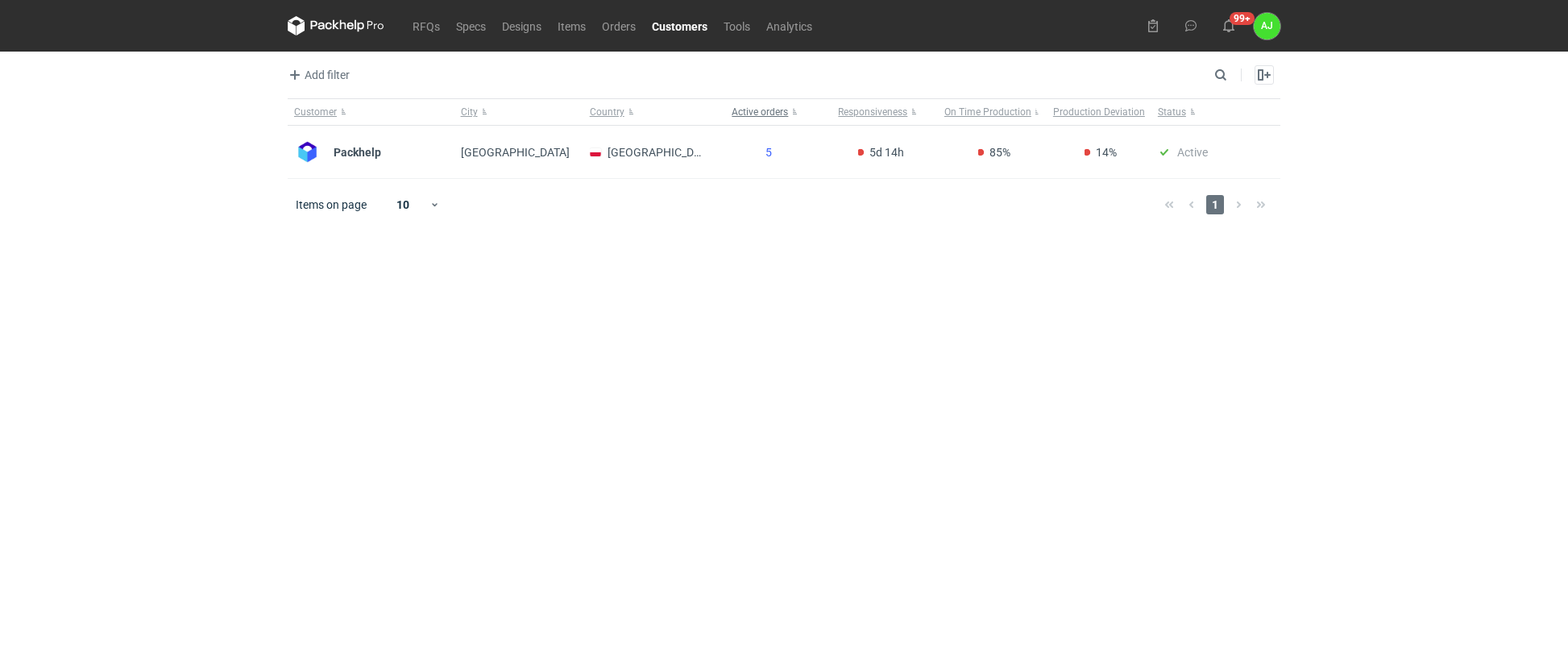
click at [750, 109] on span "Active orders" at bounding box center [760, 112] width 57 height 13
click at [1100, 114] on span "Production Deviation" at bounding box center [1099, 112] width 92 height 13
click at [1172, 116] on span "Status" at bounding box center [1172, 112] width 28 height 13
click at [746, 268] on main "Add filter Customer City Country Search Enable all Disable all Customer City Co…" at bounding box center [784, 351] width 1005 height 601
